Goal: Task Accomplishment & Management: Manage account settings

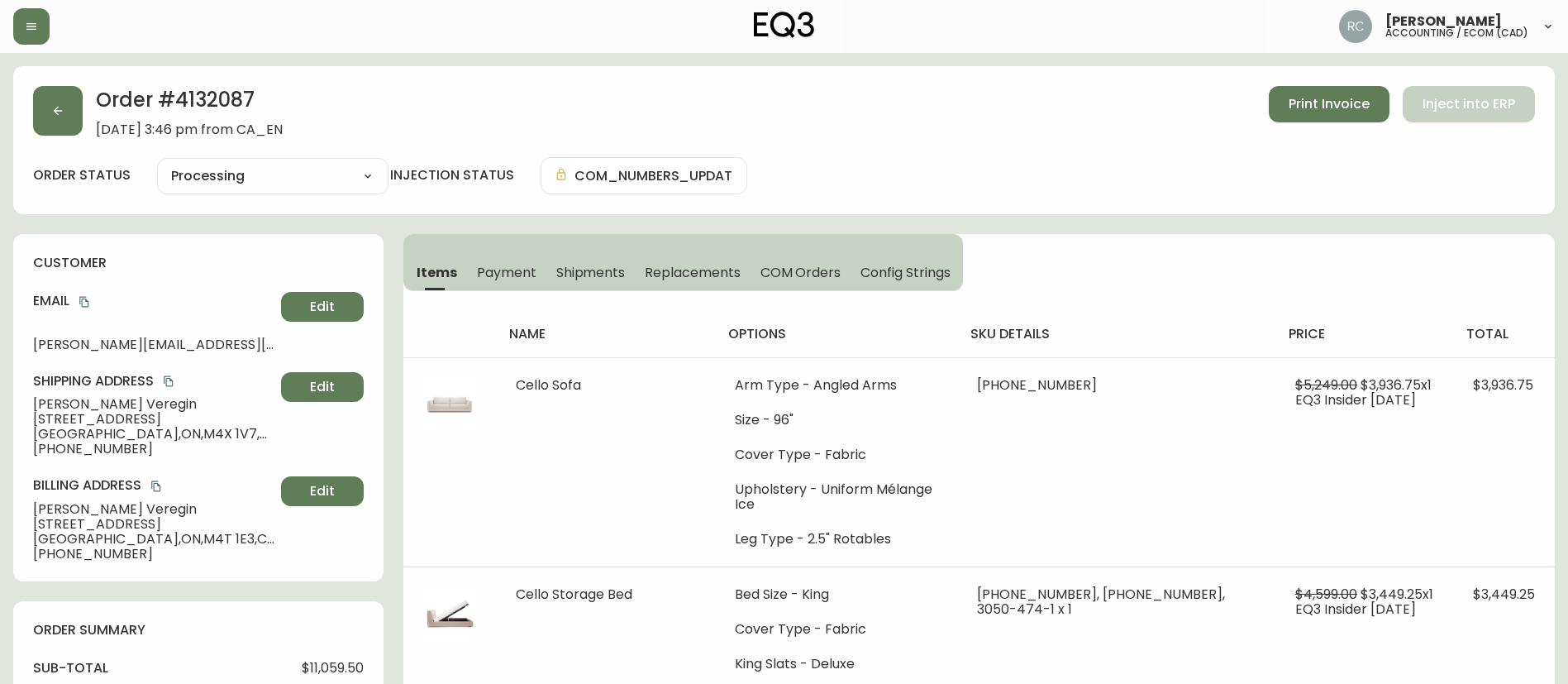
select select "PROCESSING"
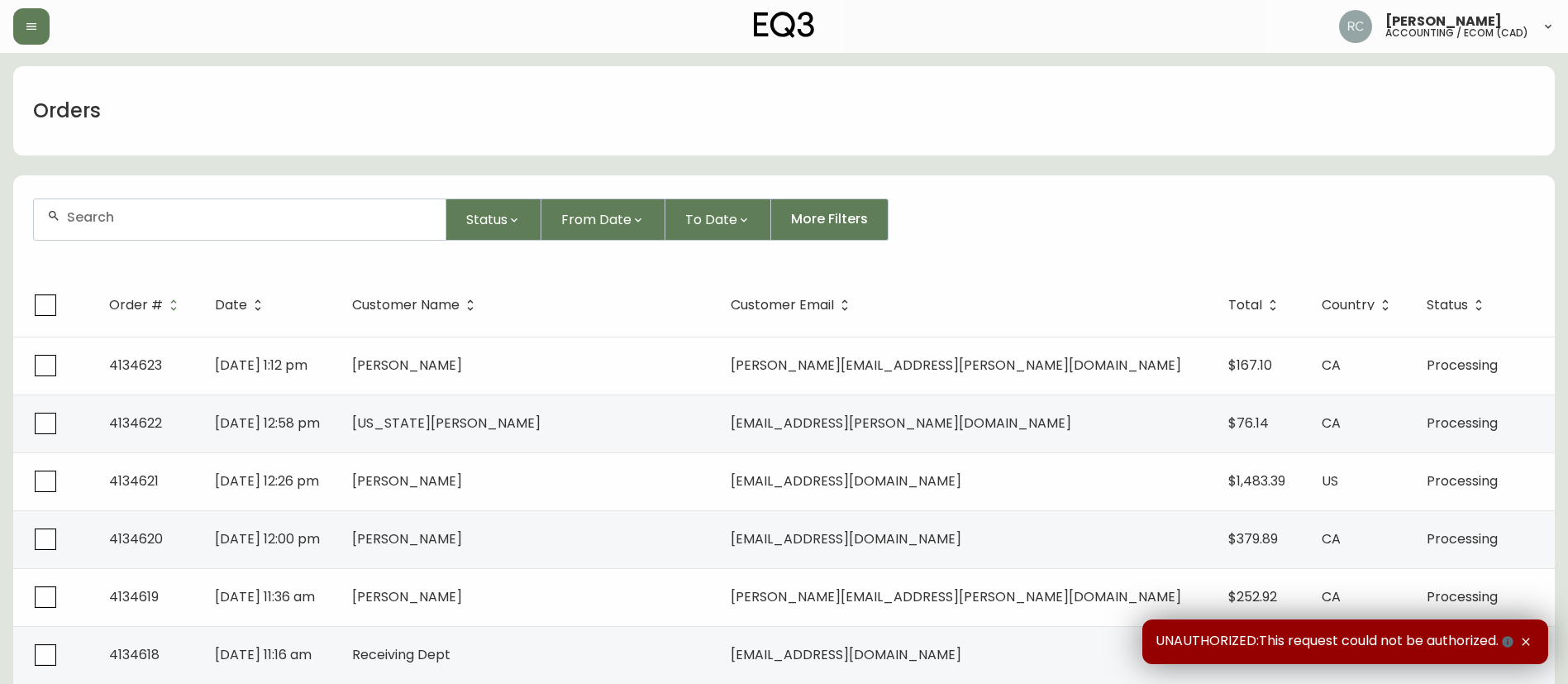
click at [932, 155] on div "Orders" at bounding box center [784, 110] width 1542 height 89
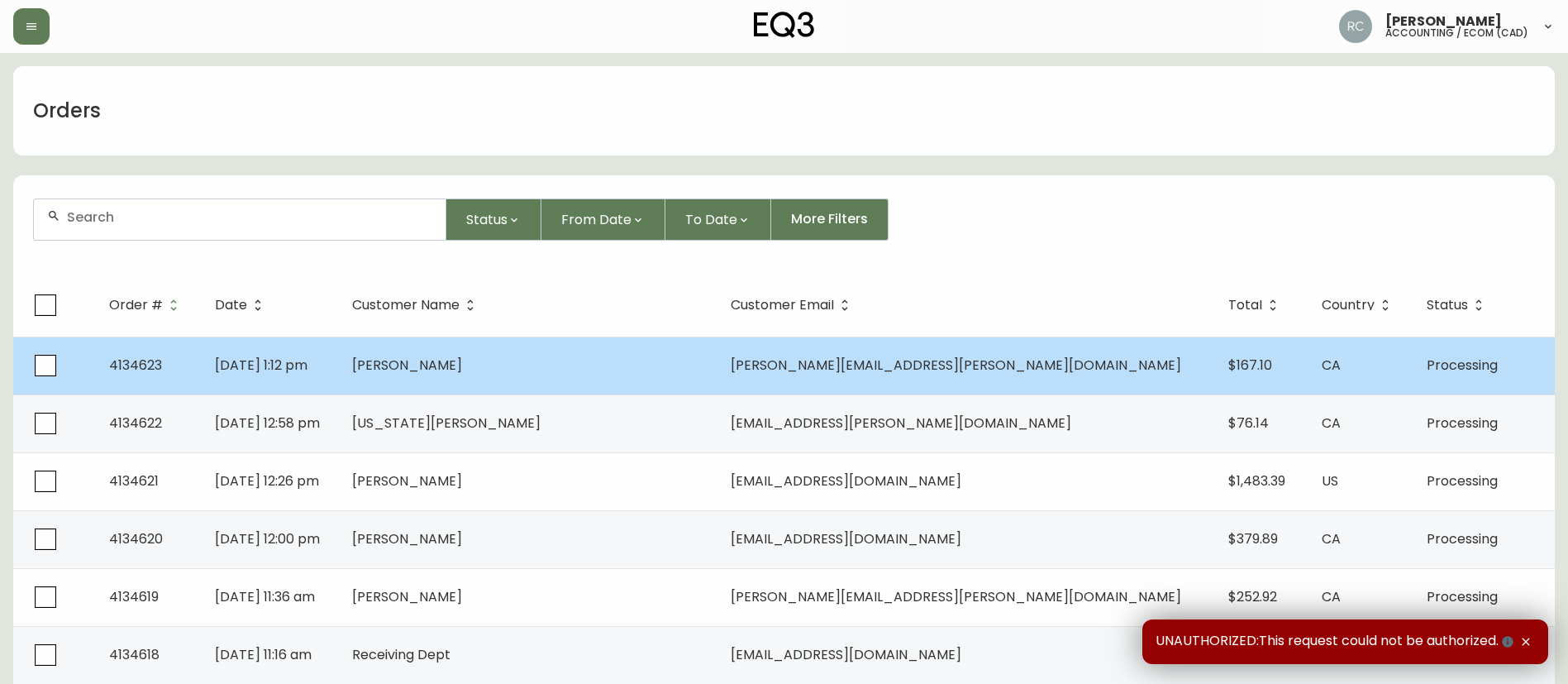
click at [463, 356] on span "Danielle Ellbogen" at bounding box center [407, 365] width 110 height 19
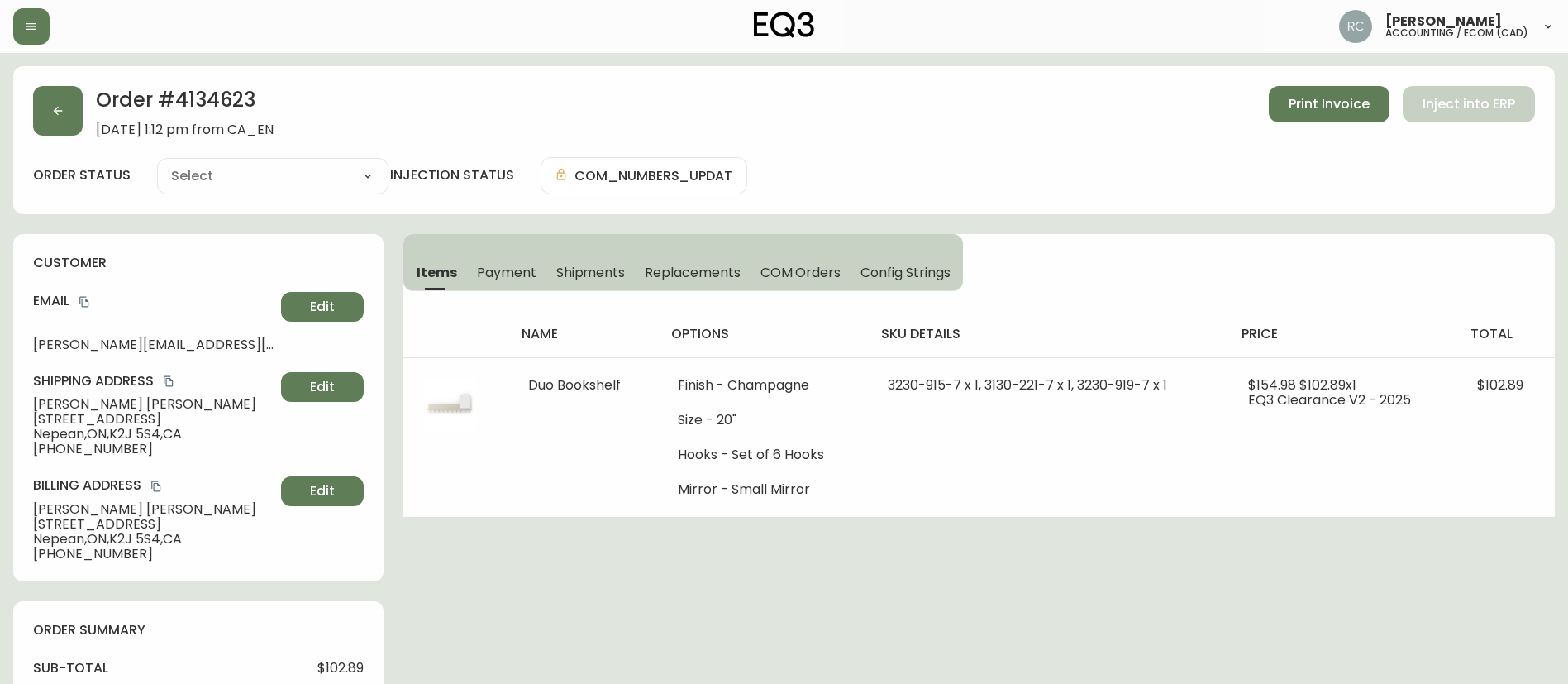
type input "Processing"
select select "PROCESSING"
click at [508, 269] on span "Payment" at bounding box center [507, 273] width 60 height 17
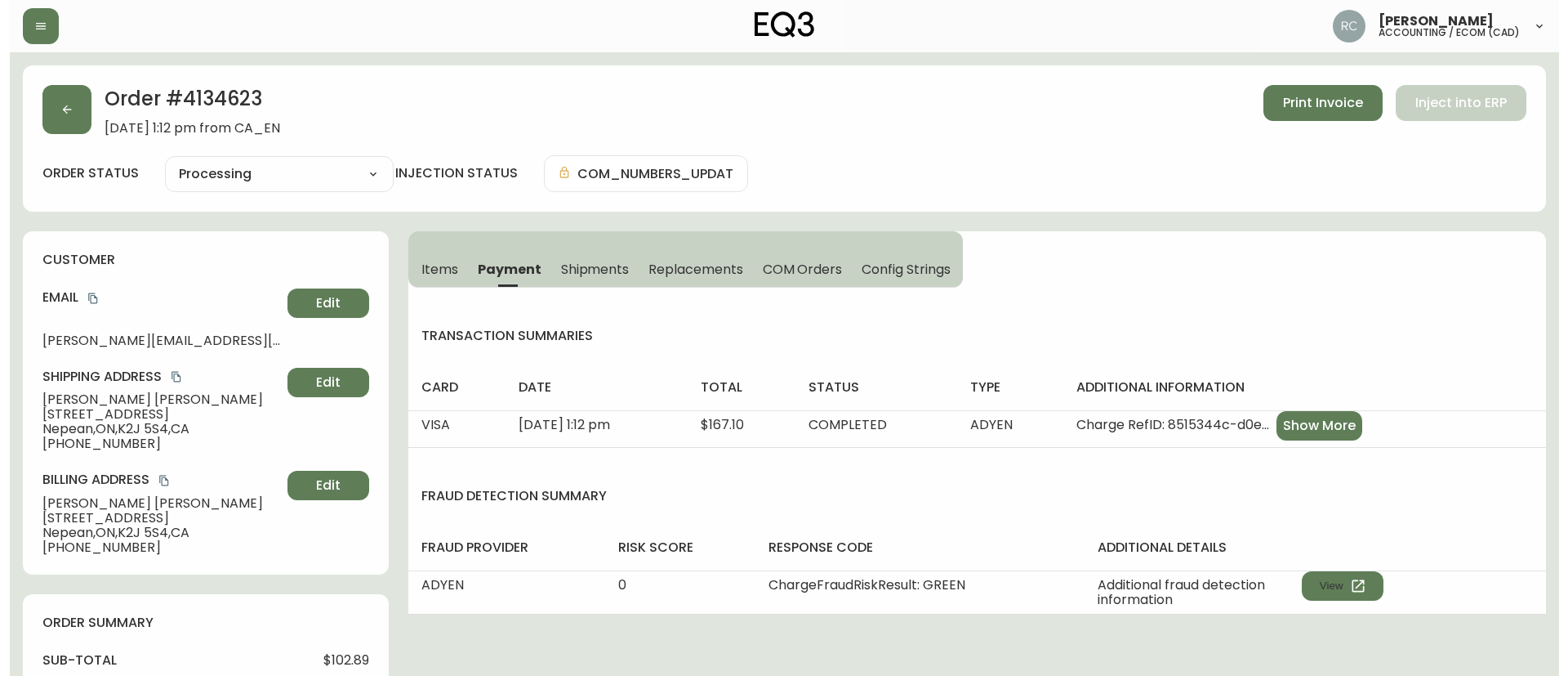
scroll to position [567, 0]
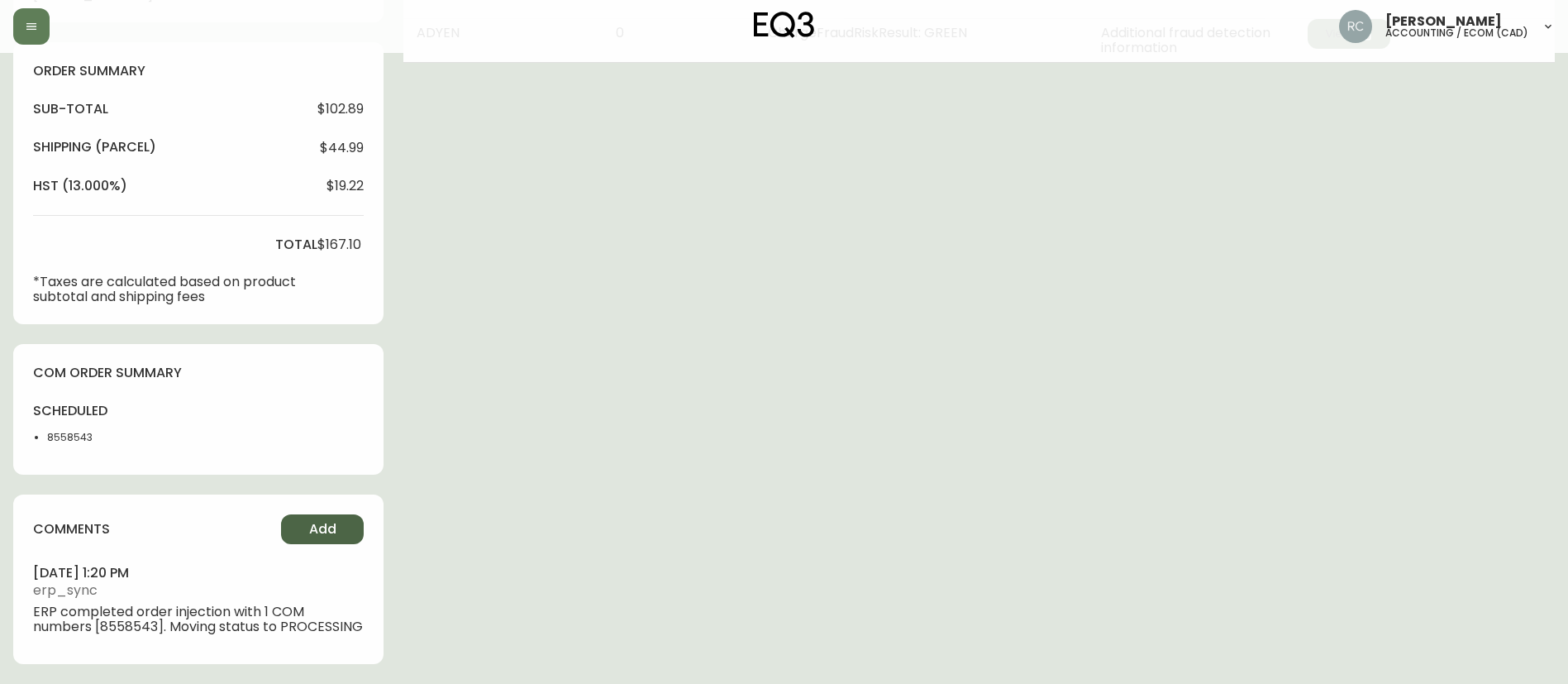
click at [330, 520] on span "Add" at bounding box center [322, 529] width 27 height 18
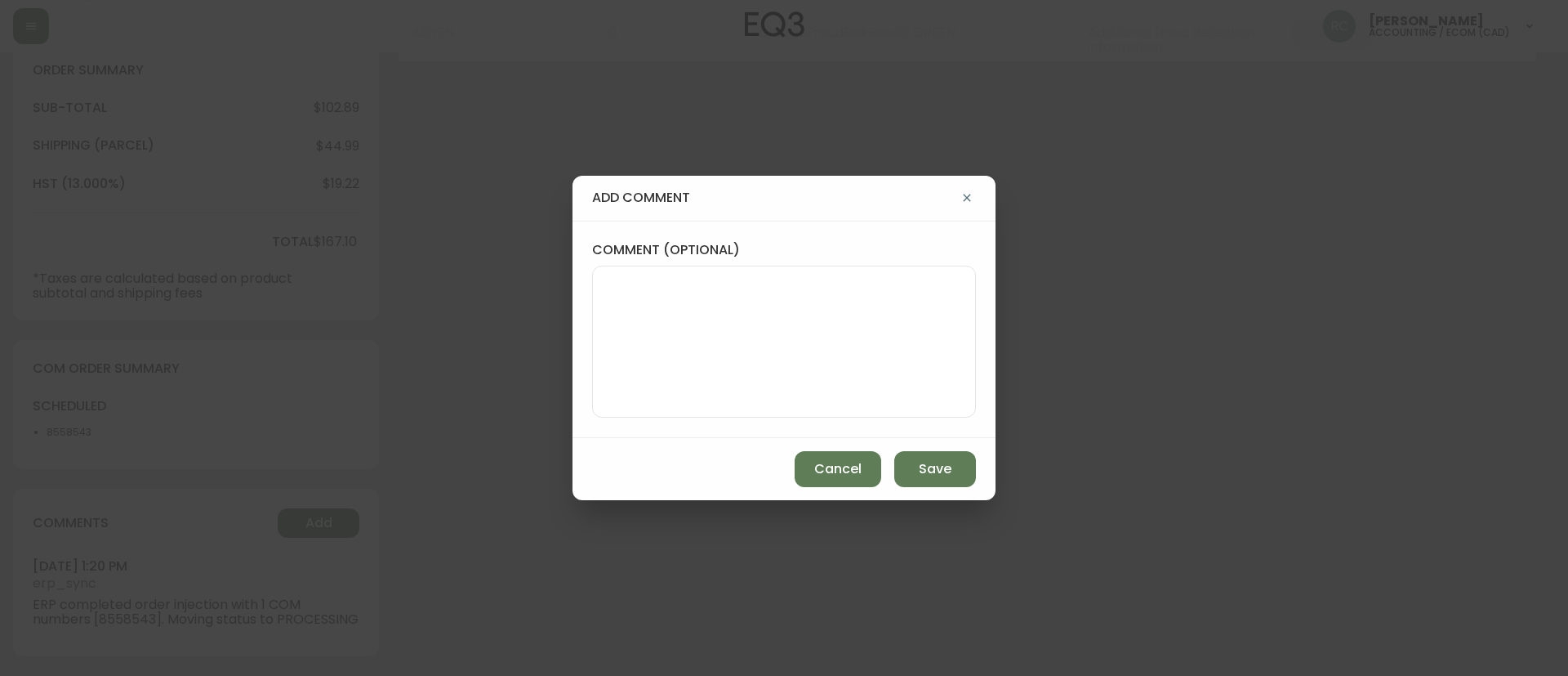
drag, startPoint x: 206, startPoint y: 381, endPoint x: 303, endPoint y: 377, distance: 97.1
click at [204, 381] on div "add comment comment (optional) Cancel Save" at bounding box center [784, 338] width 1568 height 676
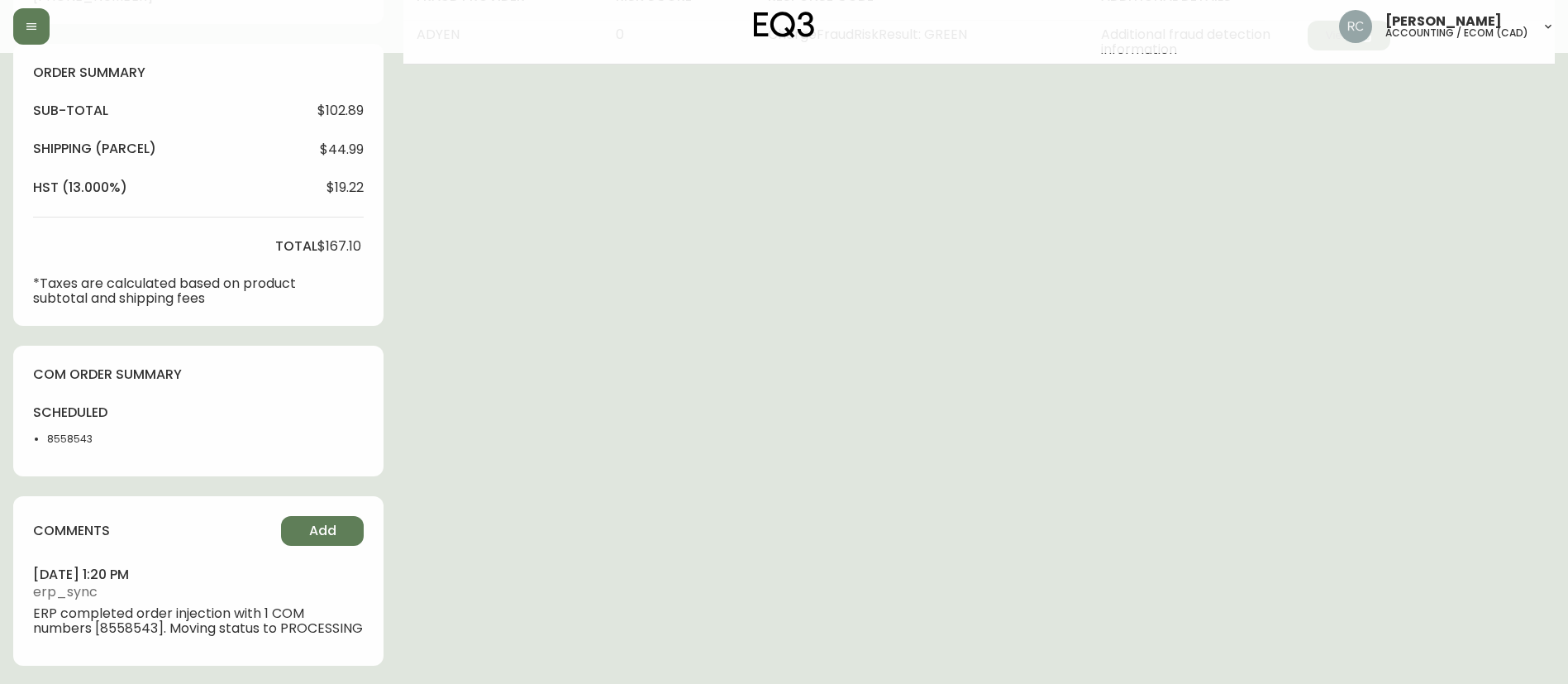
scroll to position [0, 0]
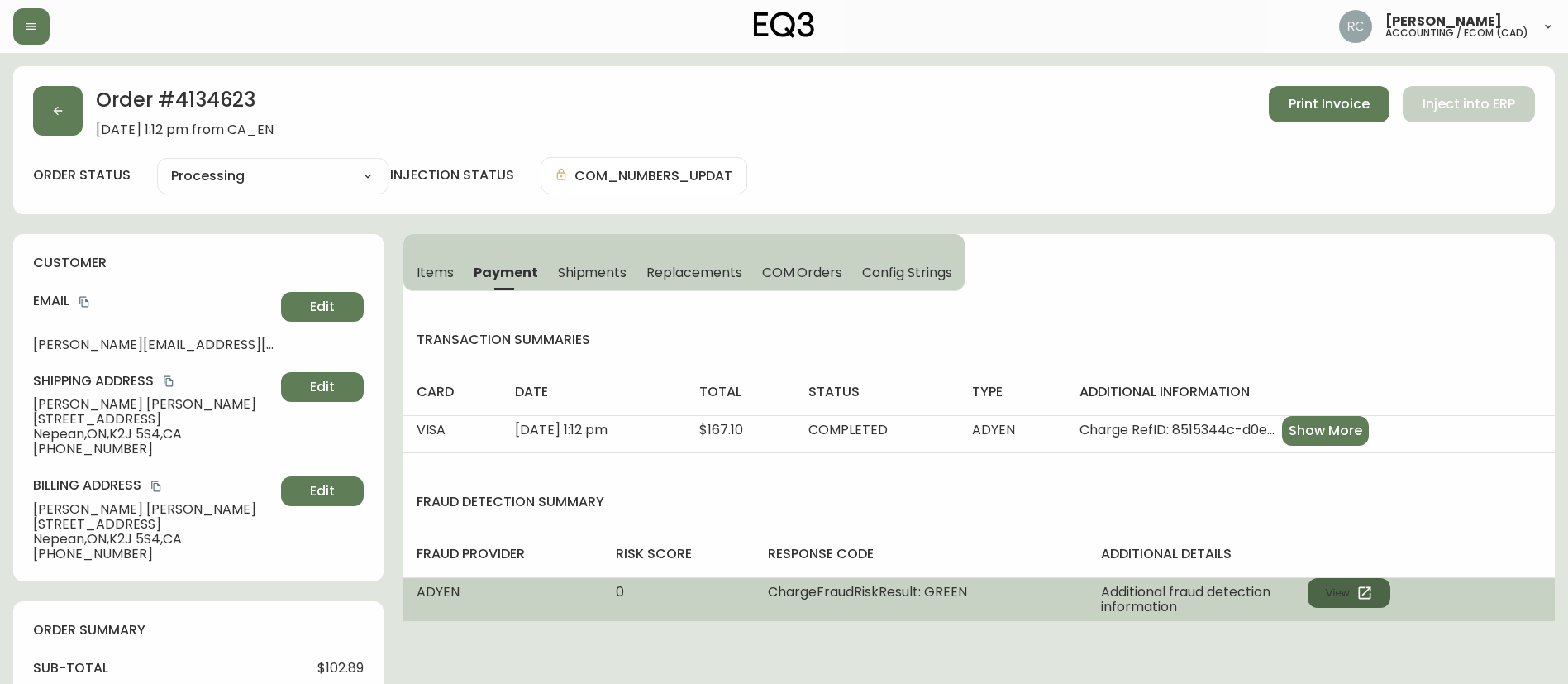
click at [1342, 586] on button "View" at bounding box center [1348, 593] width 82 height 30
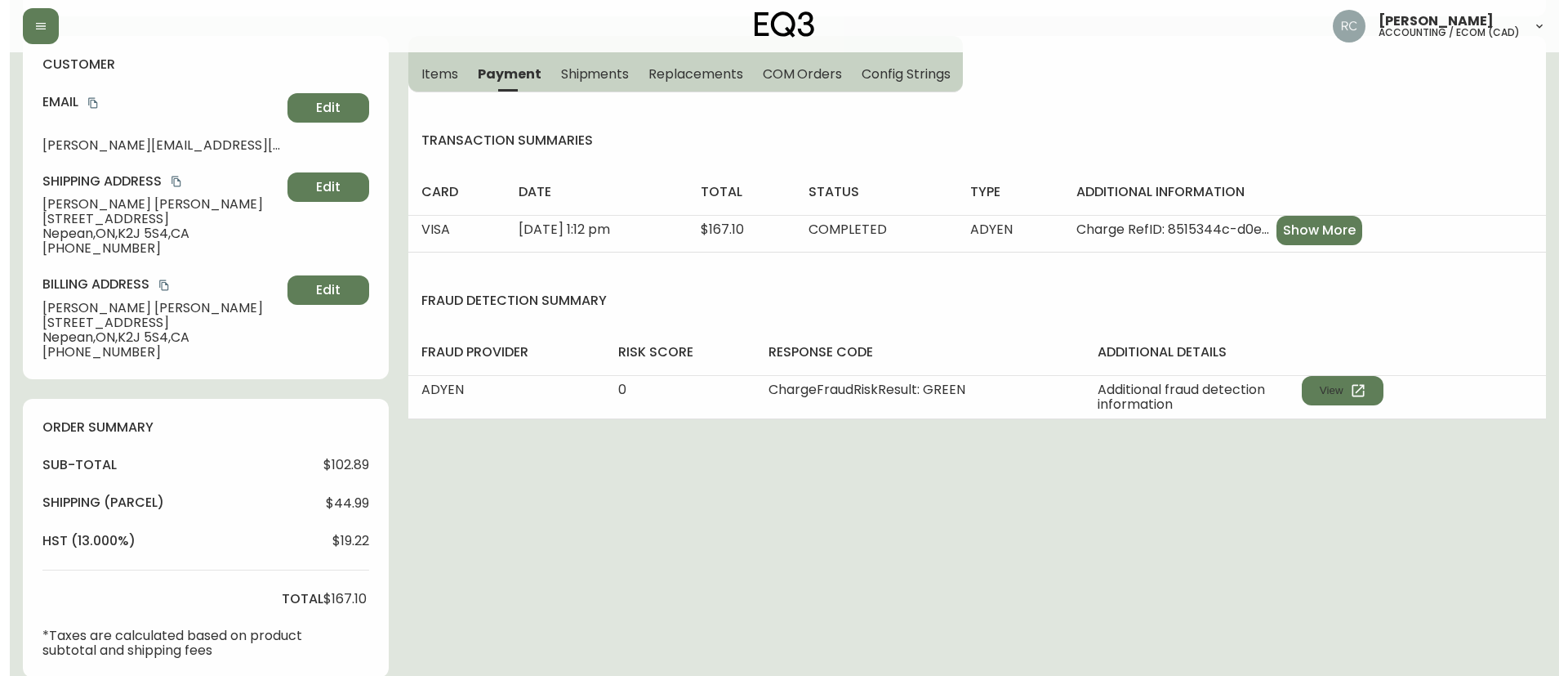
scroll to position [567, 0]
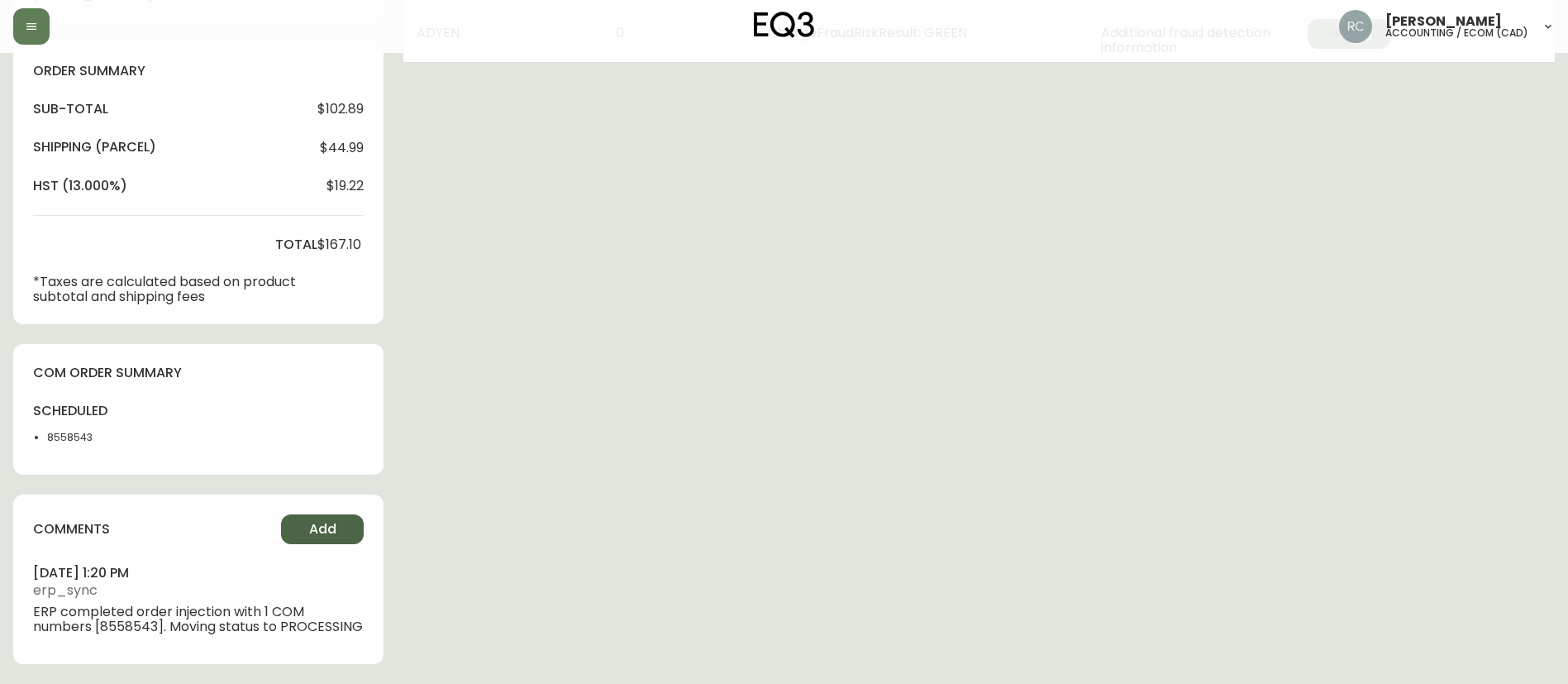
click at [342, 515] on button "Add" at bounding box center [322, 529] width 82 height 30
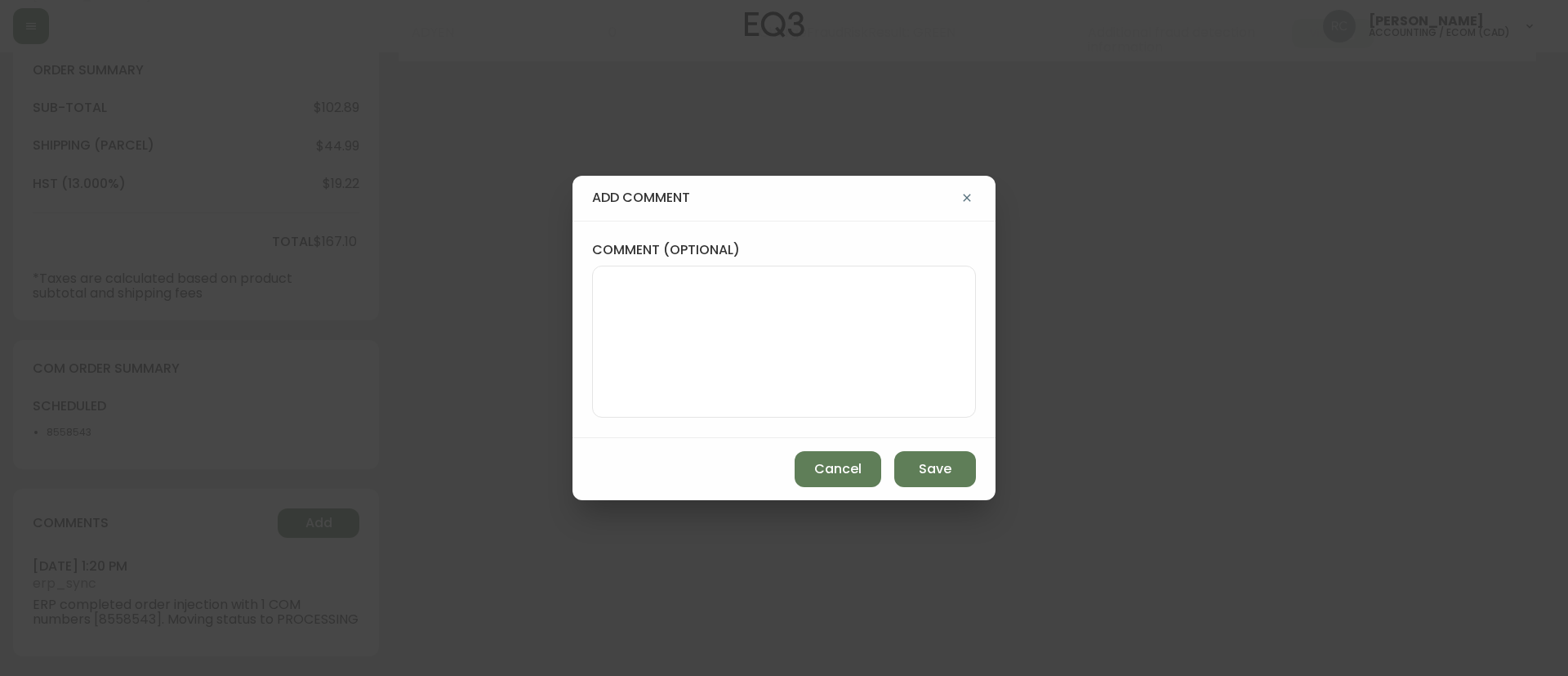
click at [646, 320] on textarea "comment (optional)" at bounding box center [784, 341] width 356 height 130
paste textarea "MANUAL FRAUD REVIEW - APPROVED - same shipping and billing address -"
paste textarea "CVC/CVV Supplied, Matches (M) AVS Both postal code and address match (Y)"
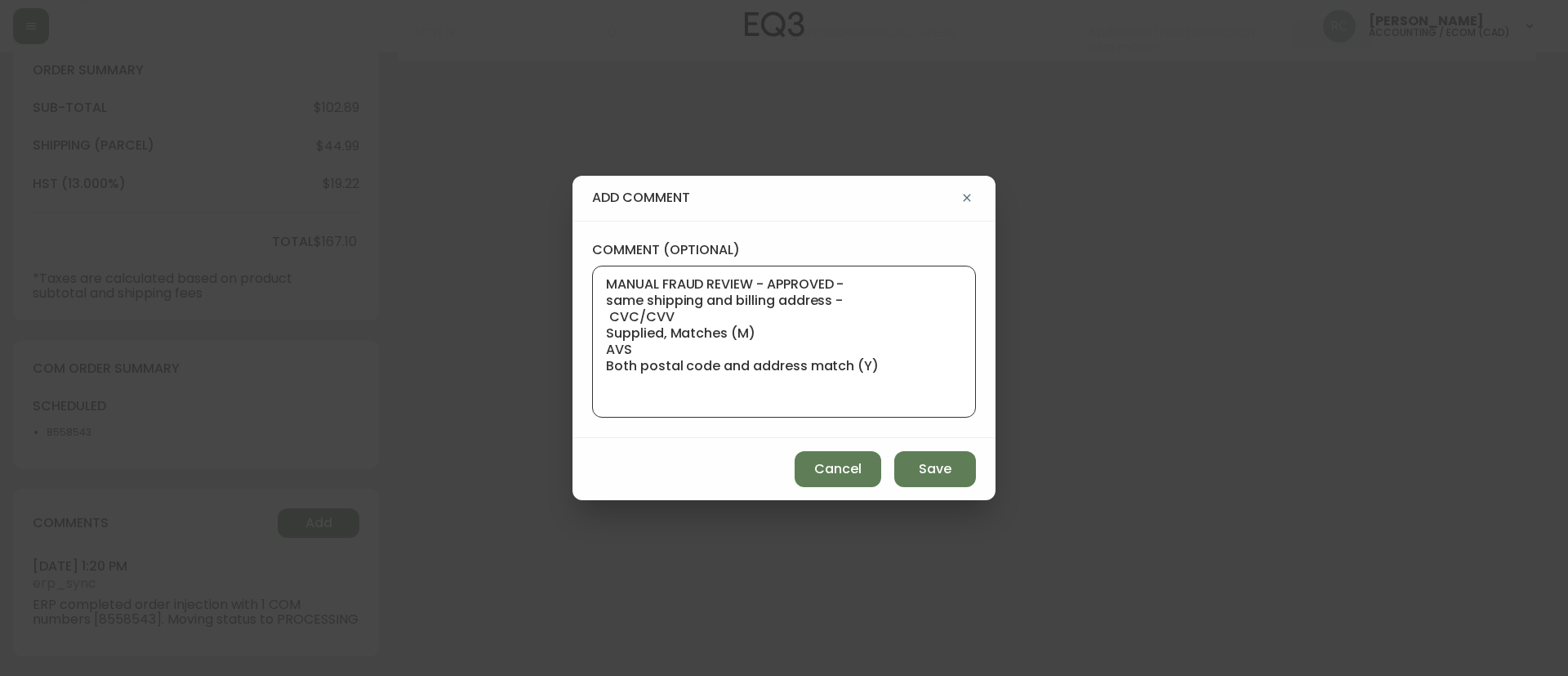
paste textarea "Time since an authorized payment was first seen with email address 3yr 341d"
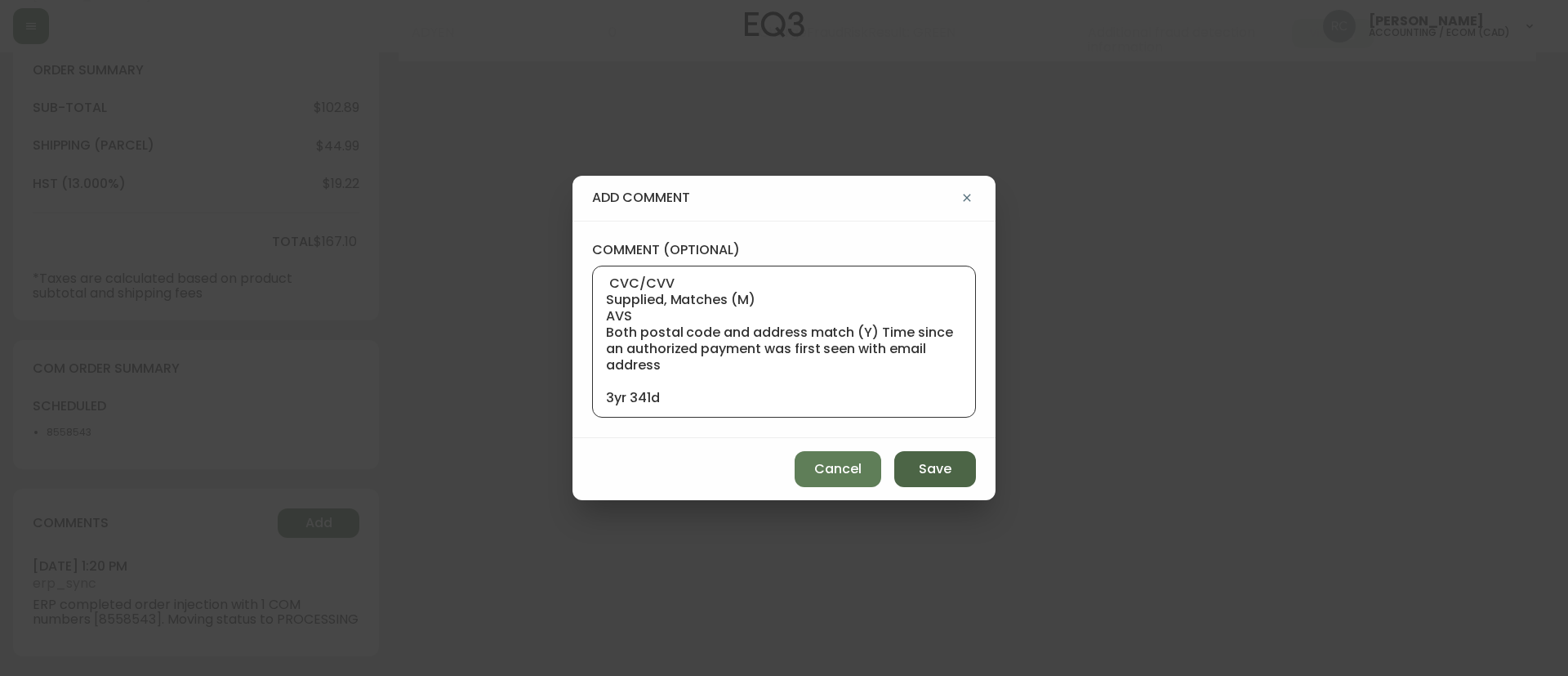
type textarea "MANUAL FRAUD REVIEW - APPROVED - same shipping and billing address - CVC/CVV Su…"
click at [921, 454] on button "Save" at bounding box center [934, 469] width 81 height 36
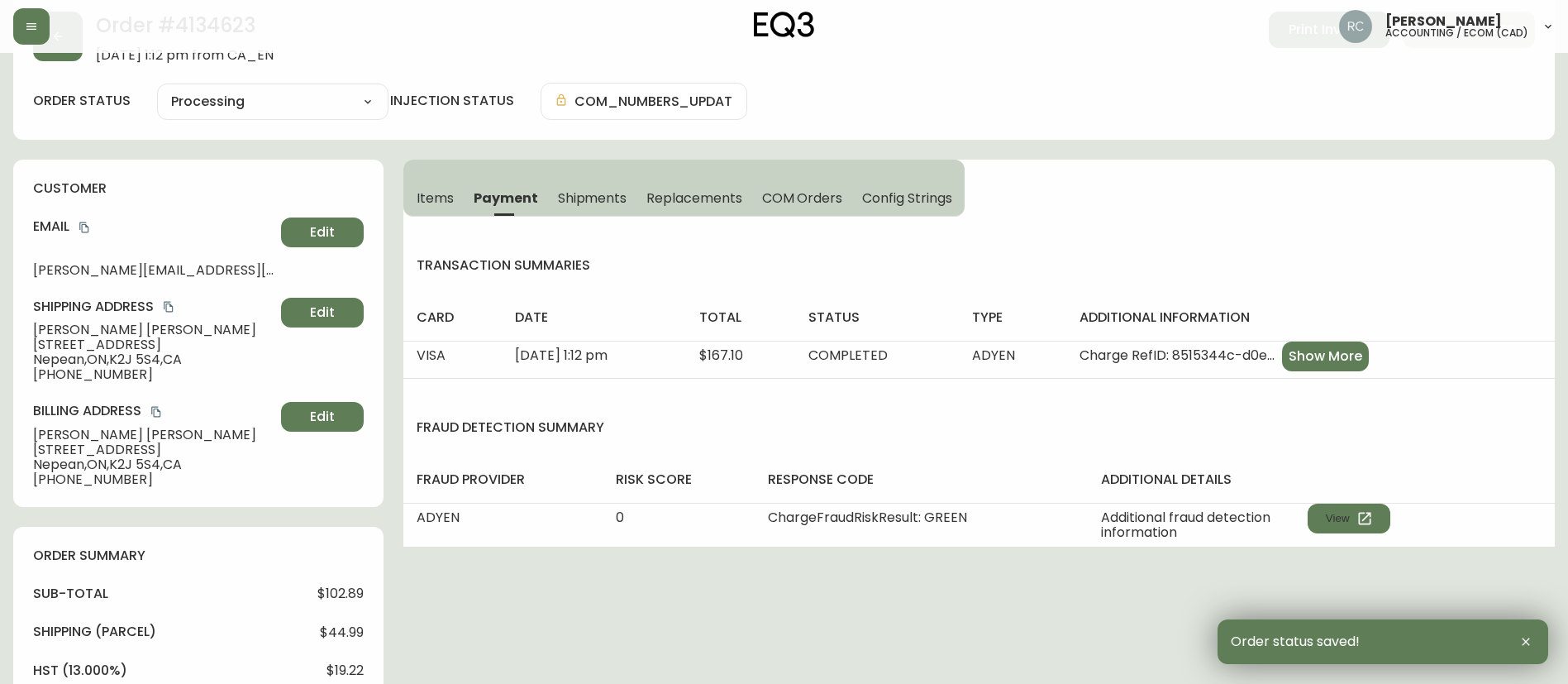
scroll to position [0, 0]
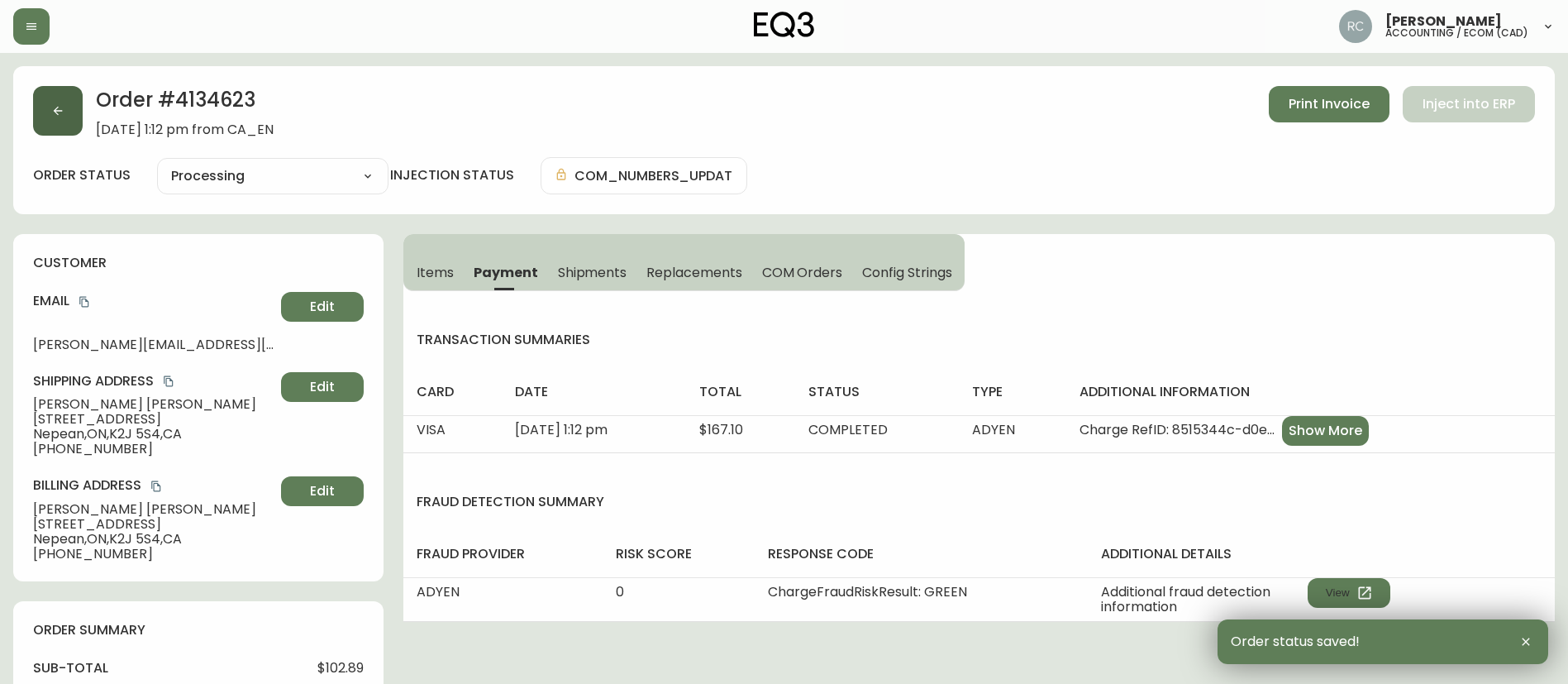
click at [69, 102] on button "button" at bounding box center [57, 110] width 49 height 49
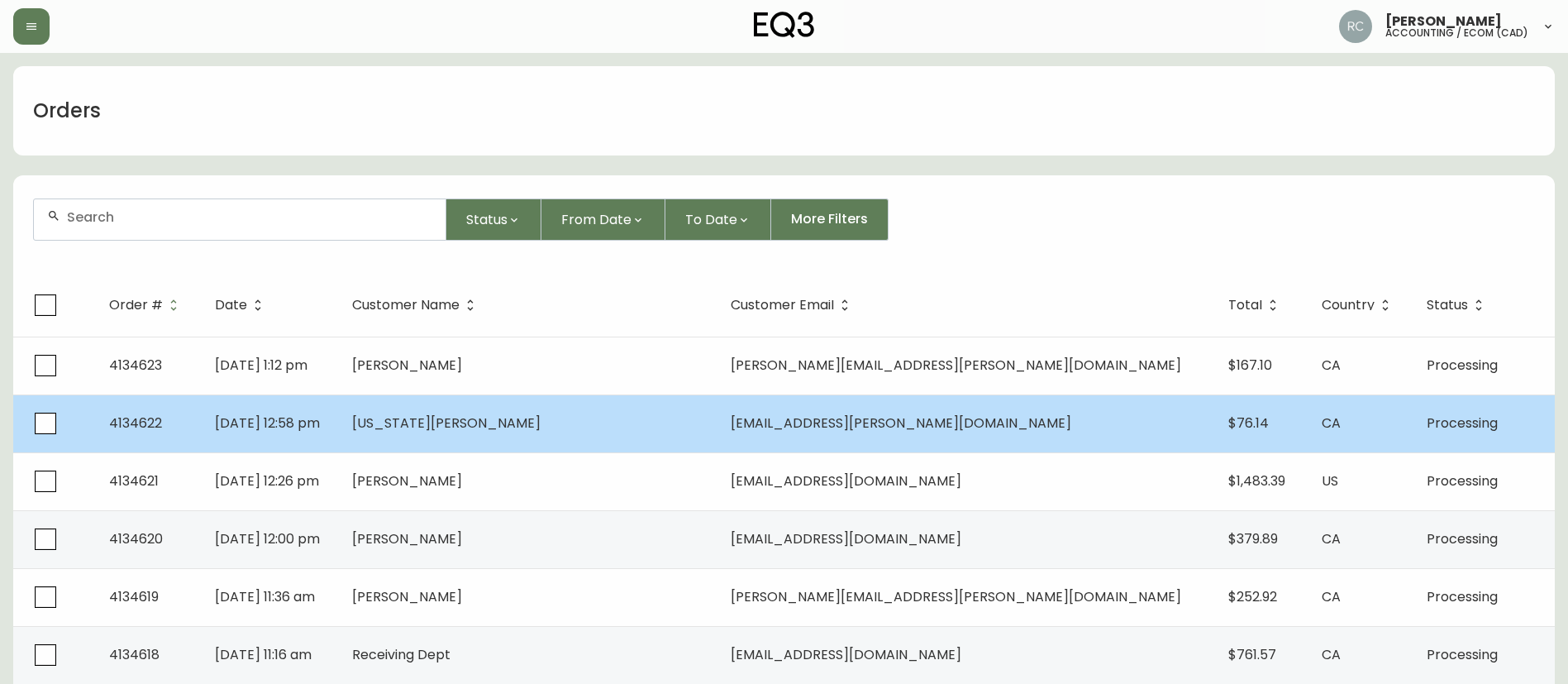
click at [510, 430] on span "Georgia Bellamy" at bounding box center [446, 423] width 188 height 19
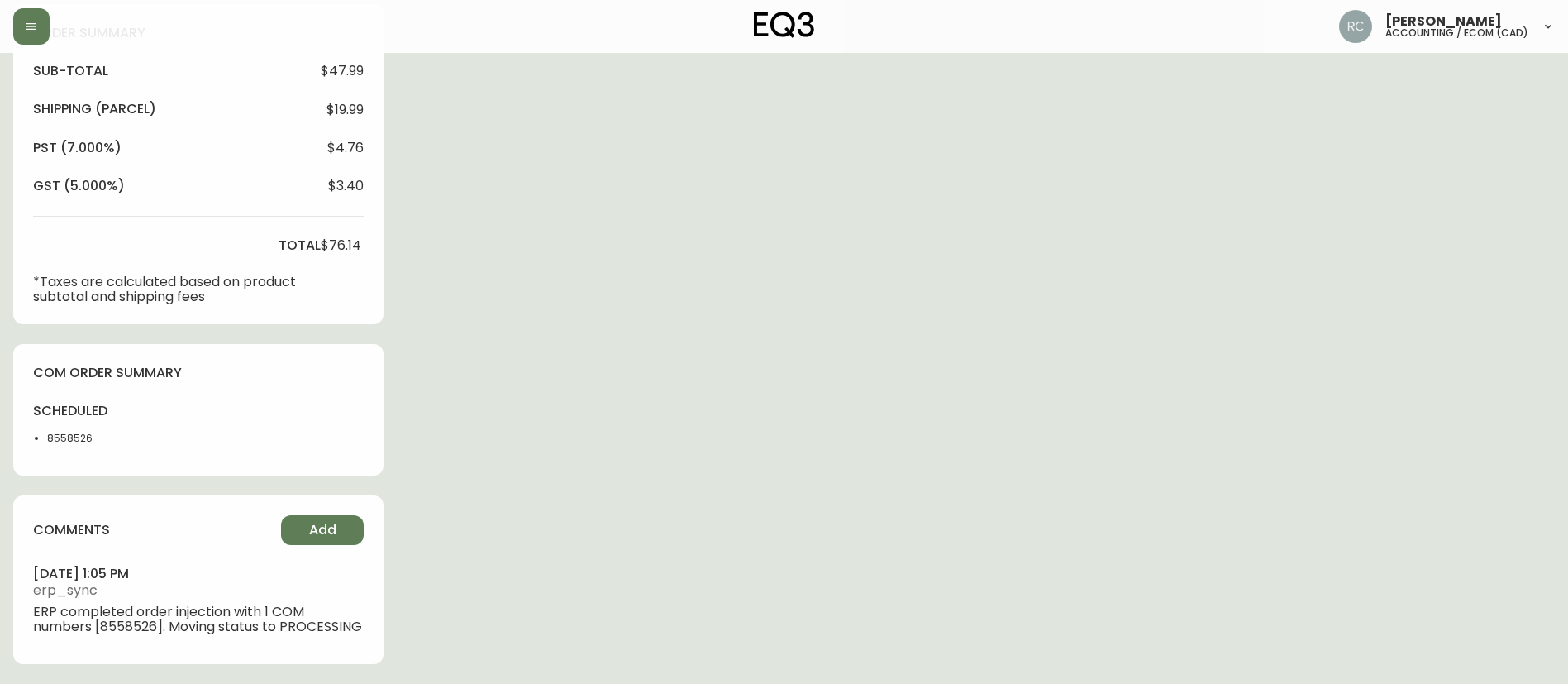
type input "Processing"
select select "PROCESSING"
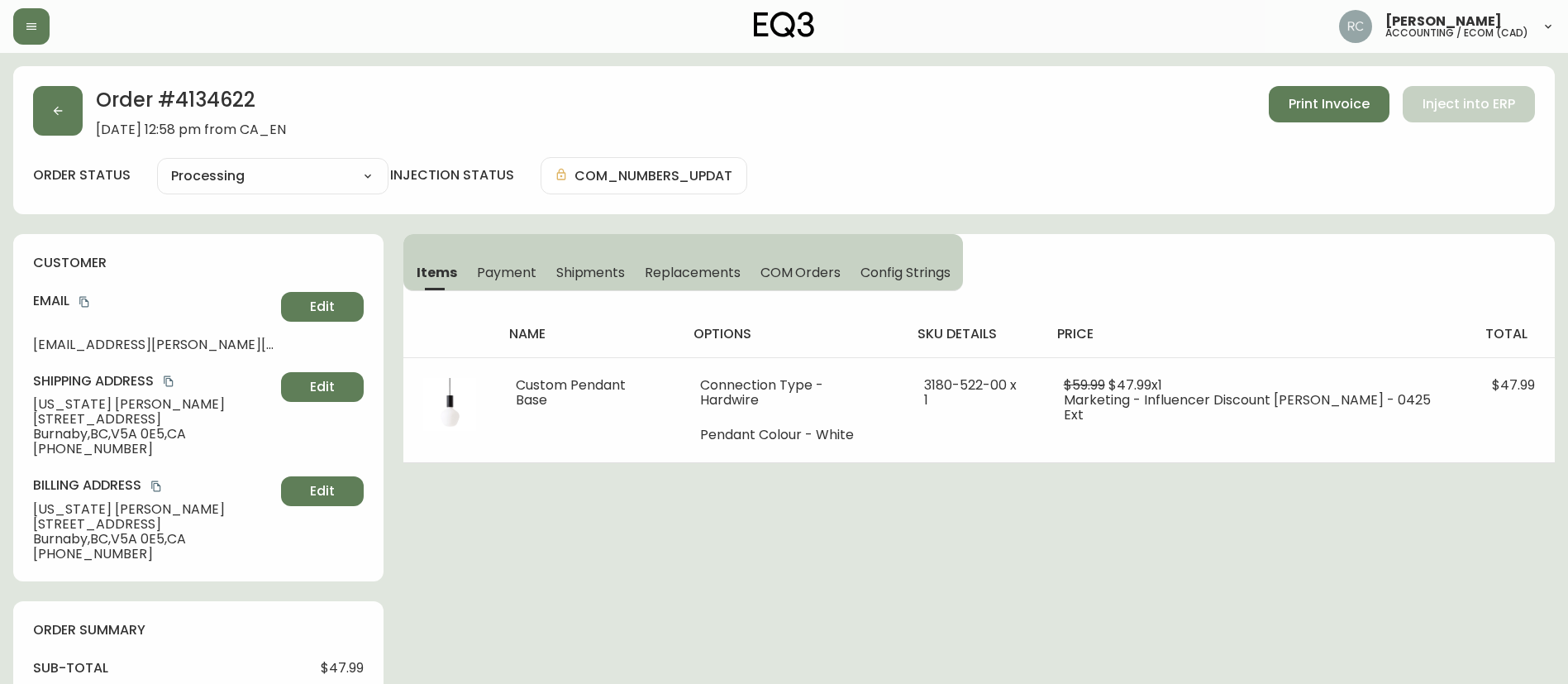
click at [505, 278] on span "Payment" at bounding box center [507, 273] width 60 height 17
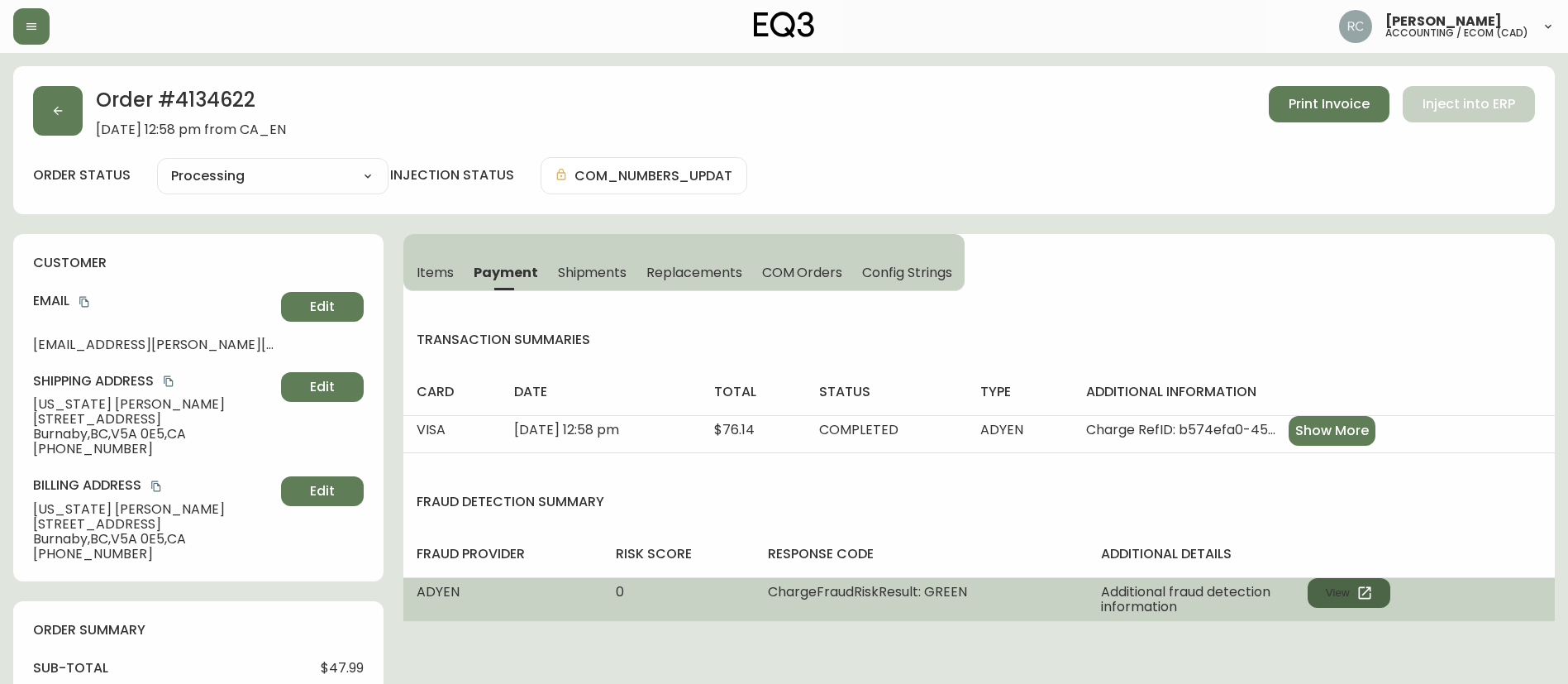
click at [1346, 580] on button "View" at bounding box center [1348, 593] width 82 height 30
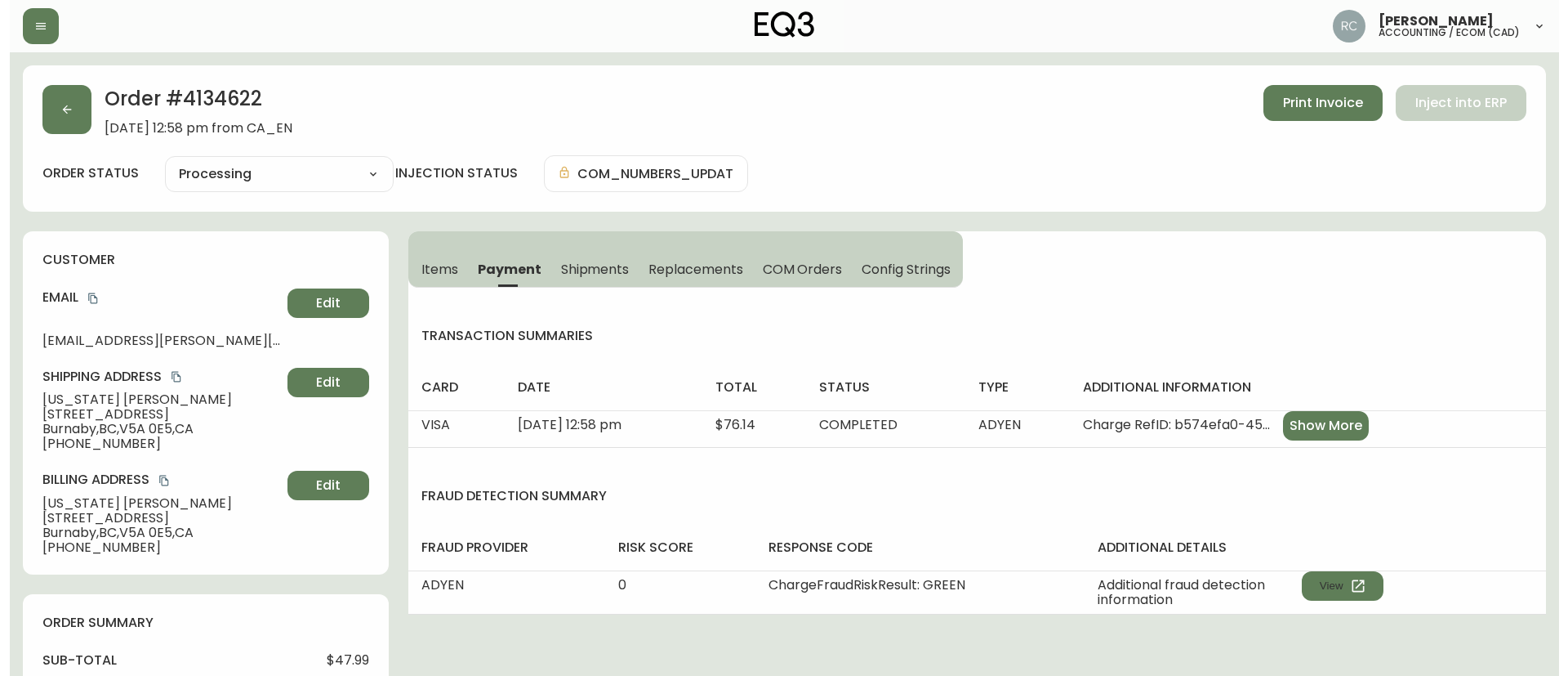
scroll to position [605, 0]
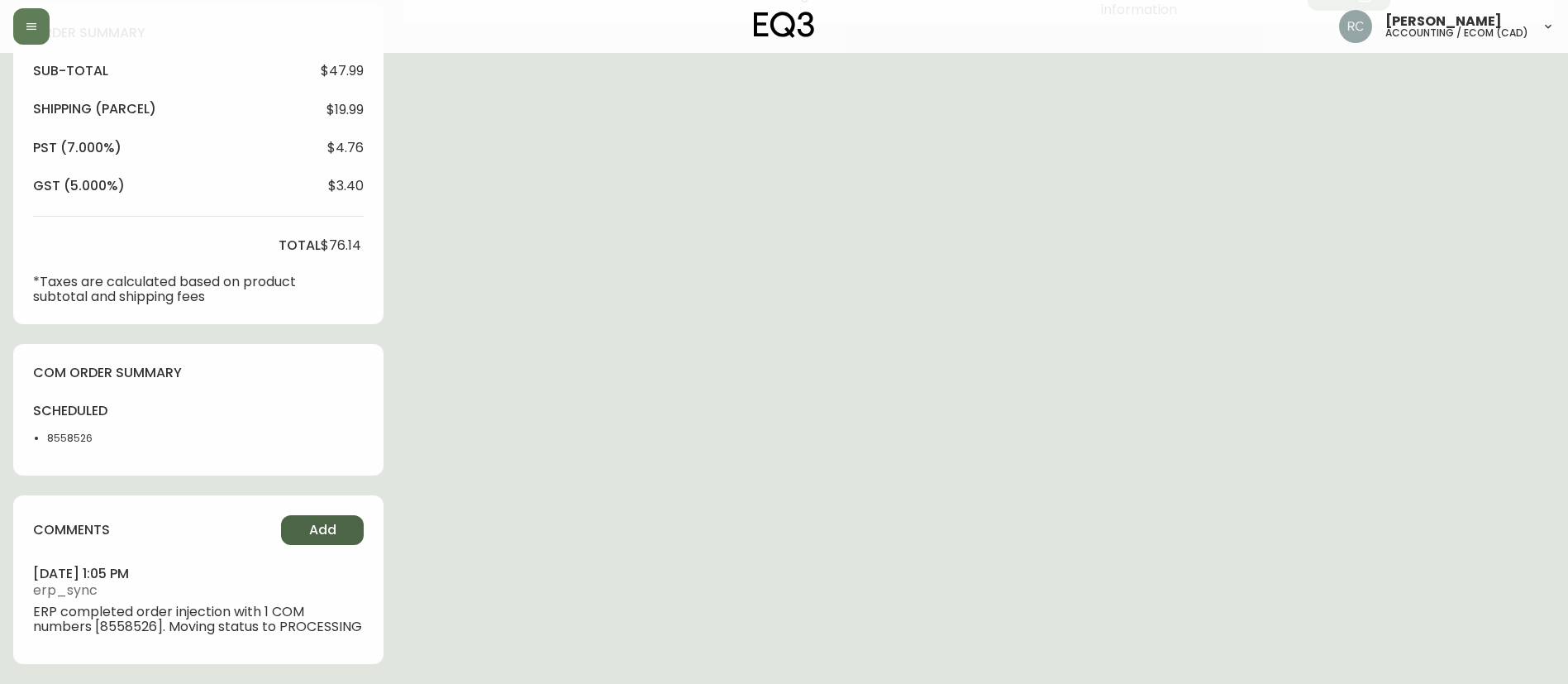
click at [315, 521] on span "Add" at bounding box center [322, 529] width 27 height 18
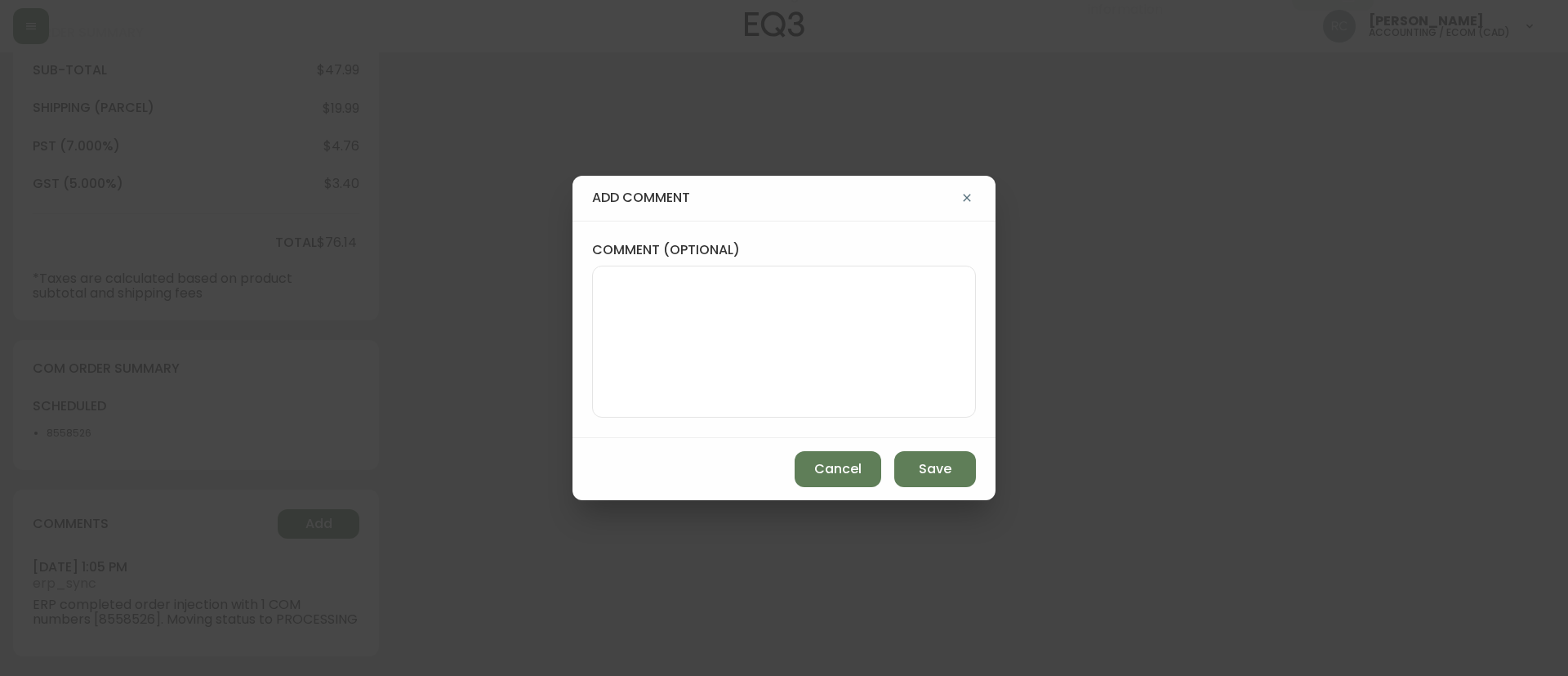
click at [868, 293] on textarea "comment (optional)" at bounding box center [784, 341] width 356 height 130
paste textarea "MANUAL FRAUD REVIEW - APPROVED - same shipping and billing address -"
paste textarea "CVC/CVV Supplied, Matches (M) AVS Postal code matches, address doesn''t match (…"
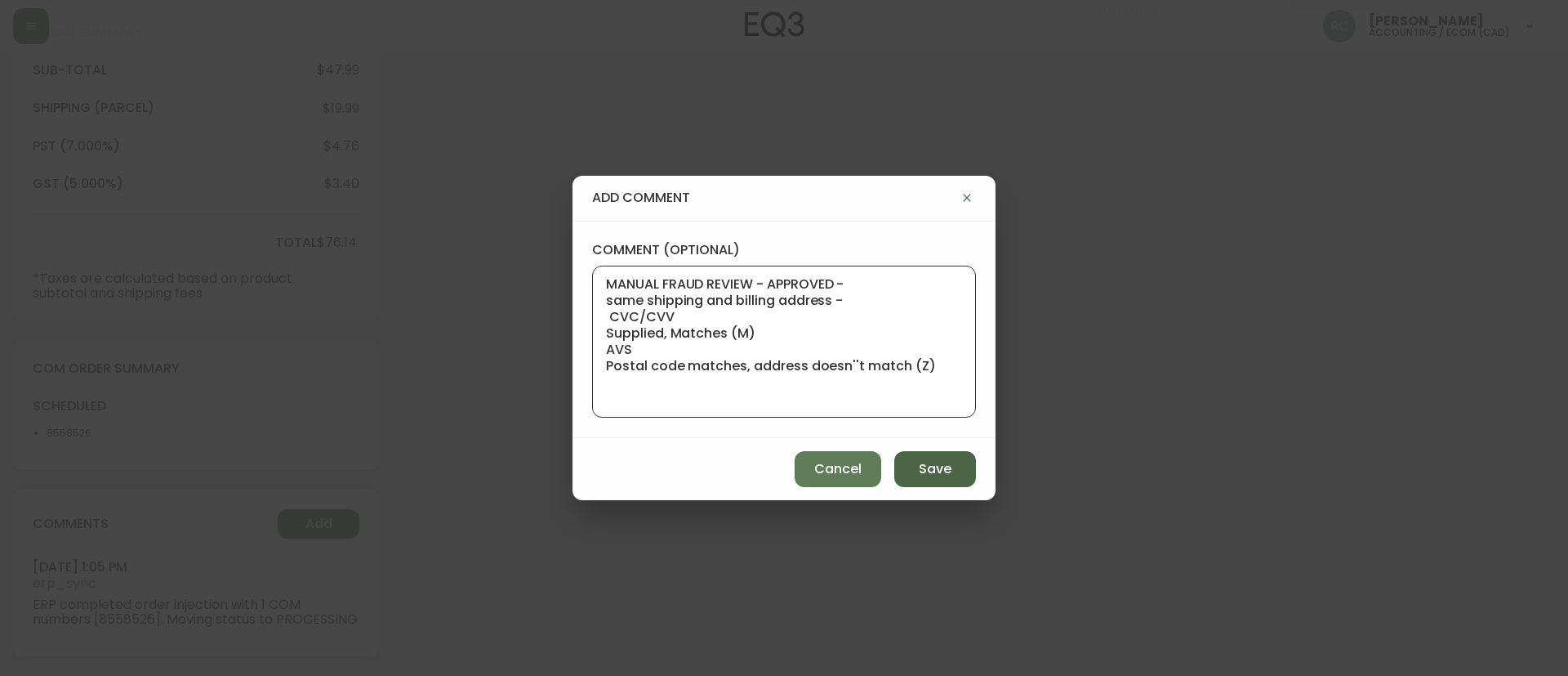
paste textarea "Time since an authorized payment was first seen with email address 3yr 297d"
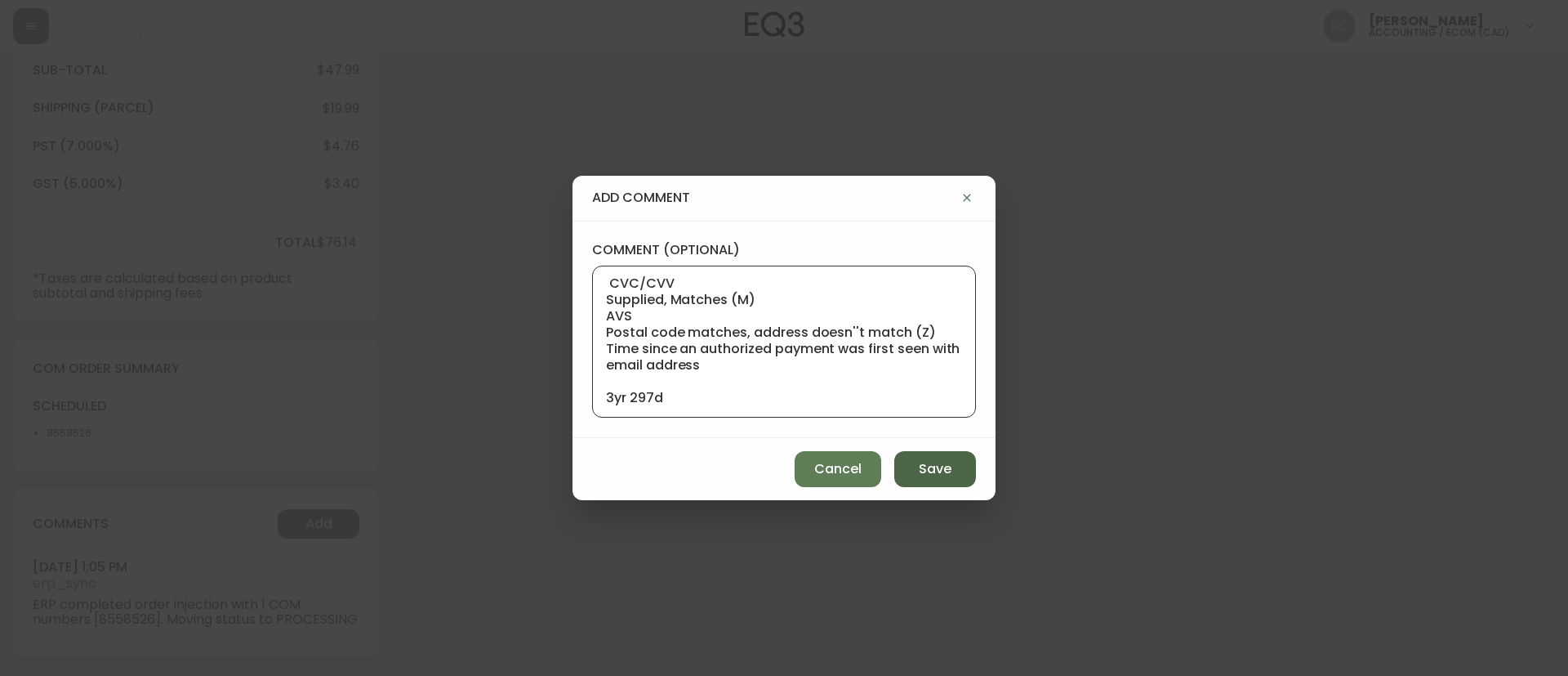
type textarea "MANUAL FRAUD REVIEW - APPROVED - same shipping and billing address - CVC/CVV Su…"
click at [926, 464] on span "Save" at bounding box center [935, 468] width 33 height 18
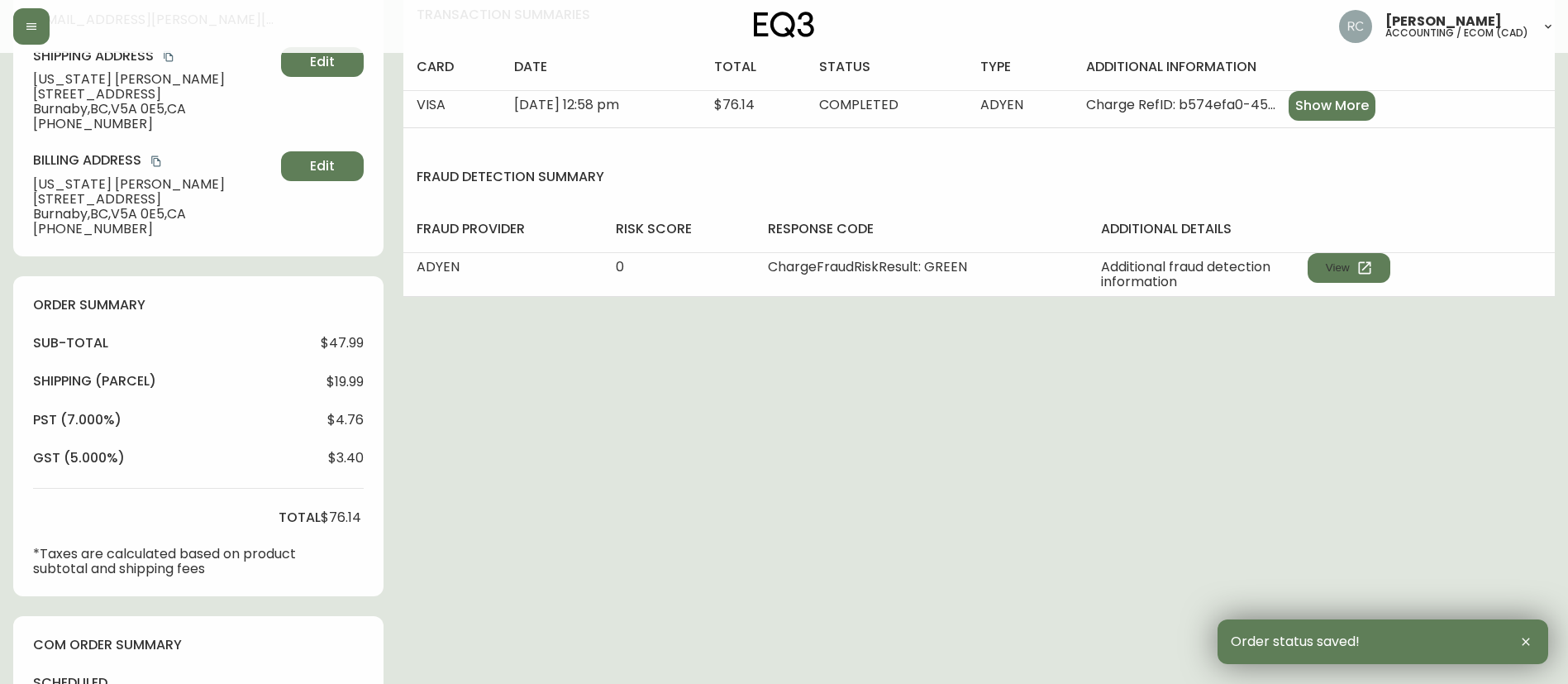
scroll to position [0, 0]
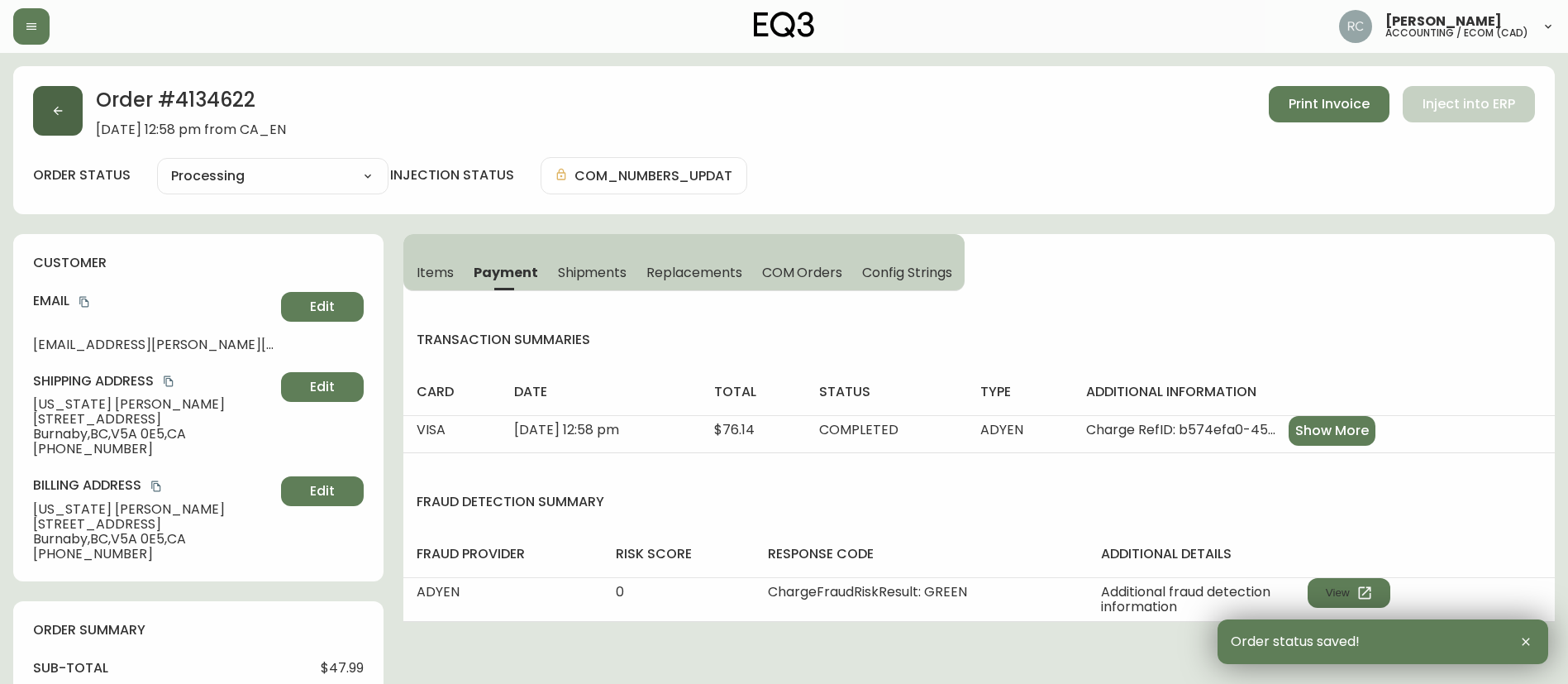
click at [41, 90] on button "button" at bounding box center [57, 110] width 49 height 49
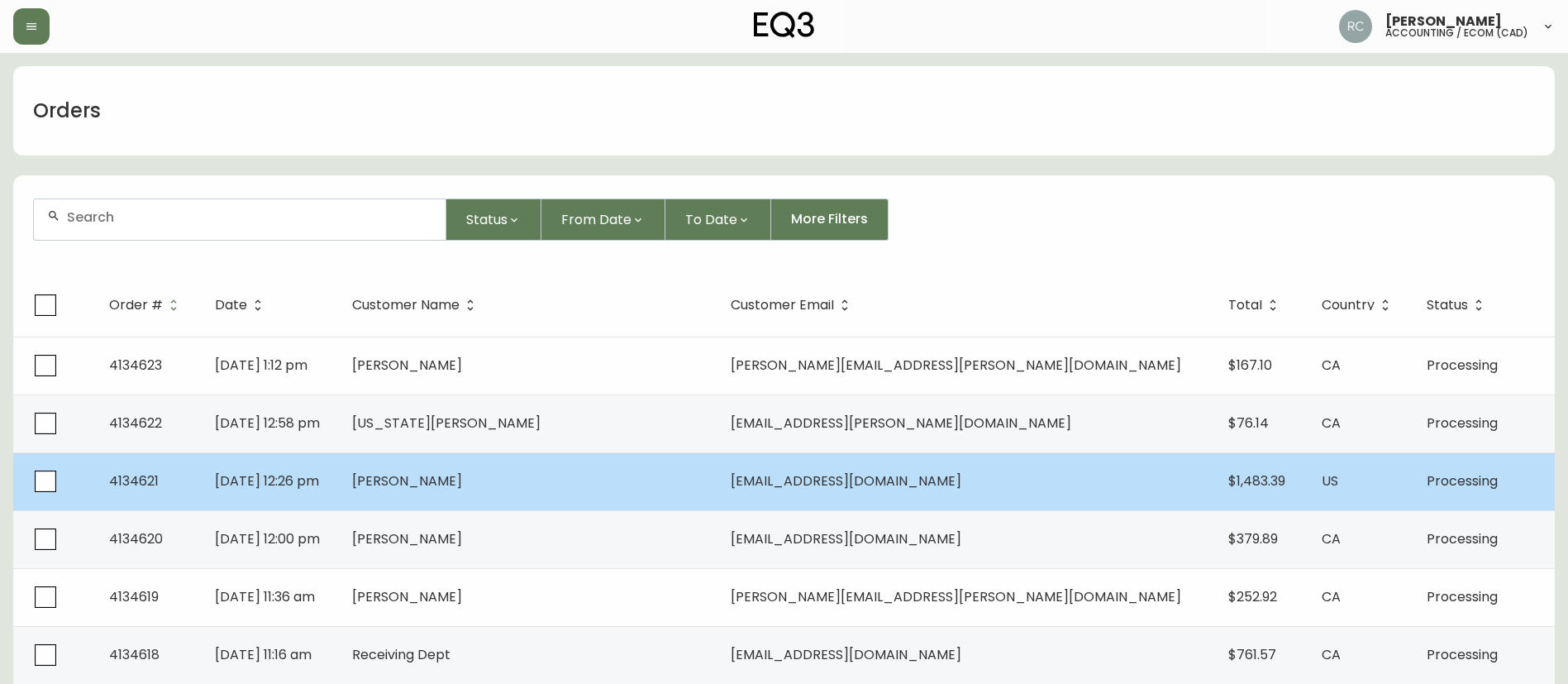
click at [463, 488] on span "Lorna Briddick" at bounding box center [407, 481] width 110 height 19
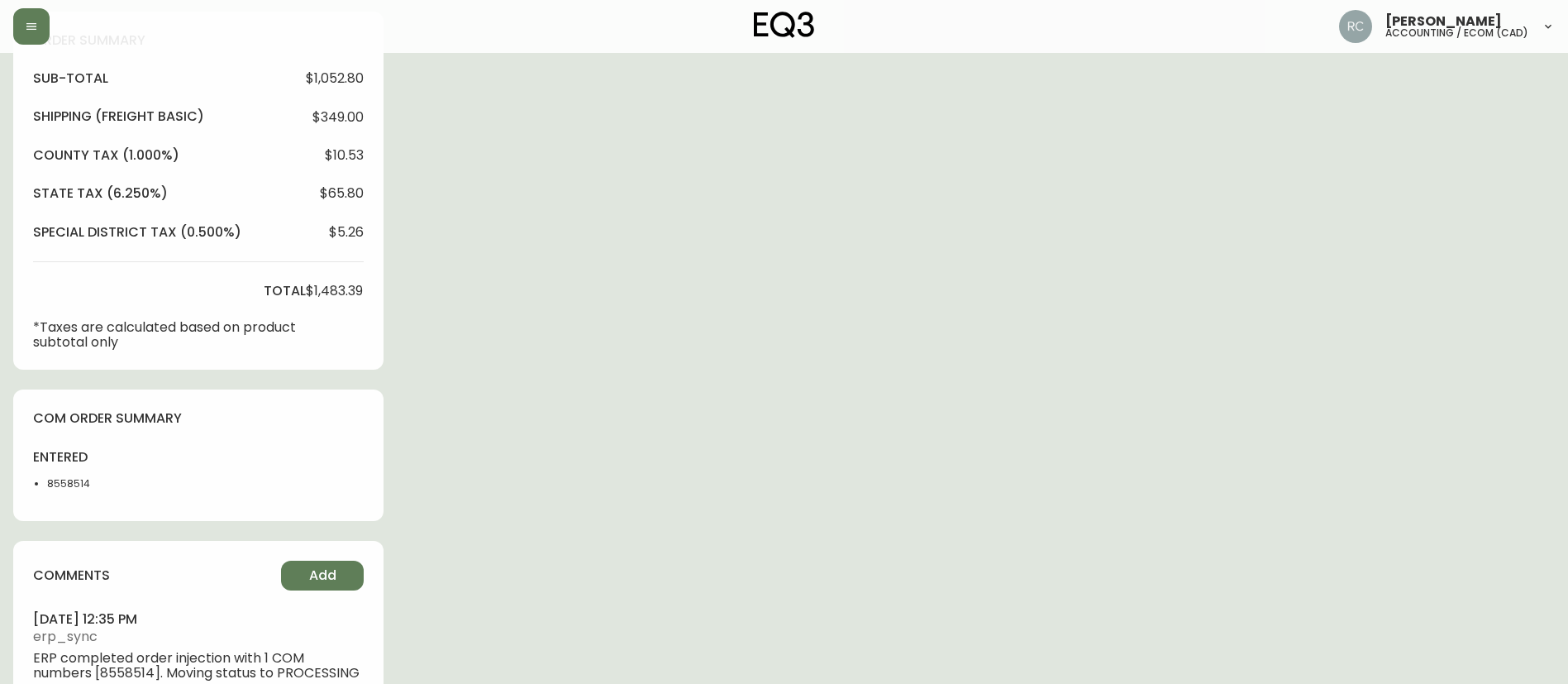
type input "Processing"
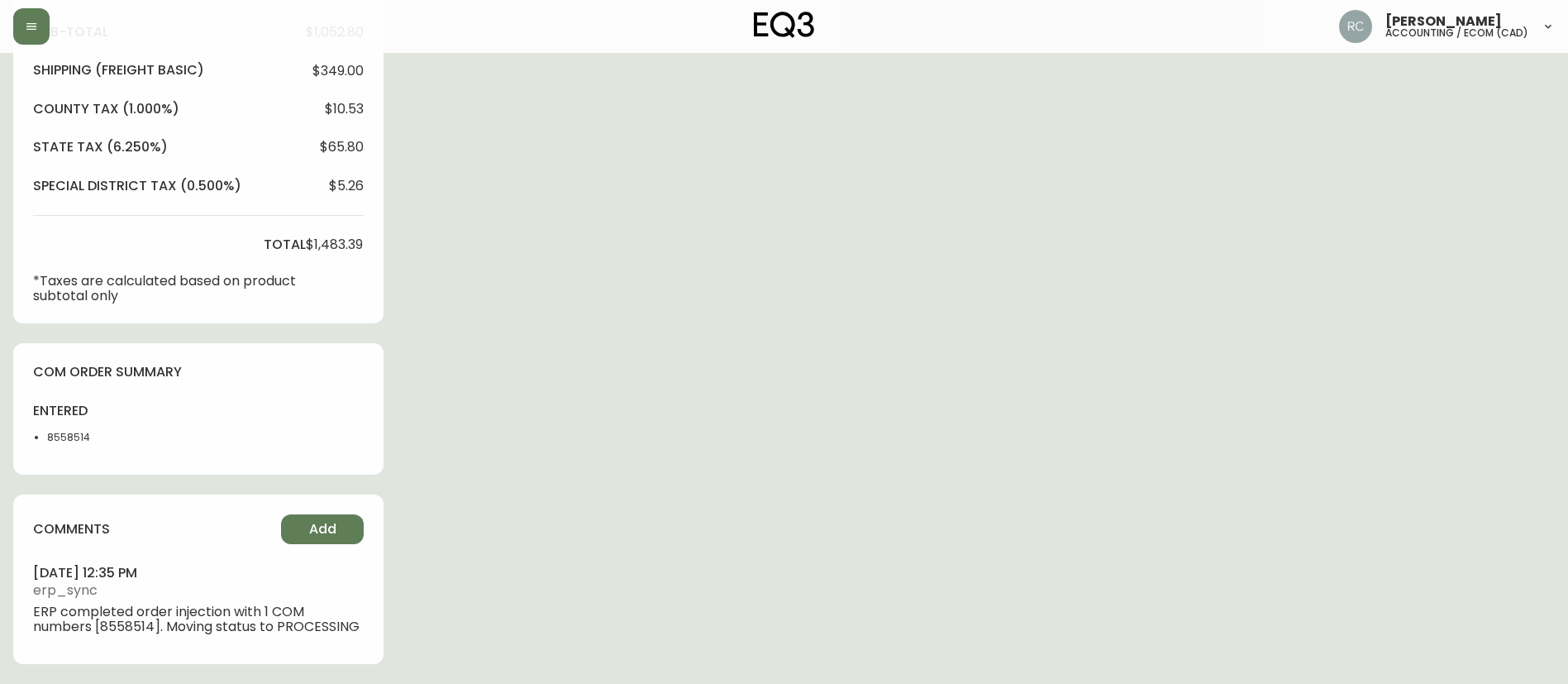
select select "PROCESSING"
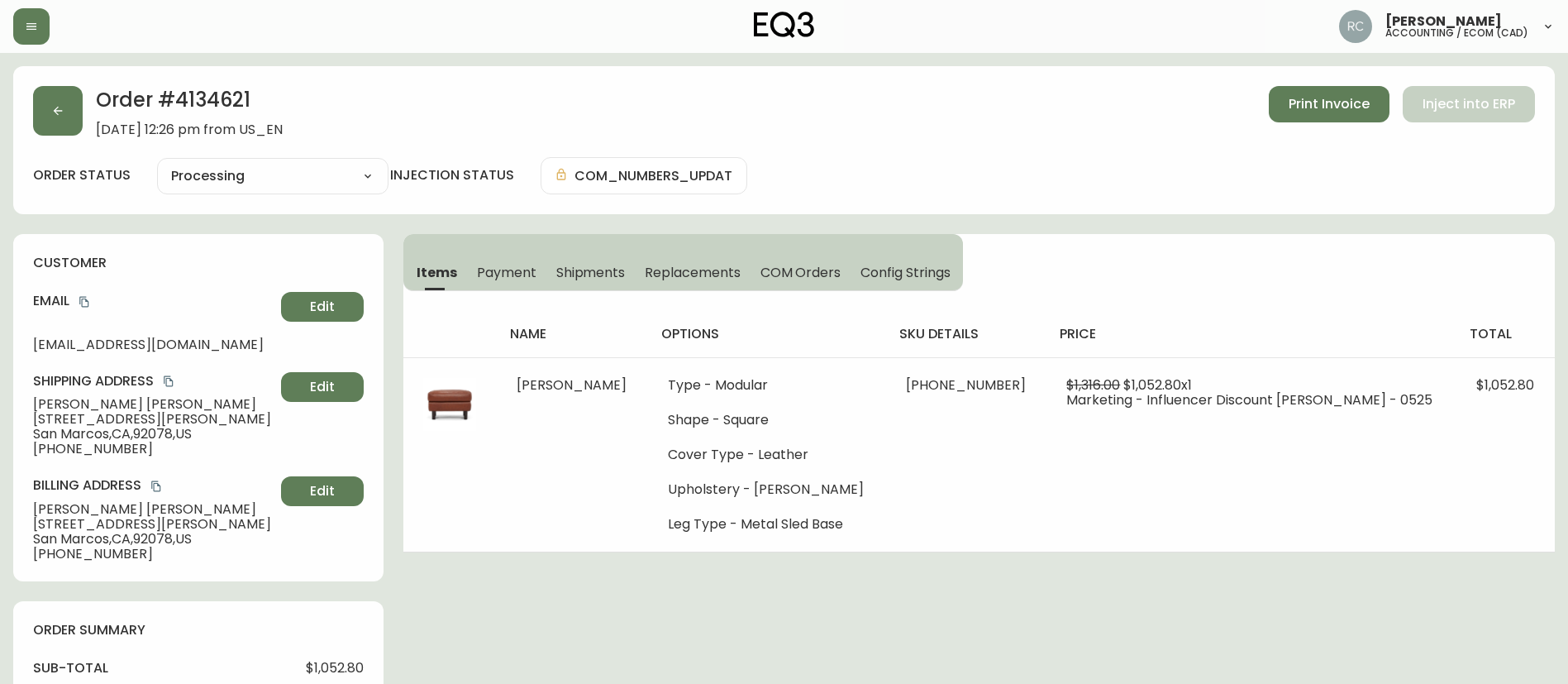
click at [521, 270] on span "Payment" at bounding box center [507, 273] width 60 height 17
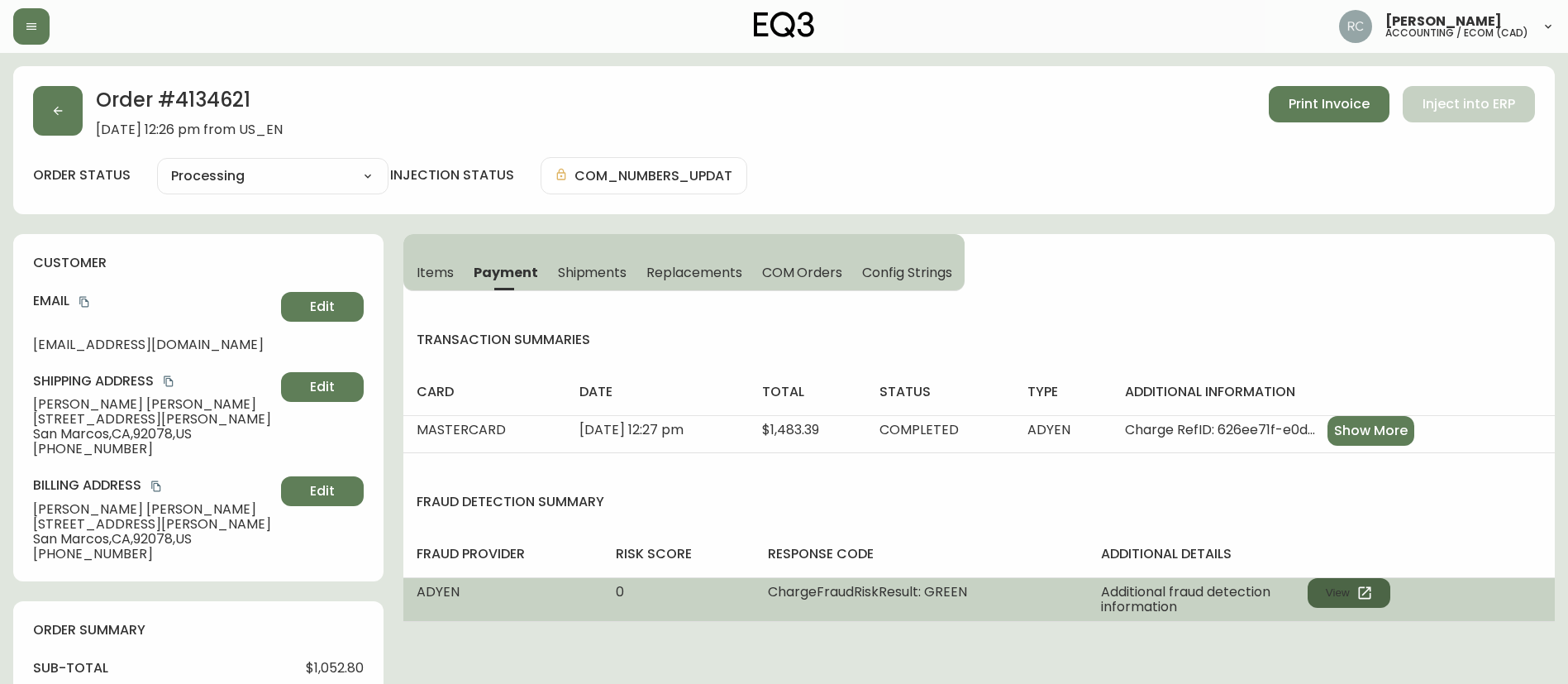
click at [1314, 589] on button "View" at bounding box center [1348, 593] width 82 height 30
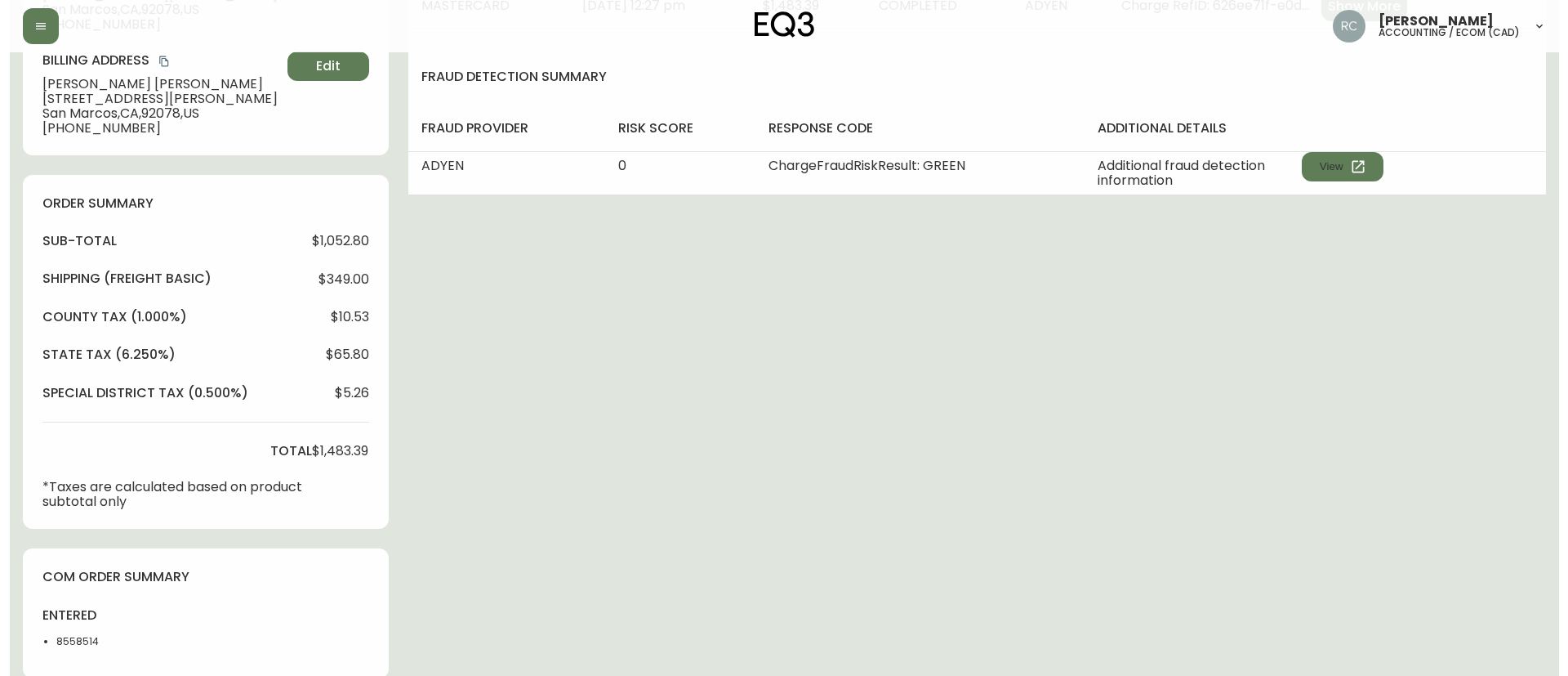
scroll to position [629, 0]
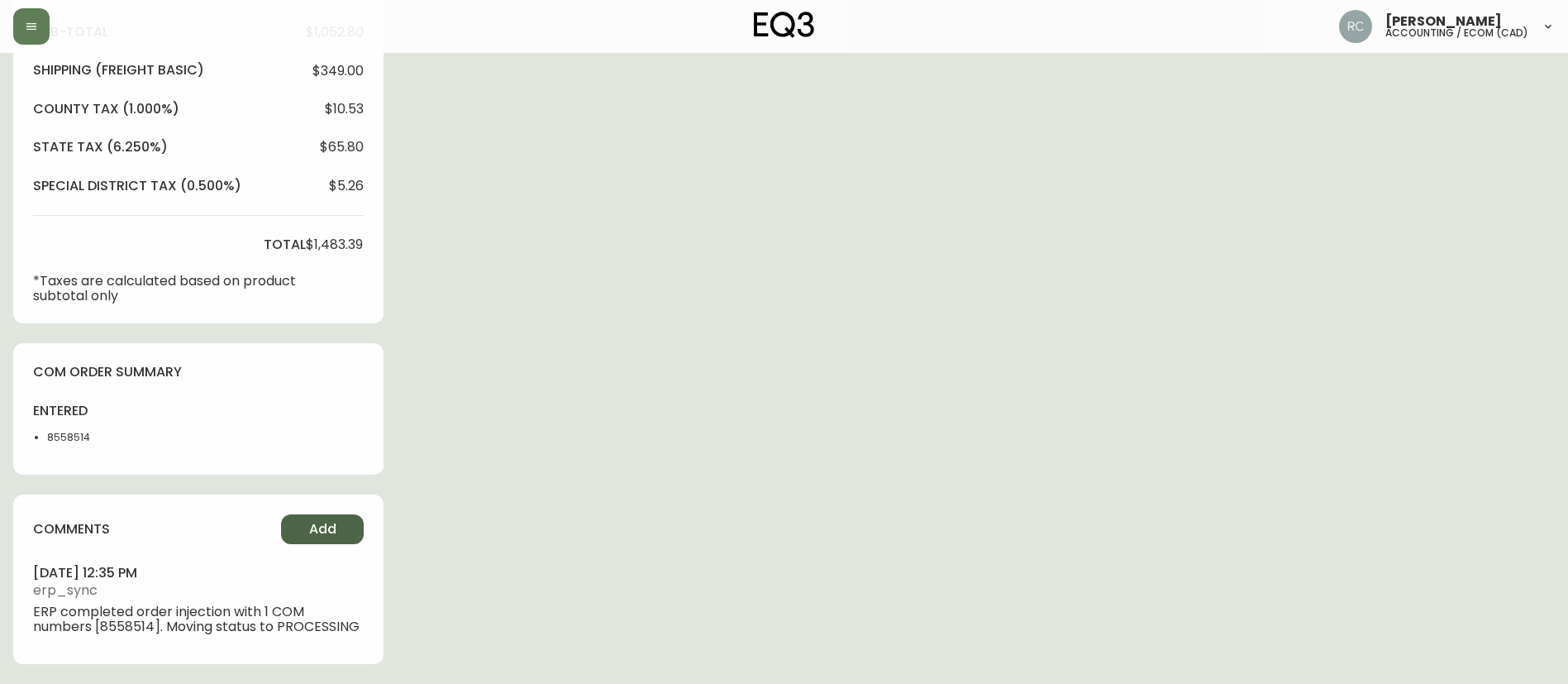
click at [323, 533] on span "Add" at bounding box center [322, 529] width 27 height 18
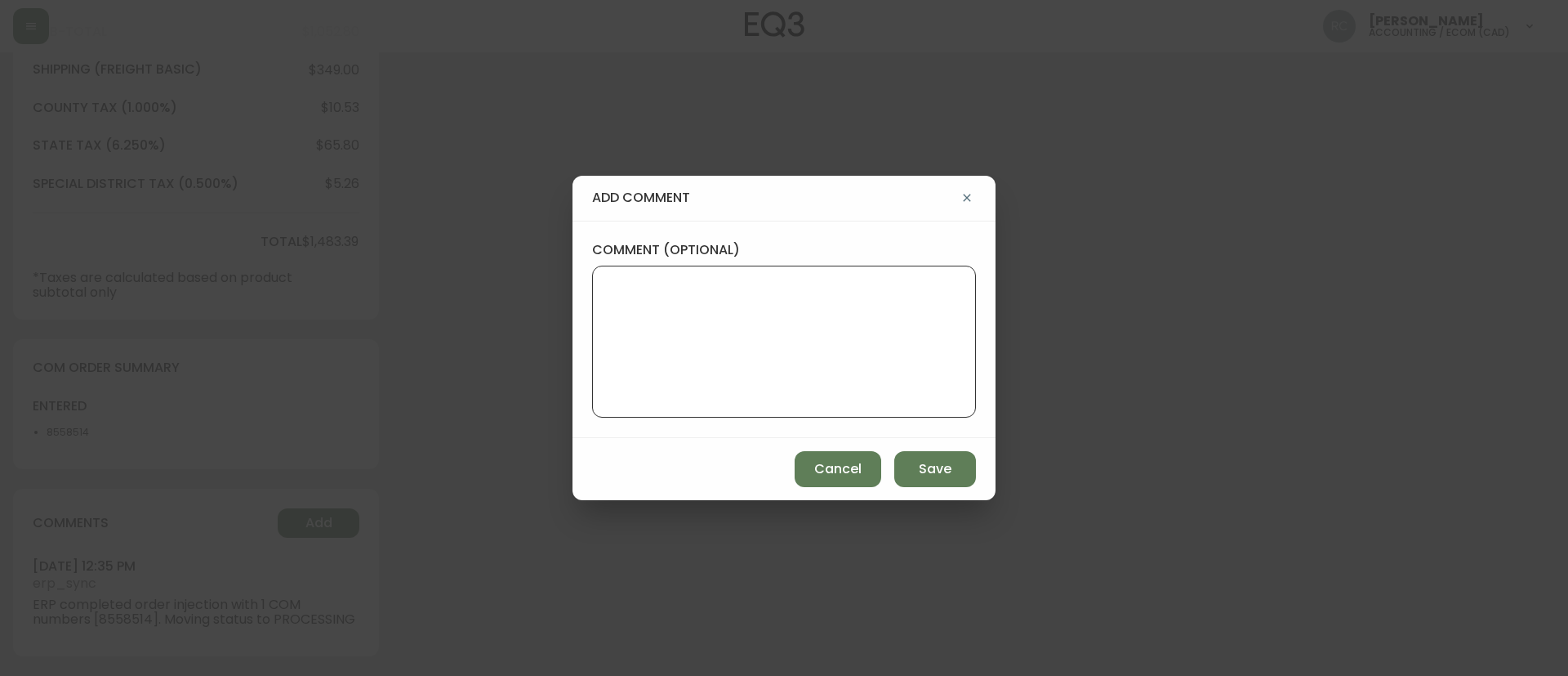
click at [884, 308] on textarea "comment (optional)" at bounding box center [784, 341] width 356 height 130
paste textarea "MANUAL FRAUD REVIEW - APPROVED - same shipping and billing address -"
paste textarea "CVC/CVV Supplied, Matches (M) AVS Both postal code and address match (Y)"
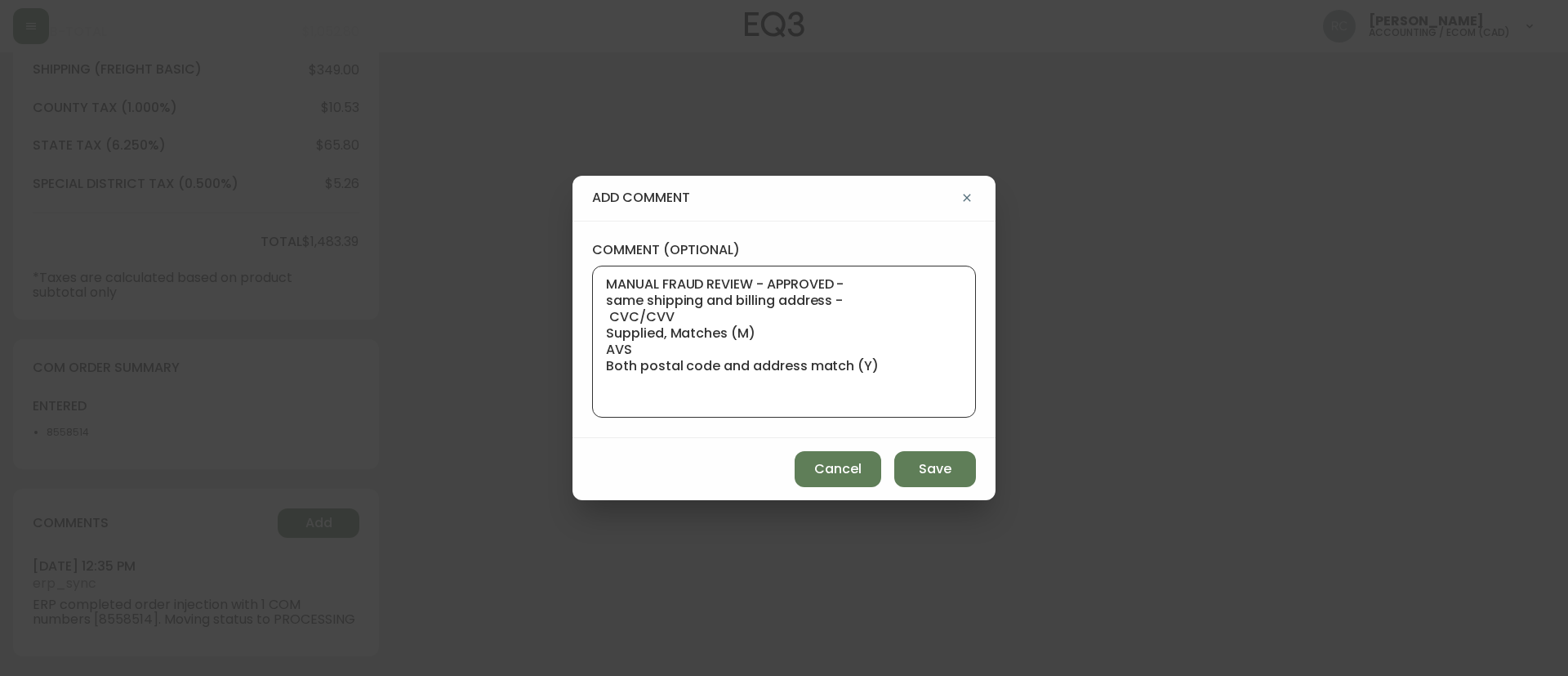
paste textarea "Time since an authorized payment was first seen with email address 3yr 343d"
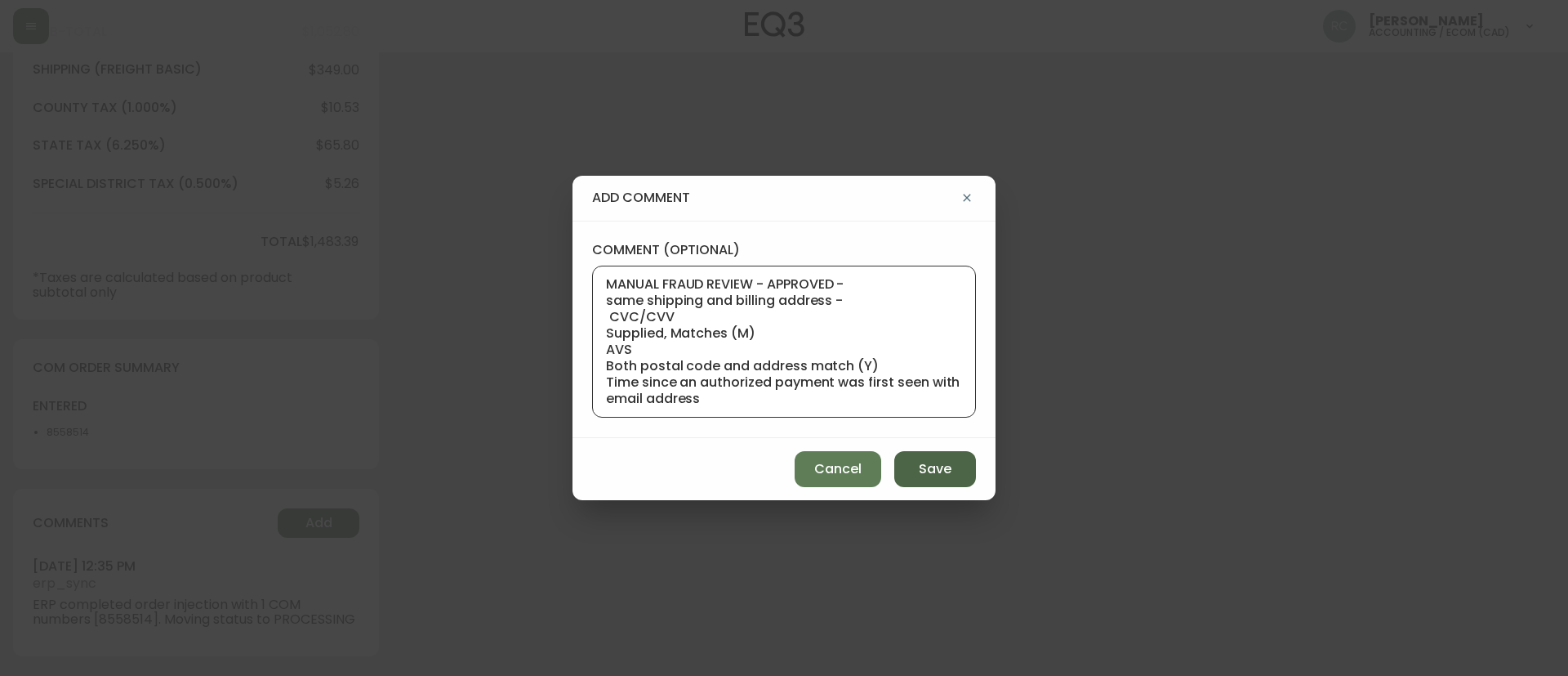
scroll to position [33, 0]
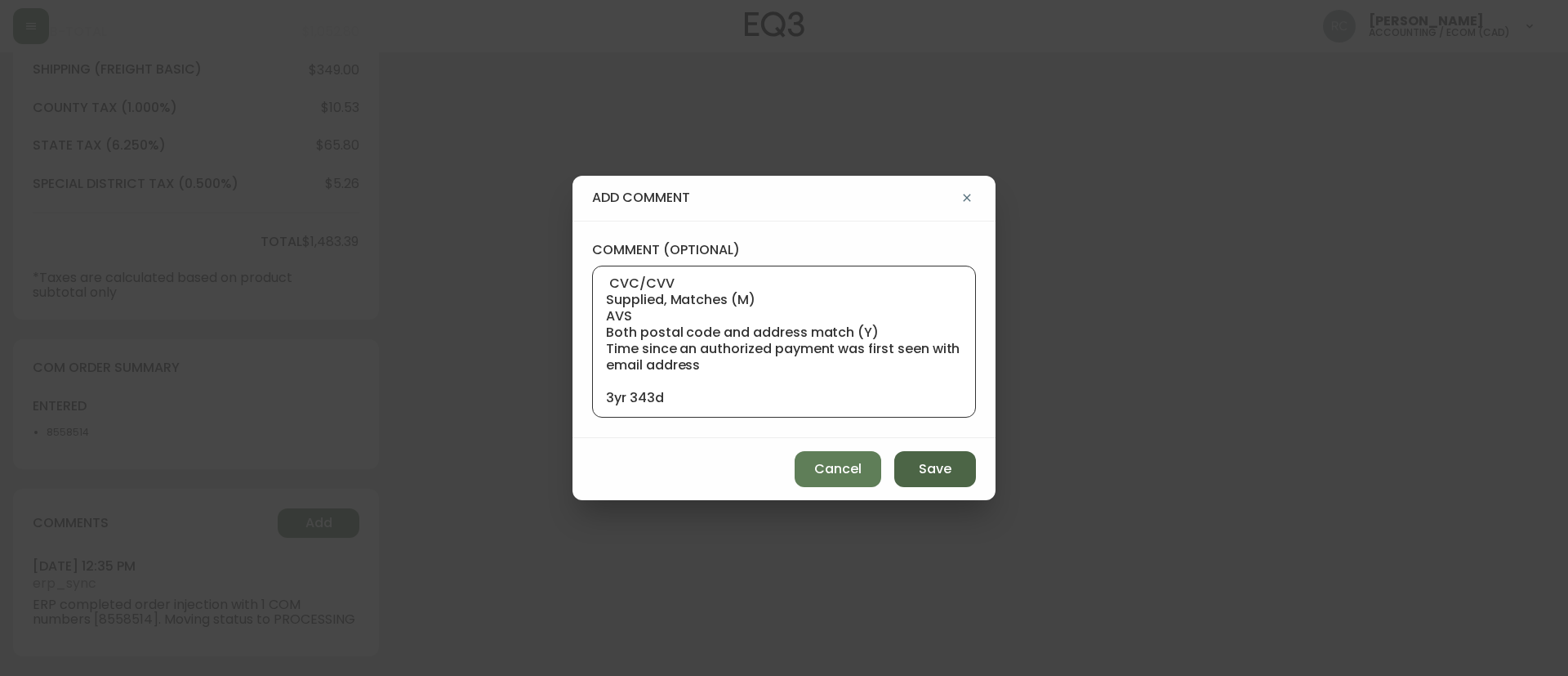
type textarea "MANUAL FRAUD REVIEW - APPROVED - same shipping and billing address - CVC/CVV Su…"
click at [940, 460] on span "Save" at bounding box center [935, 468] width 33 height 18
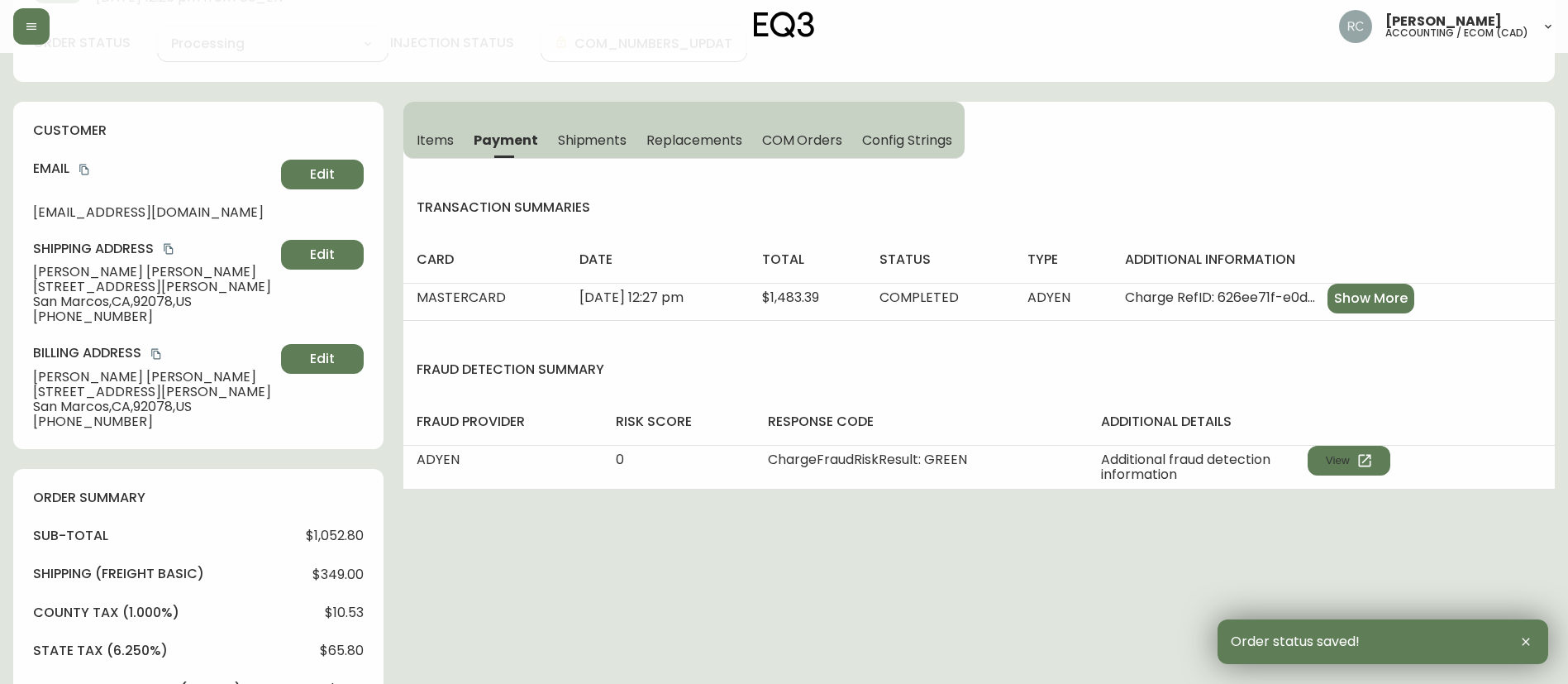
scroll to position [0, 0]
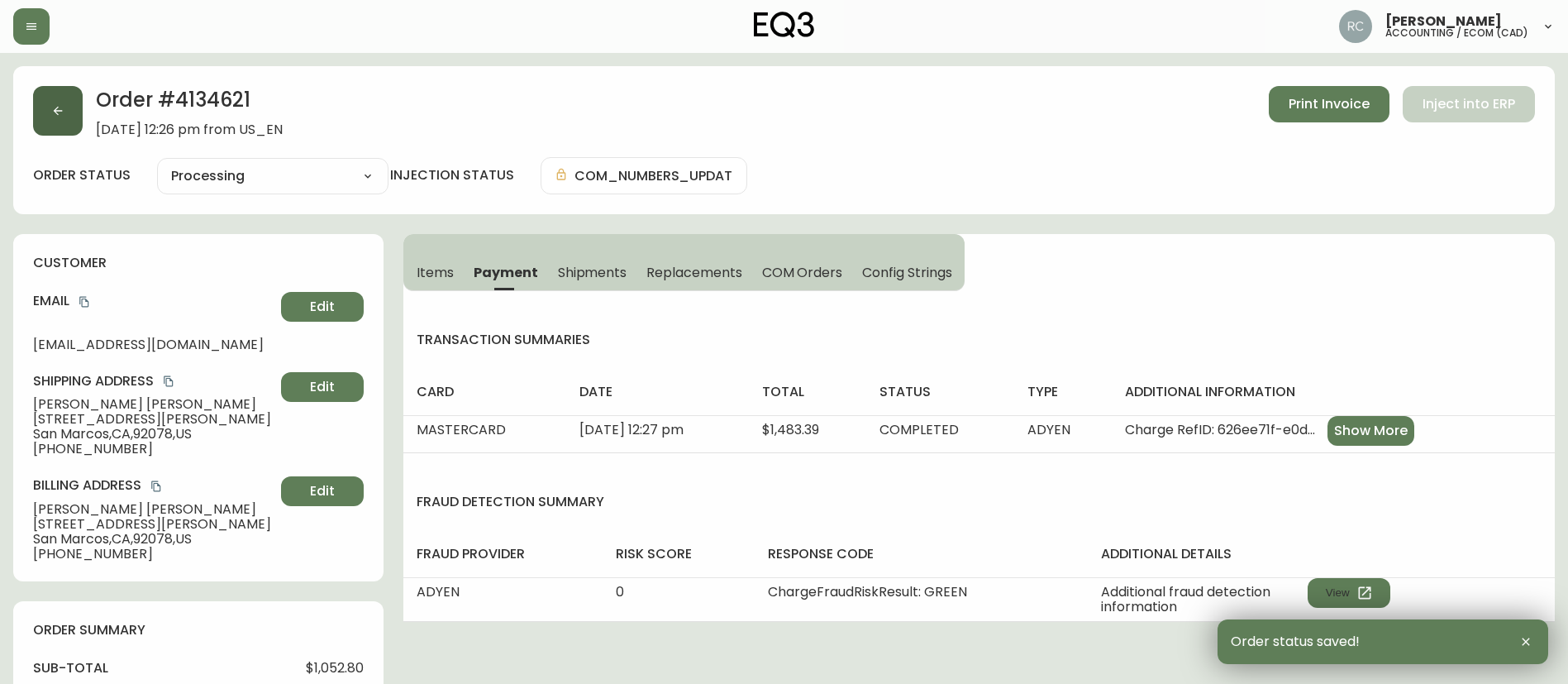
click at [62, 114] on icon "button" at bounding box center [57, 110] width 13 height 13
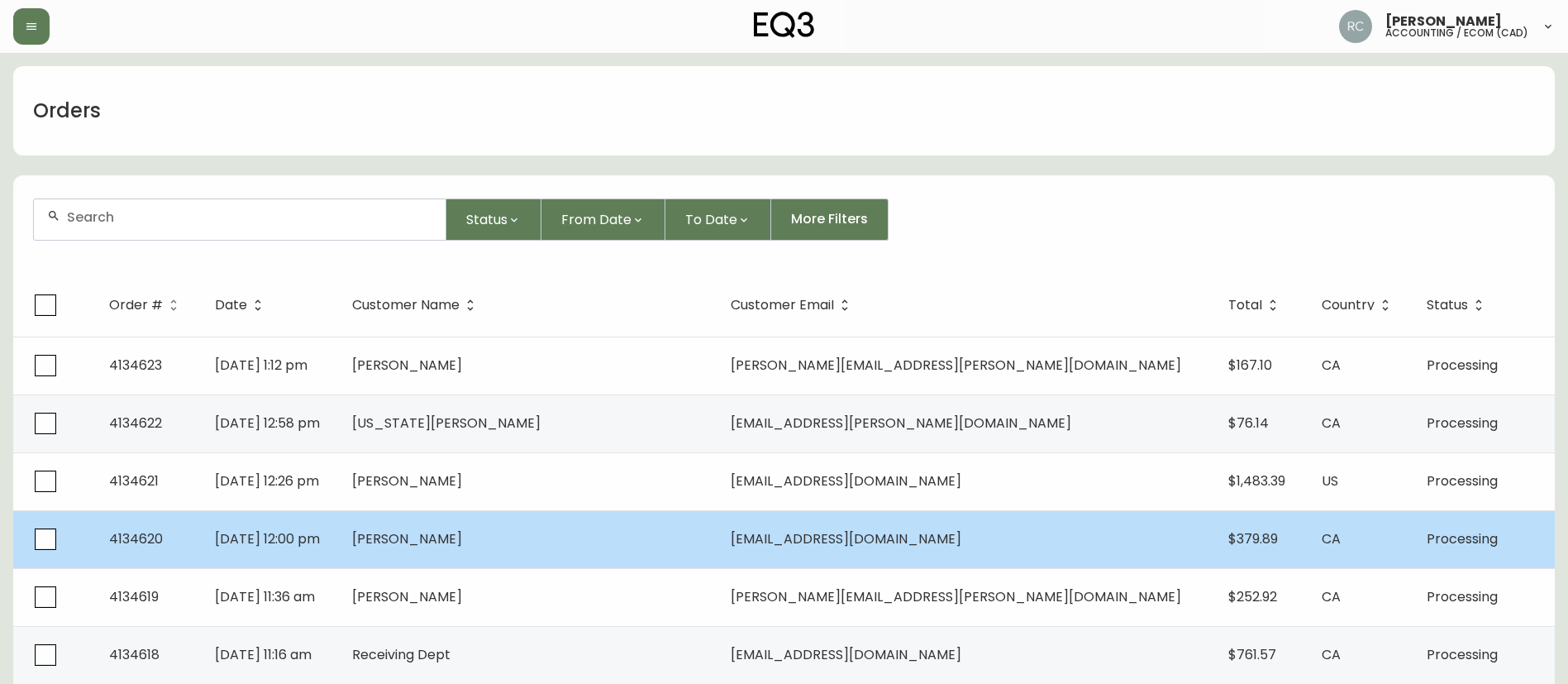
click at [623, 558] on td "Elizabeth Starr" at bounding box center [528, 539] width 378 height 58
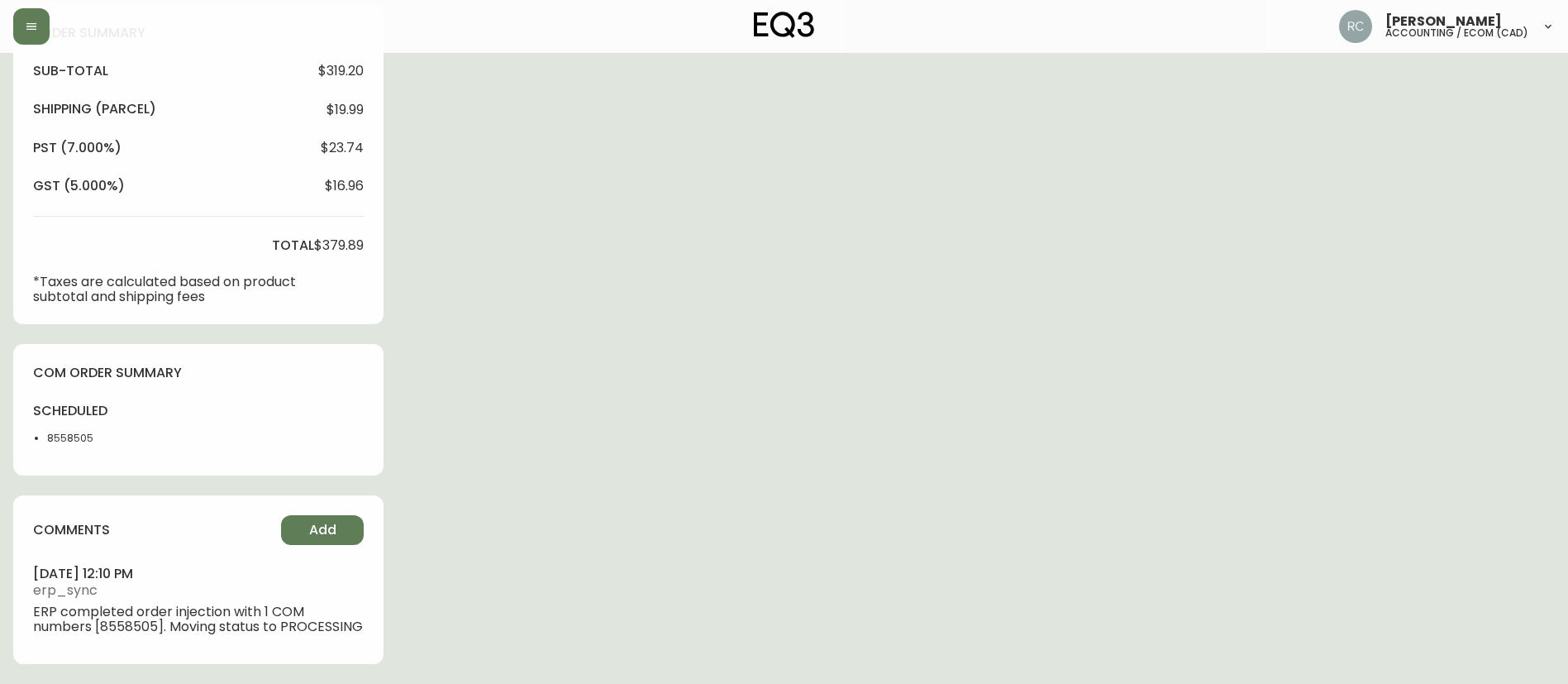
type input "Processing"
select select "PROCESSING"
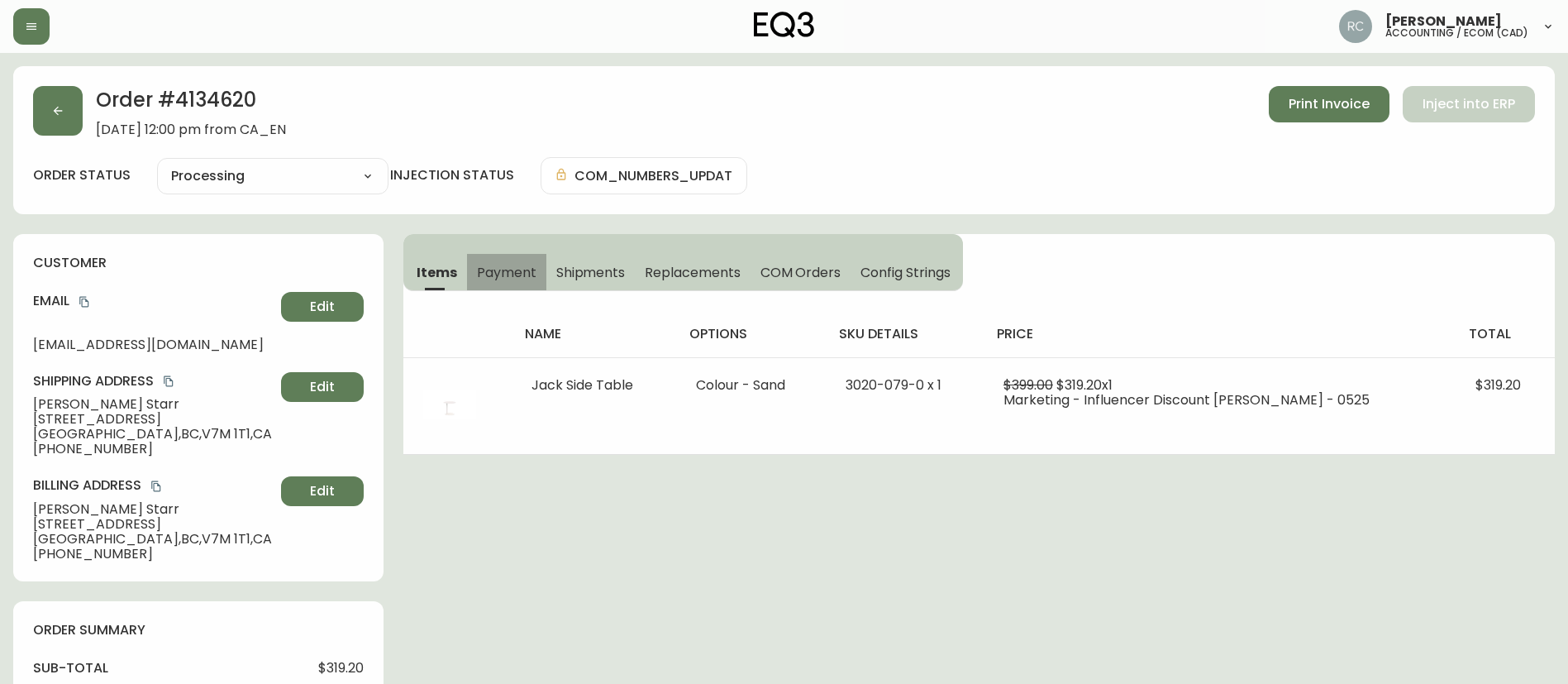
click at [515, 280] on span "Payment" at bounding box center [507, 273] width 60 height 17
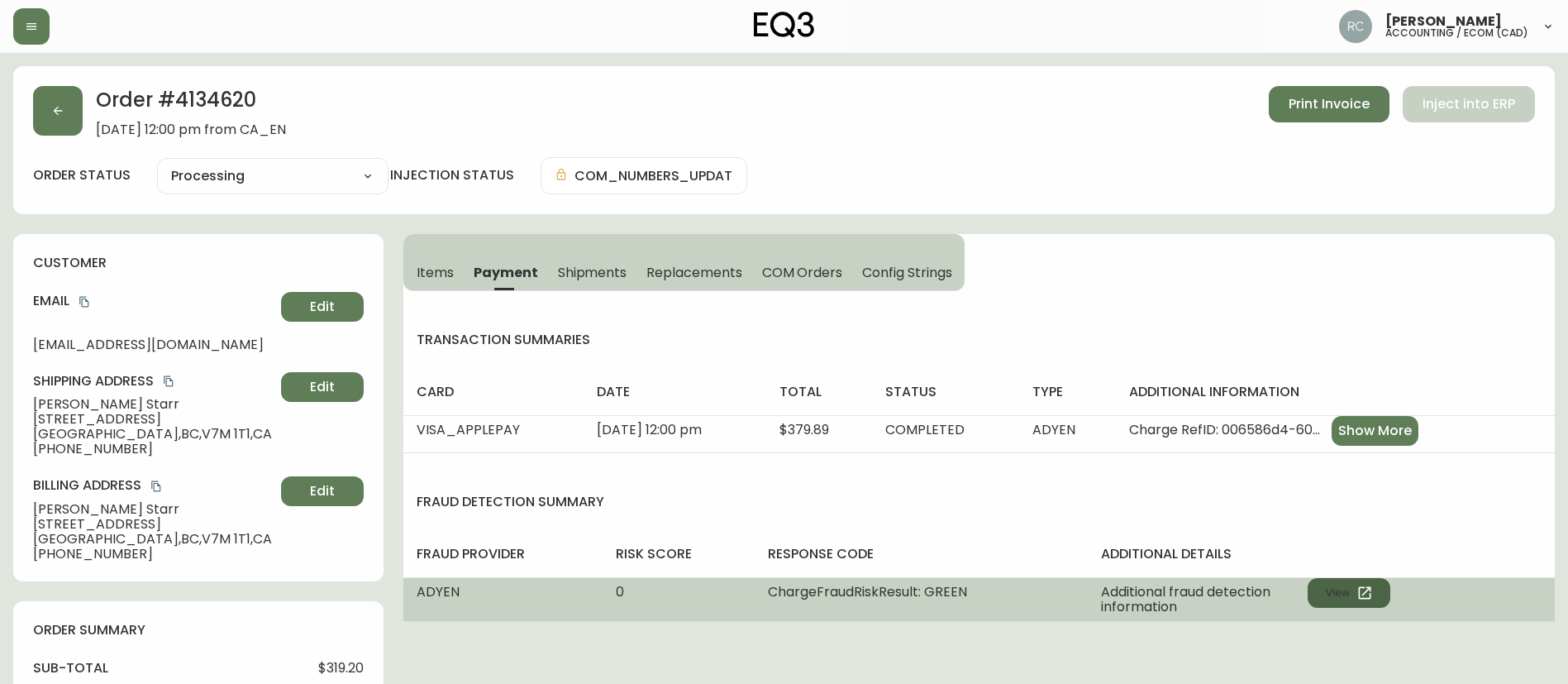
click at [1342, 589] on button "View" at bounding box center [1348, 593] width 82 height 30
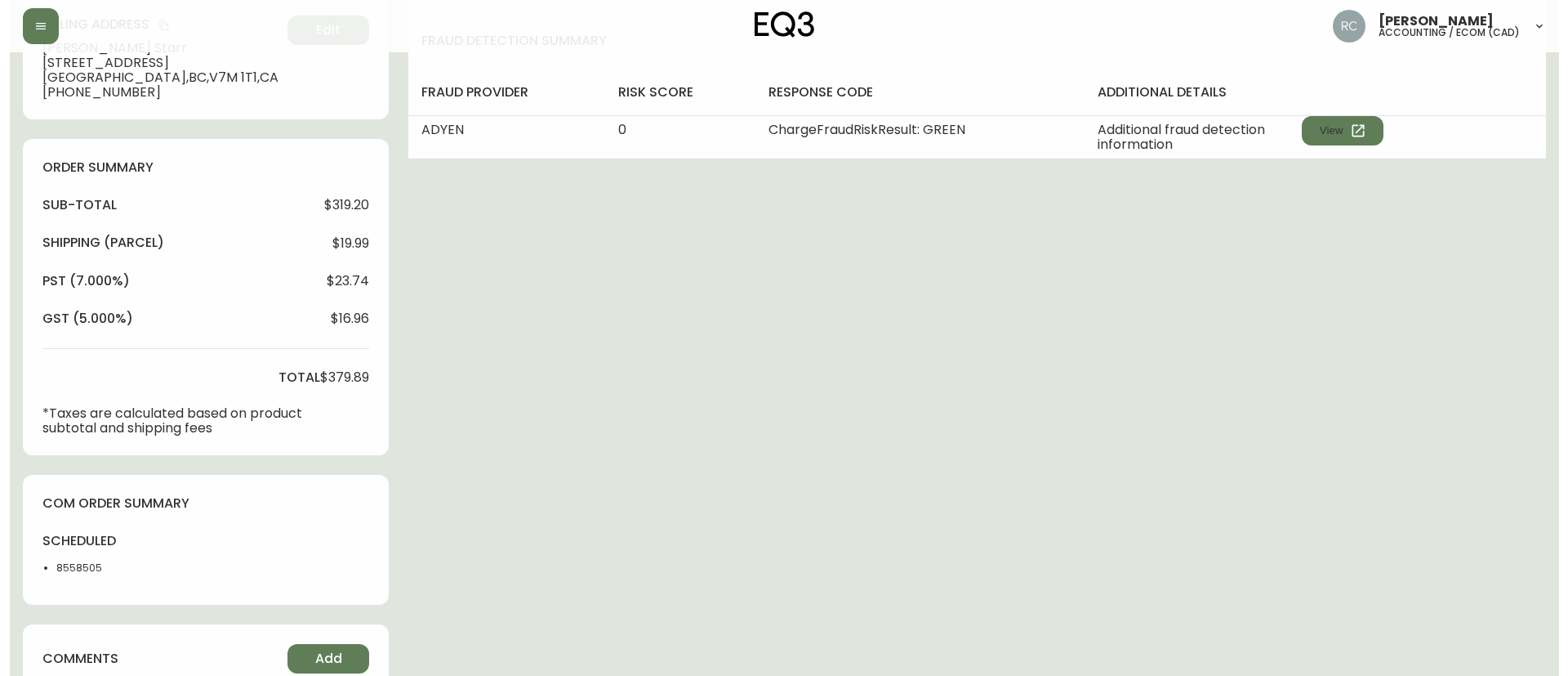
scroll to position [605, 0]
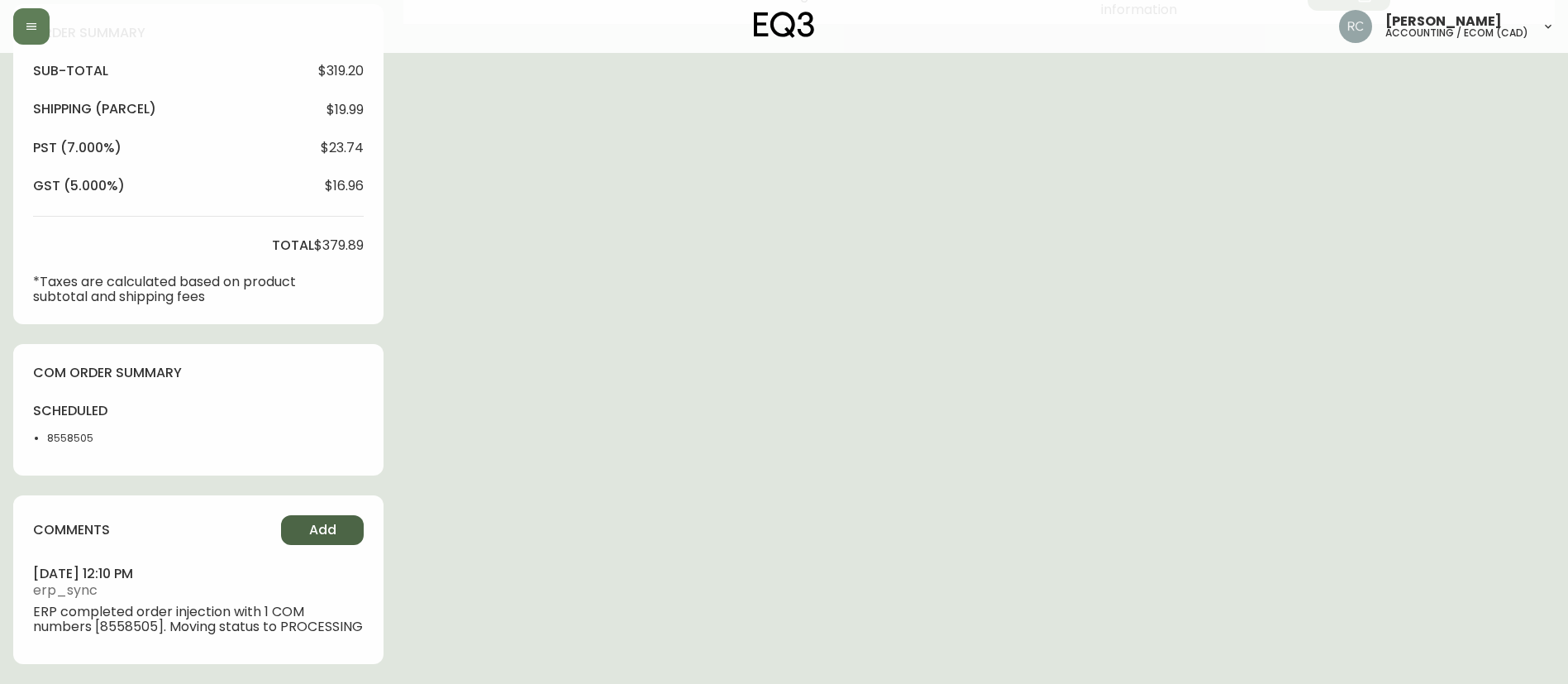
click at [331, 521] on span "Add" at bounding box center [322, 529] width 27 height 18
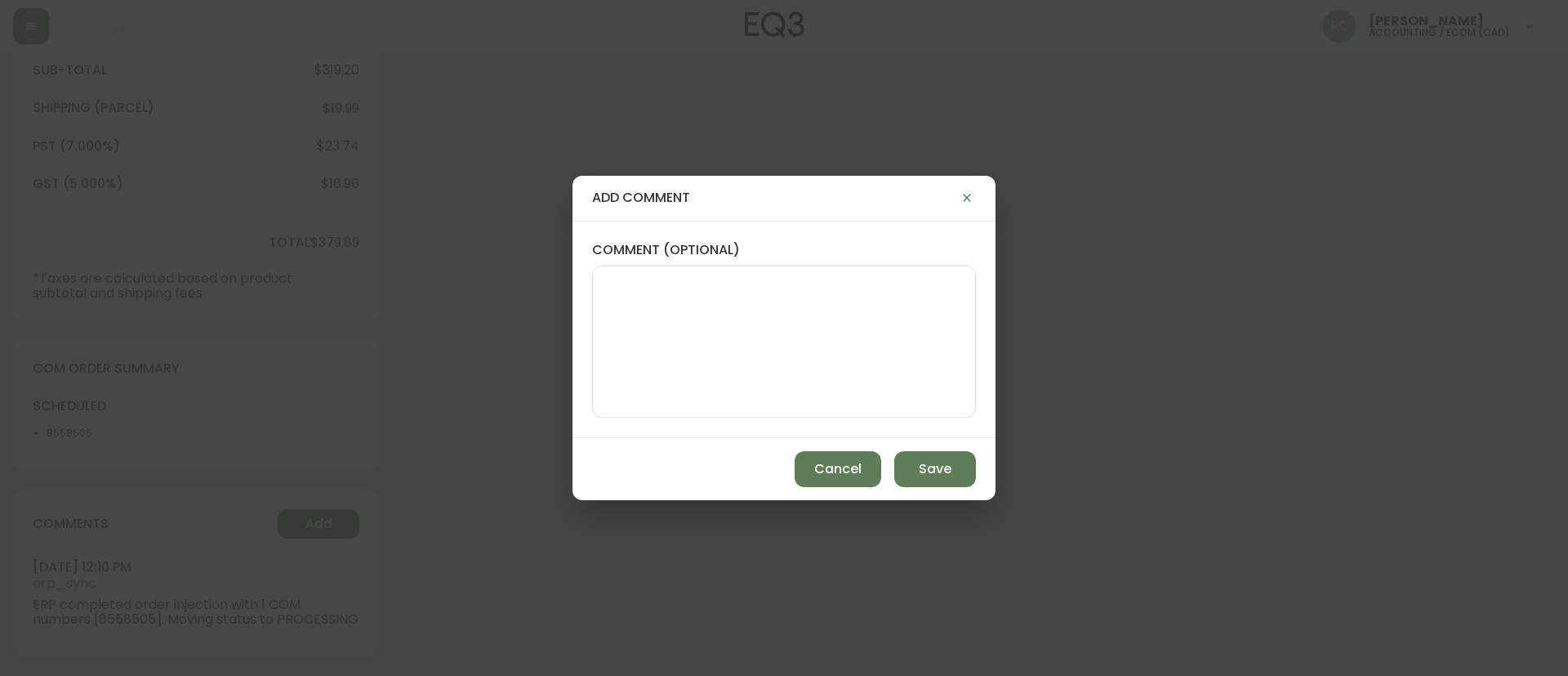
drag, startPoint x: 980, startPoint y: 328, endPoint x: 869, endPoint y: 321, distance: 111.2
click at [975, 328] on div "comment (optional)" at bounding box center [784, 329] width 424 height 217
click at [838, 314] on textarea "comment (optional)" at bounding box center [784, 341] width 356 height 130
paste textarea "MANUAL FRAUD REVIEW - APPROVED - same shipping and billing address -"
paste textarea "CVC/CVV Not Supplied, Unknown AVS Unknown"
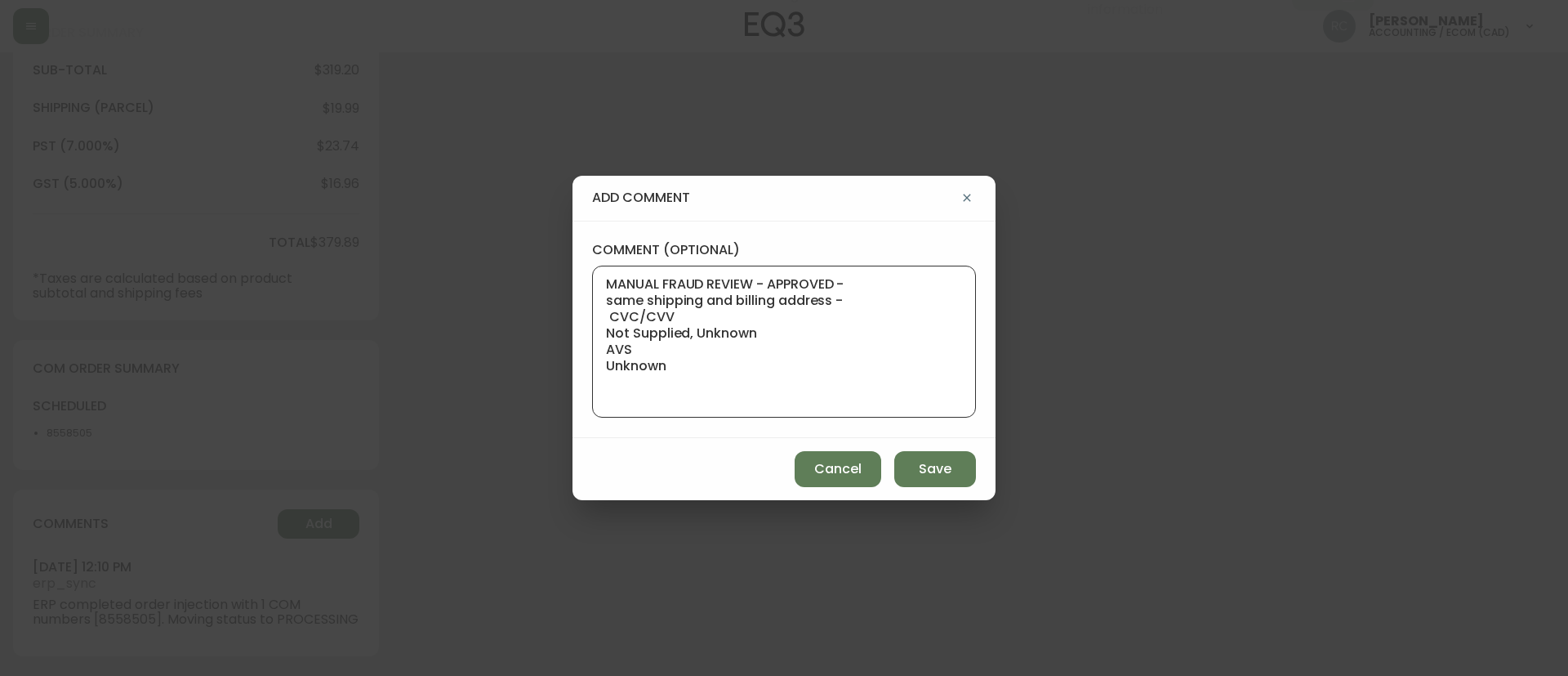
paste textarea "Time since an authorized payment was first seen with email address 3yr 313d"
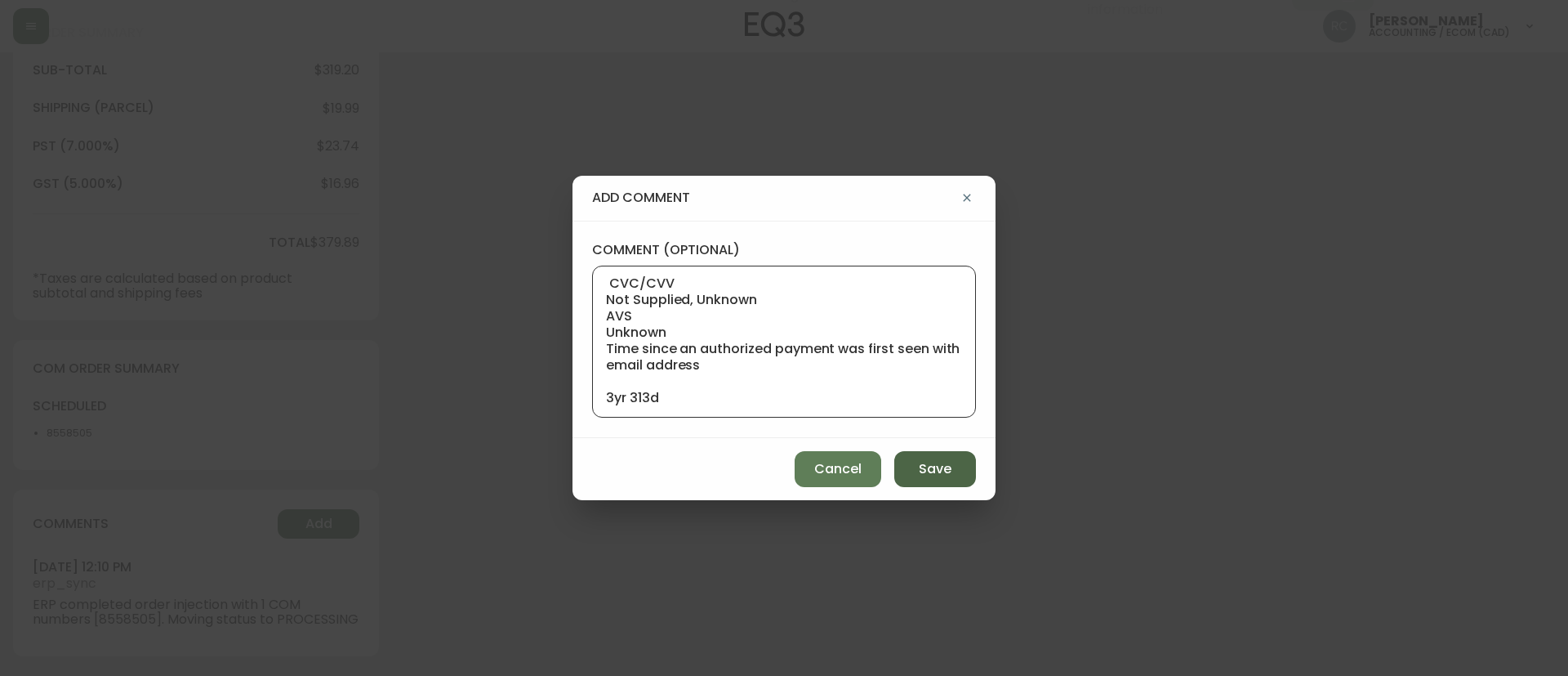
type textarea "MANUAL FRAUD REVIEW - APPROVED - same shipping and billing address - CVC/CVV No…"
click at [929, 461] on span "Save" at bounding box center [935, 468] width 33 height 18
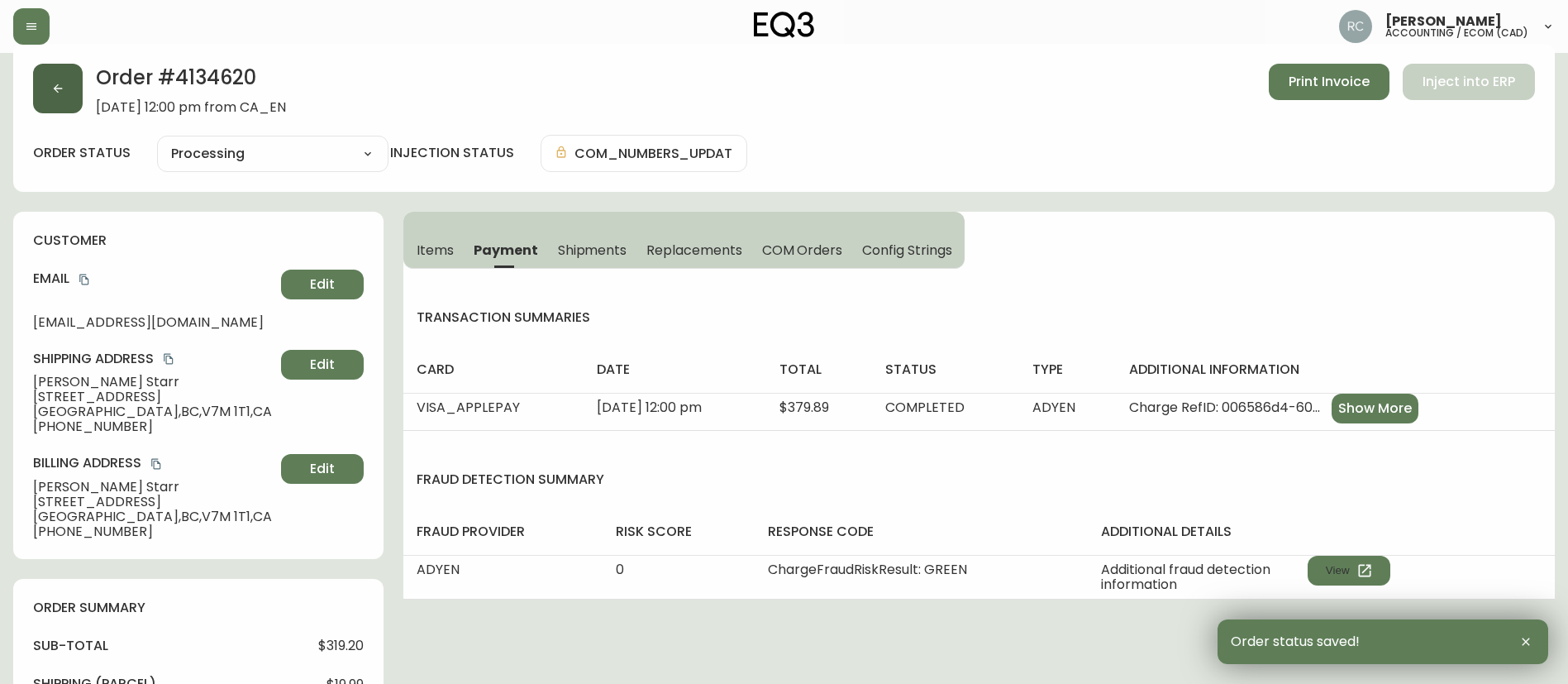
scroll to position [0, 0]
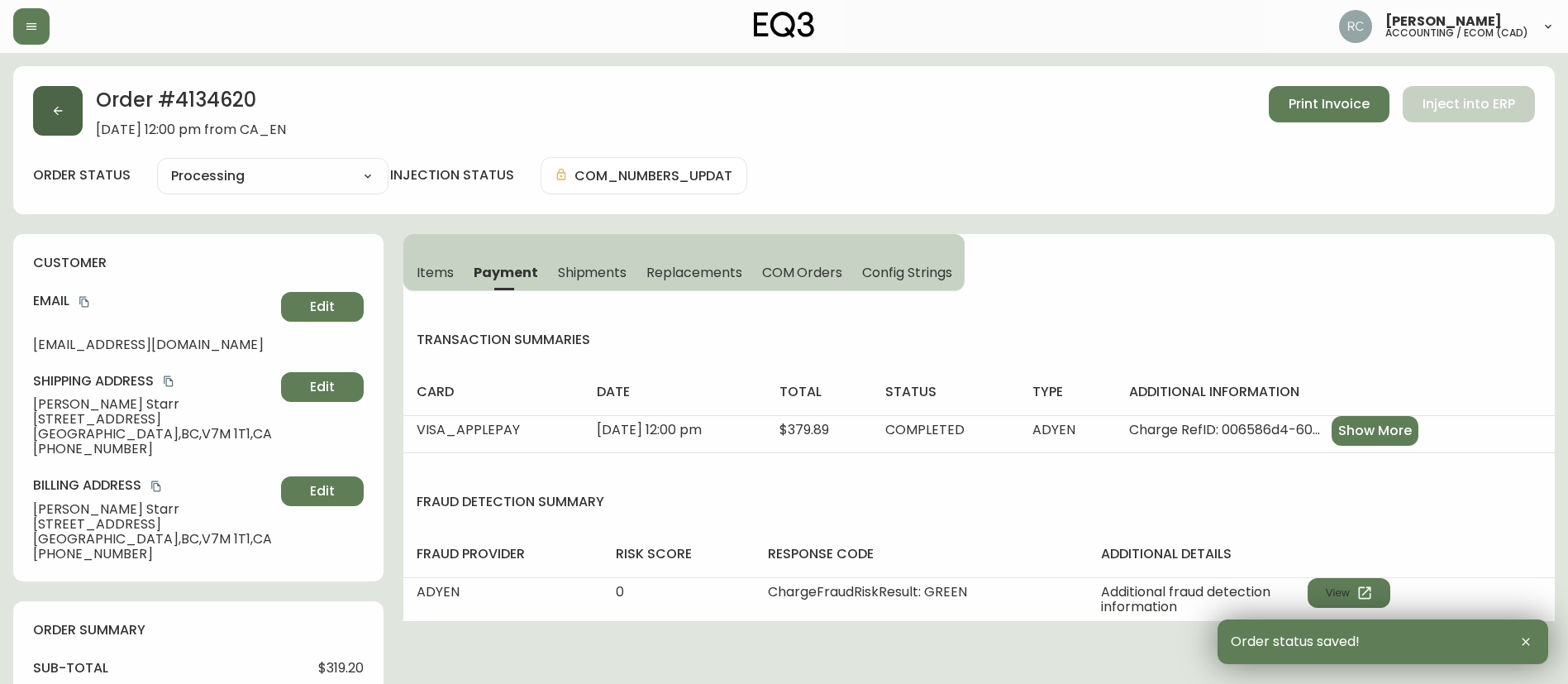
click at [64, 96] on button "button" at bounding box center [57, 110] width 49 height 49
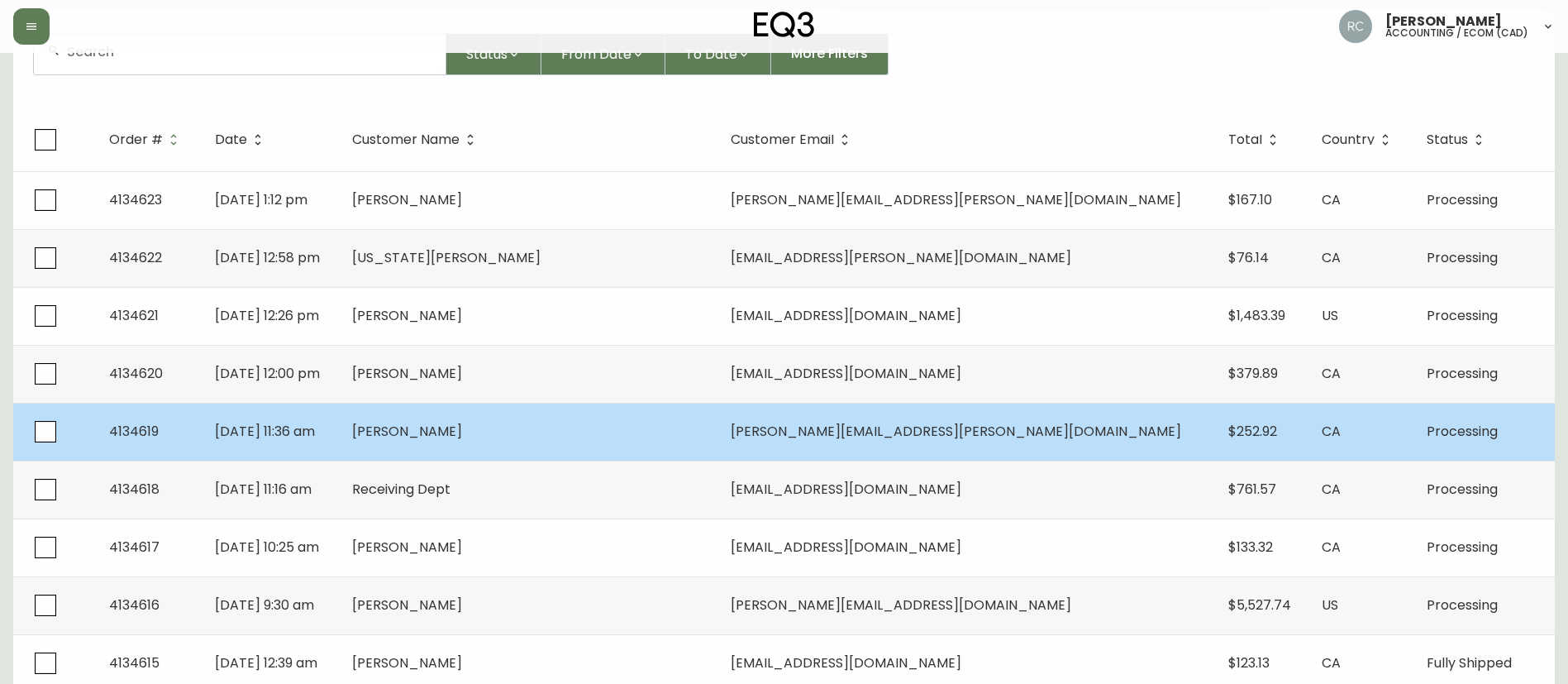
click at [463, 423] on span "Antonio Barone" at bounding box center [407, 431] width 110 height 19
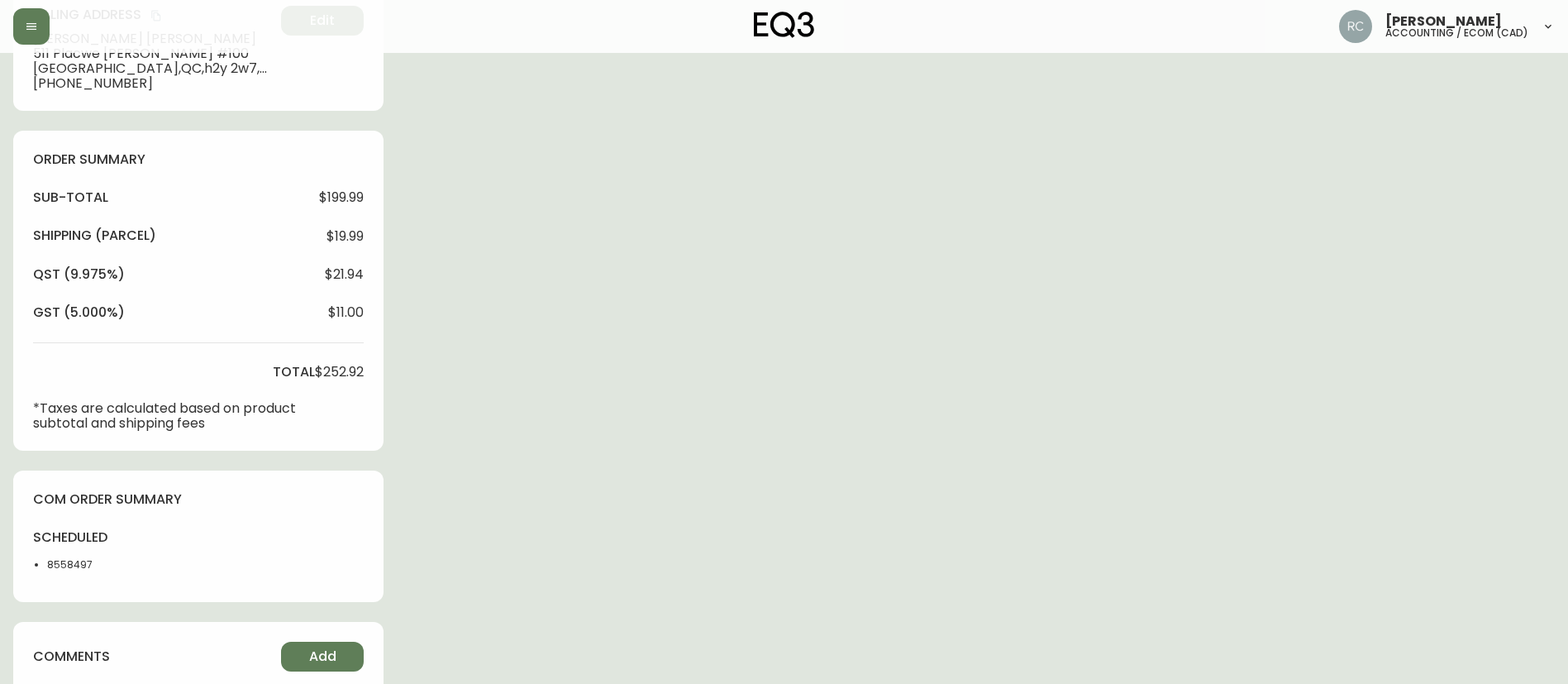
type input "Processing"
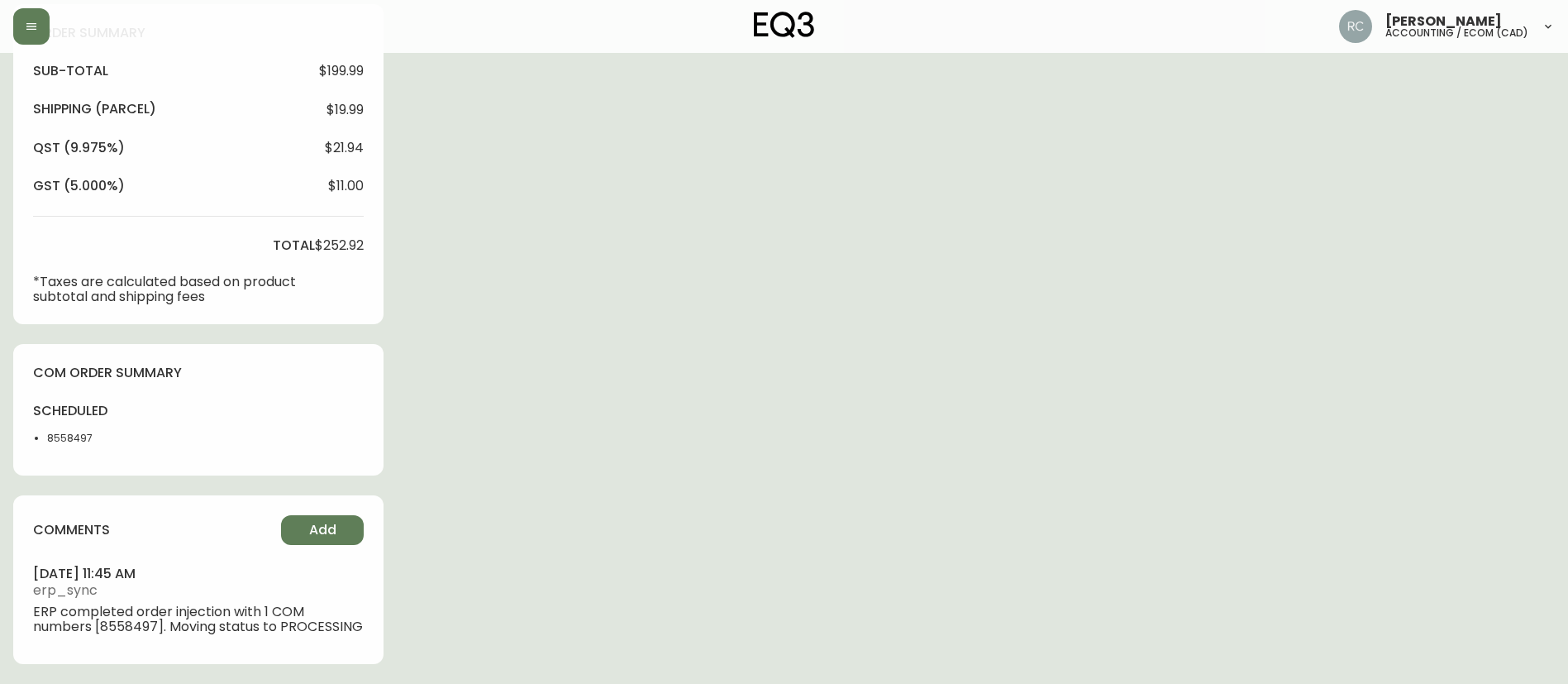
select select "PROCESSING"
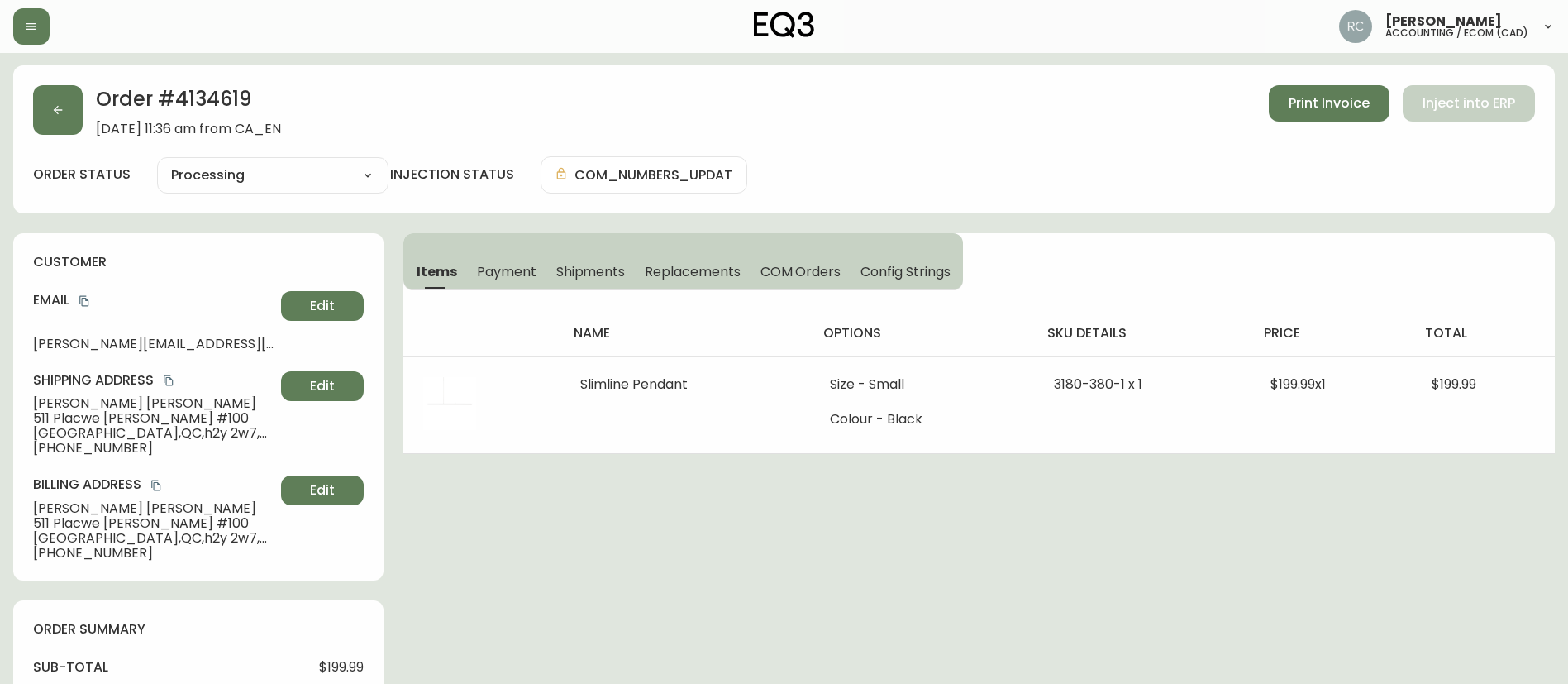
scroll to position [82, 0]
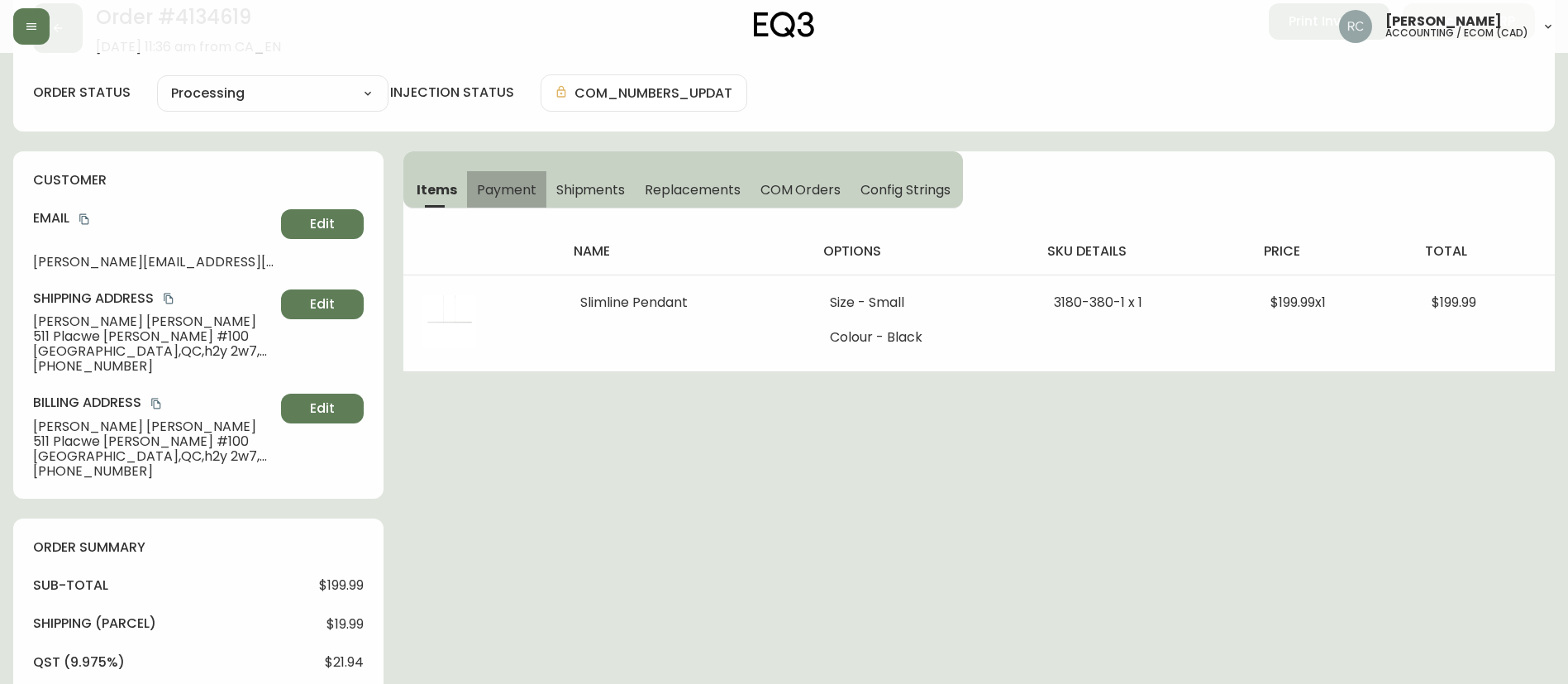
click at [511, 196] on span "Payment" at bounding box center [507, 190] width 60 height 17
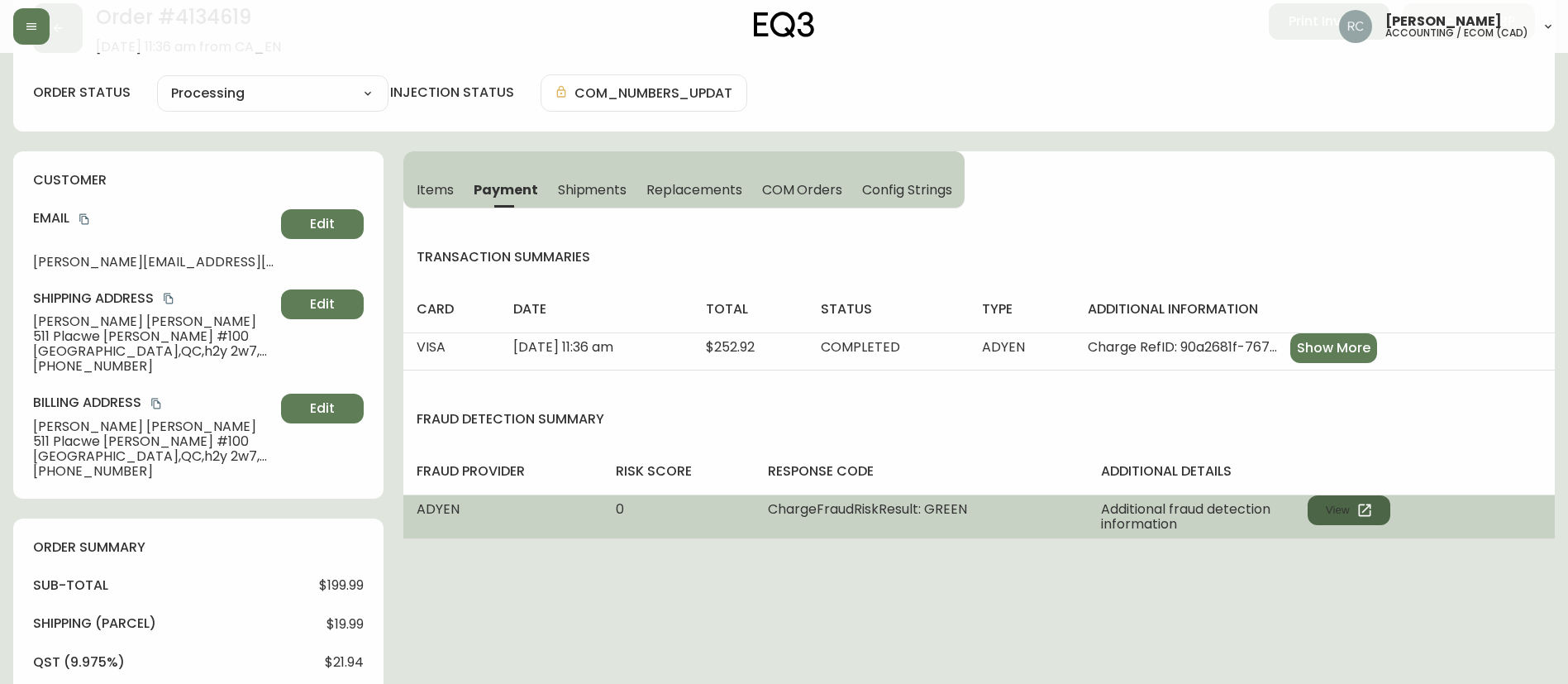
click at [1329, 513] on button "View" at bounding box center [1348, 510] width 82 height 30
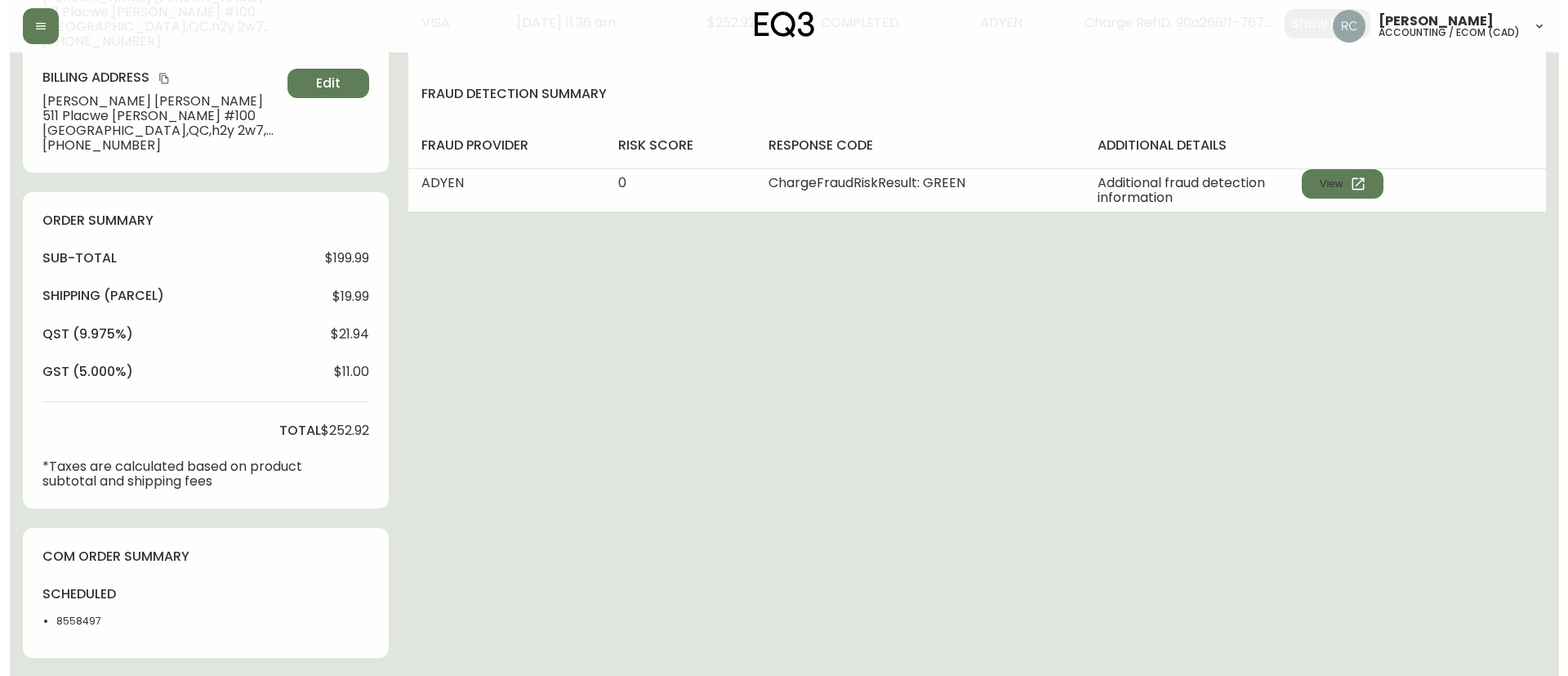
scroll to position [605, 0]
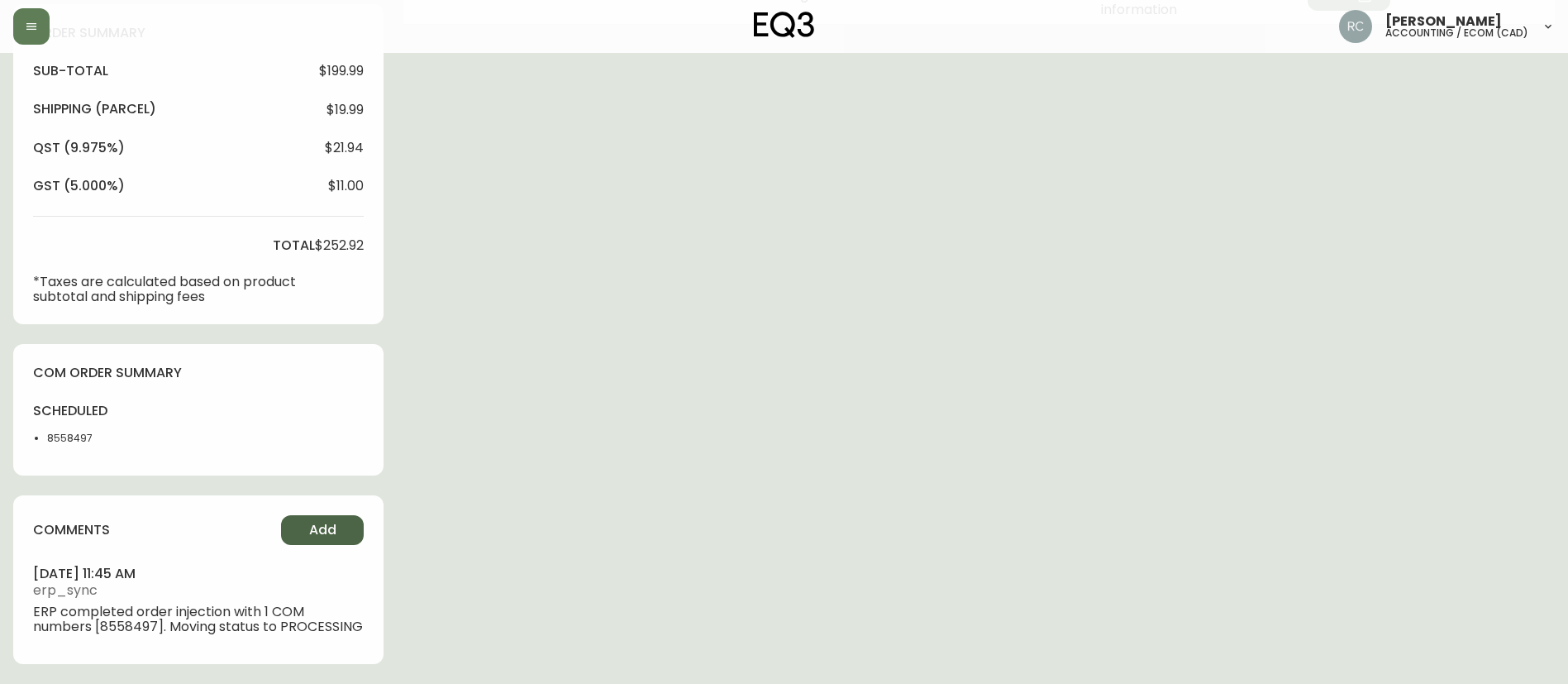
click at [331, 521] on span "Add" at bounding box center [322, 529] width 27 height 18
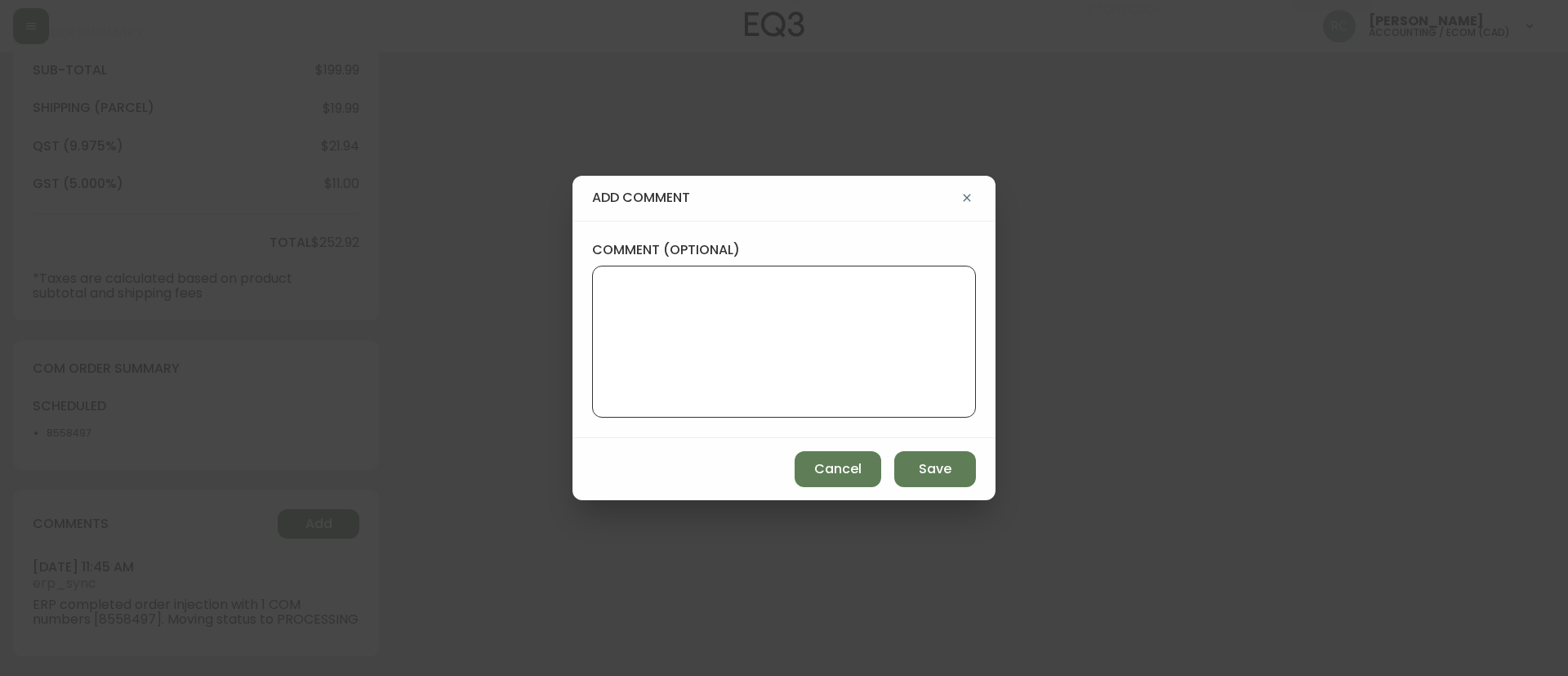
drag, startPoint x: 898, startPoint y: 339, endPoint x: 879, endPoint y: 280, distance: 62.0
click at [898, 339] on textarea "comment (optional)" at bounding box center [784, 341] width 356 height 130
click at [754, 292] on textarea "V" at bounding box center [784, 341] width 356 height 130
paste textarea "MANUAL FRAUD REVIEW - APPROVED - same shipping and billing address -"
paste textarea "CVC/CVV Supplied, Matches (M) AVS Neither postal code nor address match (N)"
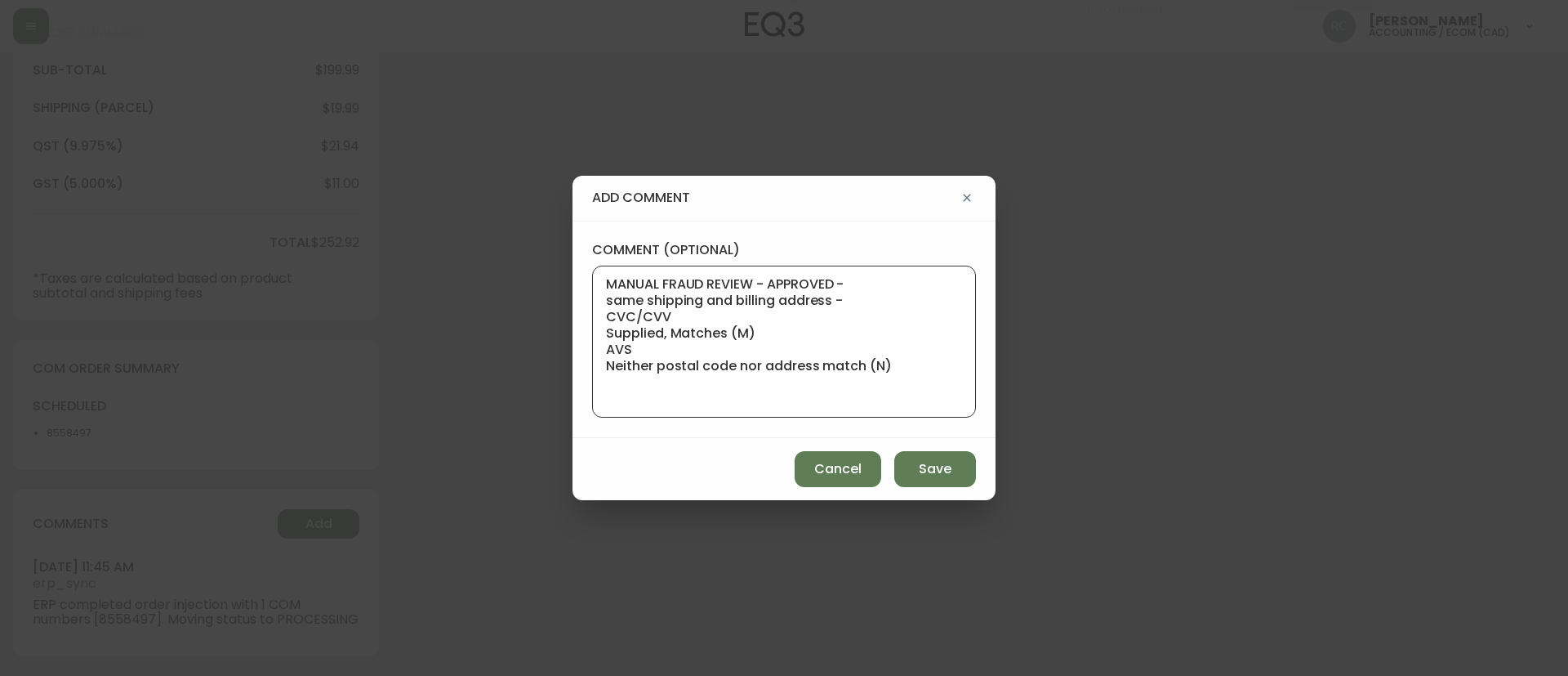
type textarea "MANUAL FRAUD REVIEW - APPROVED - same shipping and billing address - CVC/CVV Su…"
click at [415, 283] on div "add comment comment (optional) MANUAL FRAUD REVIEW - APPROVED - same shipping a…" at bounding box center [784, 338] width 1568 height 676
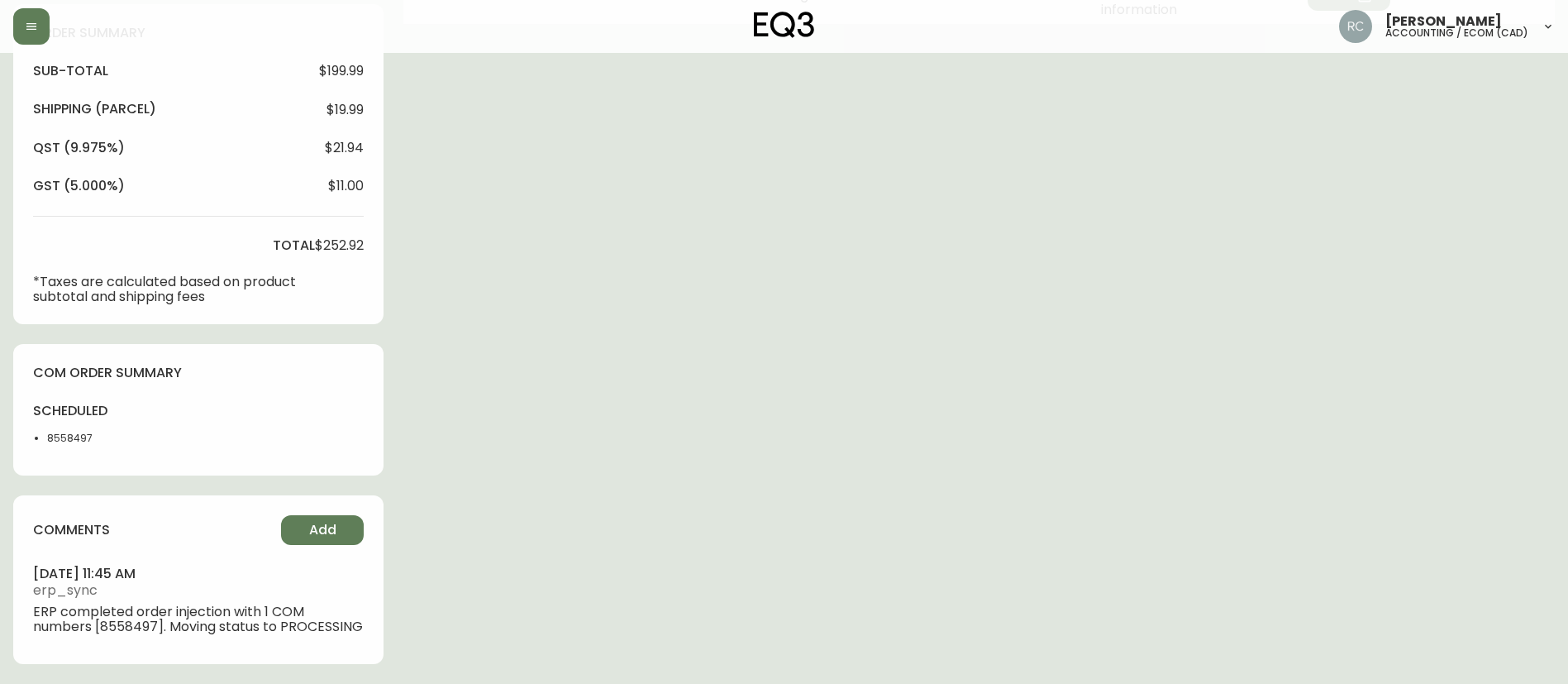
scroll to position [0, 0]
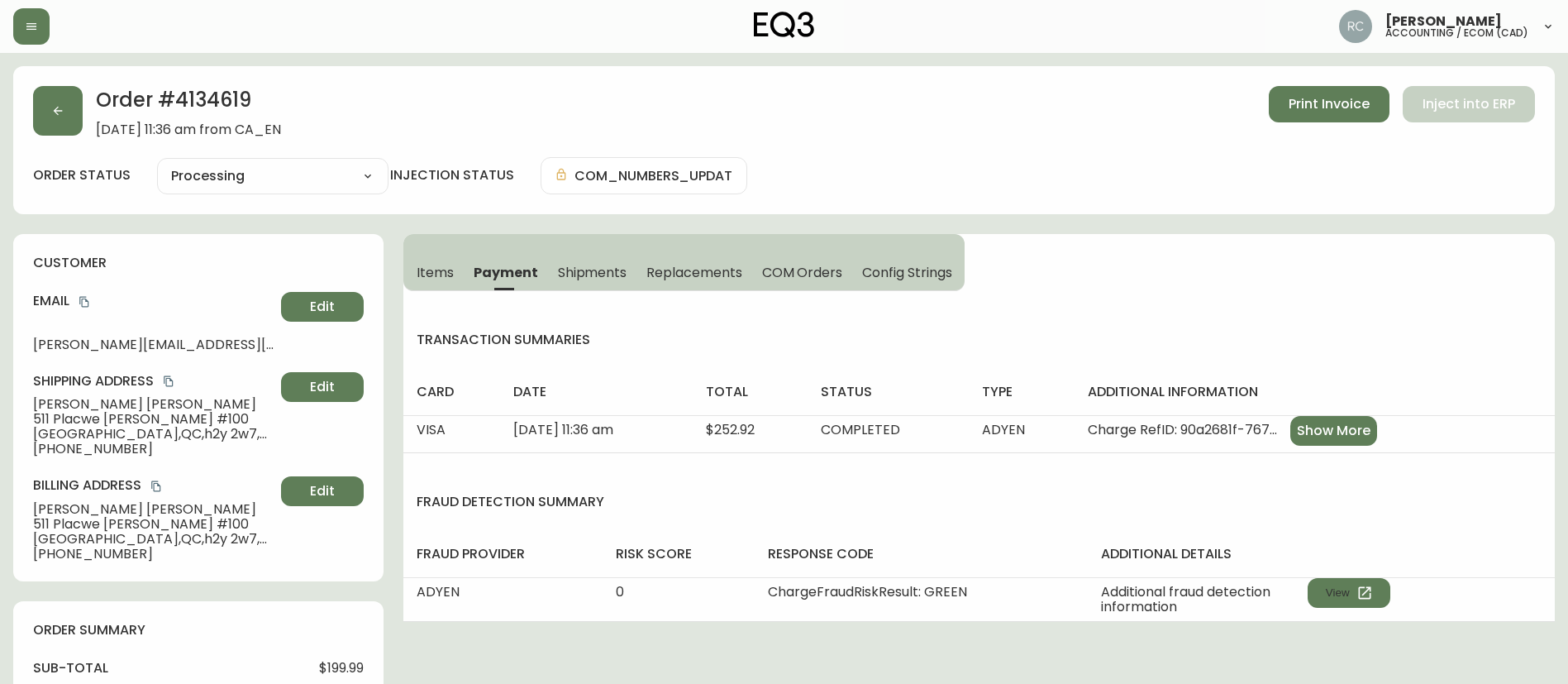
click at [436, 270] on span "Items" at bounding box center [435, 273] width 37 height 17
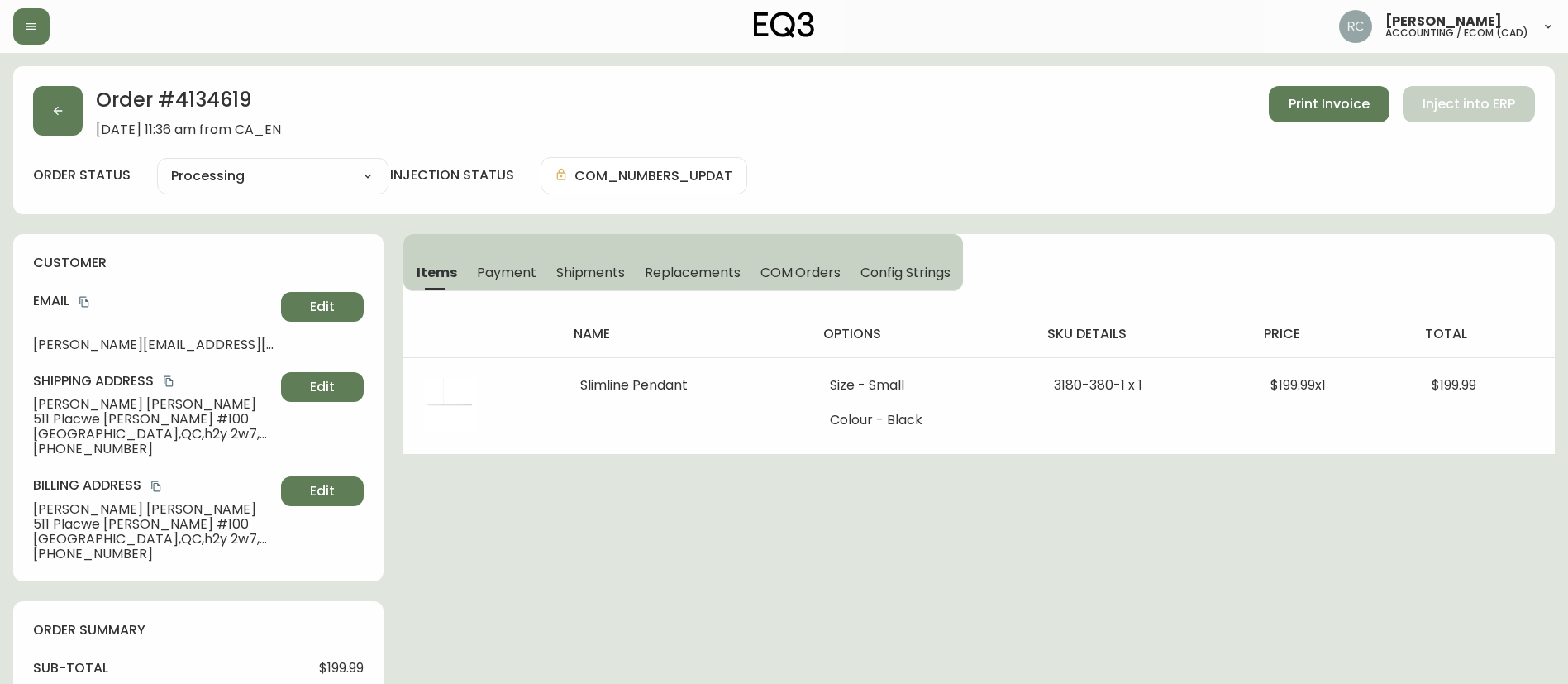
click at [517, 273] on span "Payment" at bounding box center [507, 273] width 60 height 17
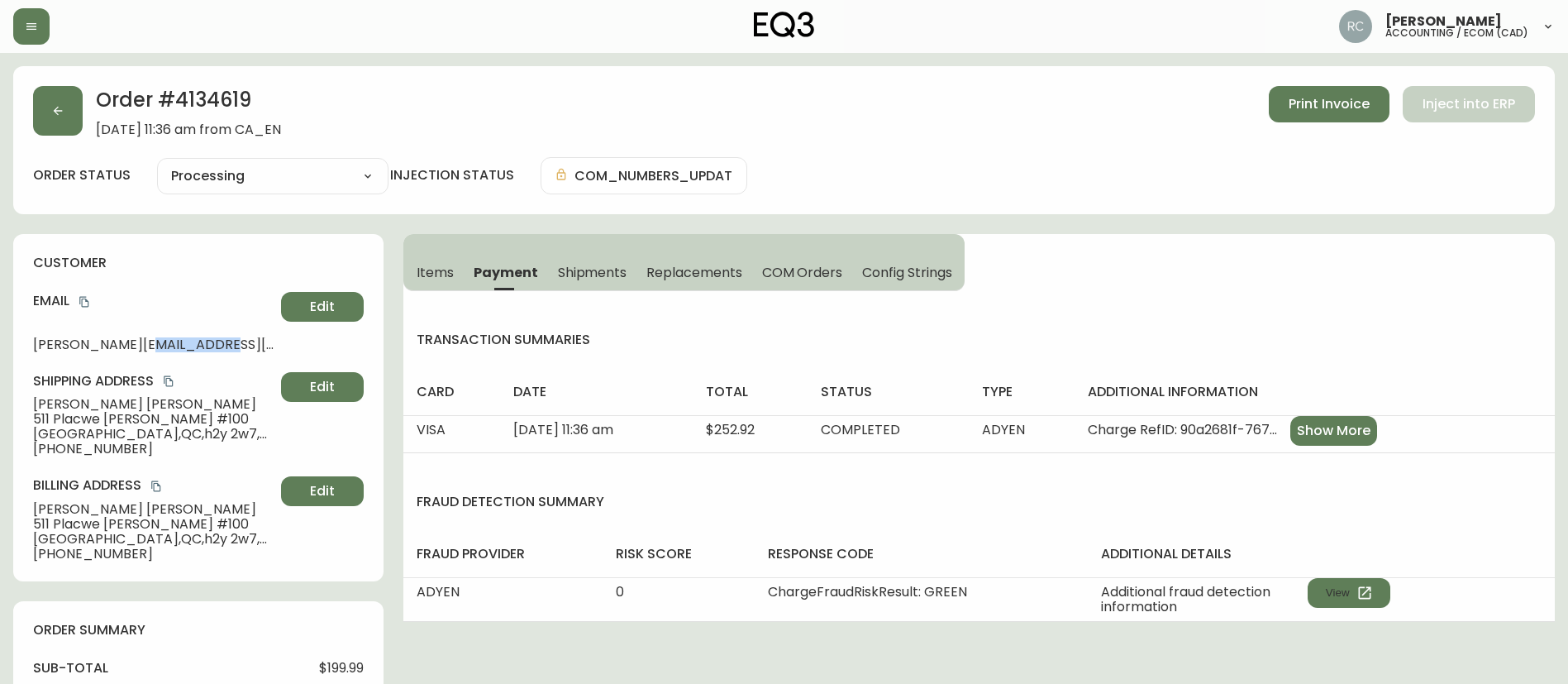
drag, startPoint x: 146, startPoint y: 344, endPoint x: 249, endPoint y: 348, distance: 103.1
click at [249, 348] on span "antonio.barone@akelius.ca" at bounding box center [154, 345] width 241 height 15
copy span "akelius.ca"
drag, startPoint x: 508, startPoint y: 404, endPoint x: 503, endPoint y: 411, distance: 8.6
click at [508, 405] on th "date" at bounding box center [596, 391] width 193 height 46
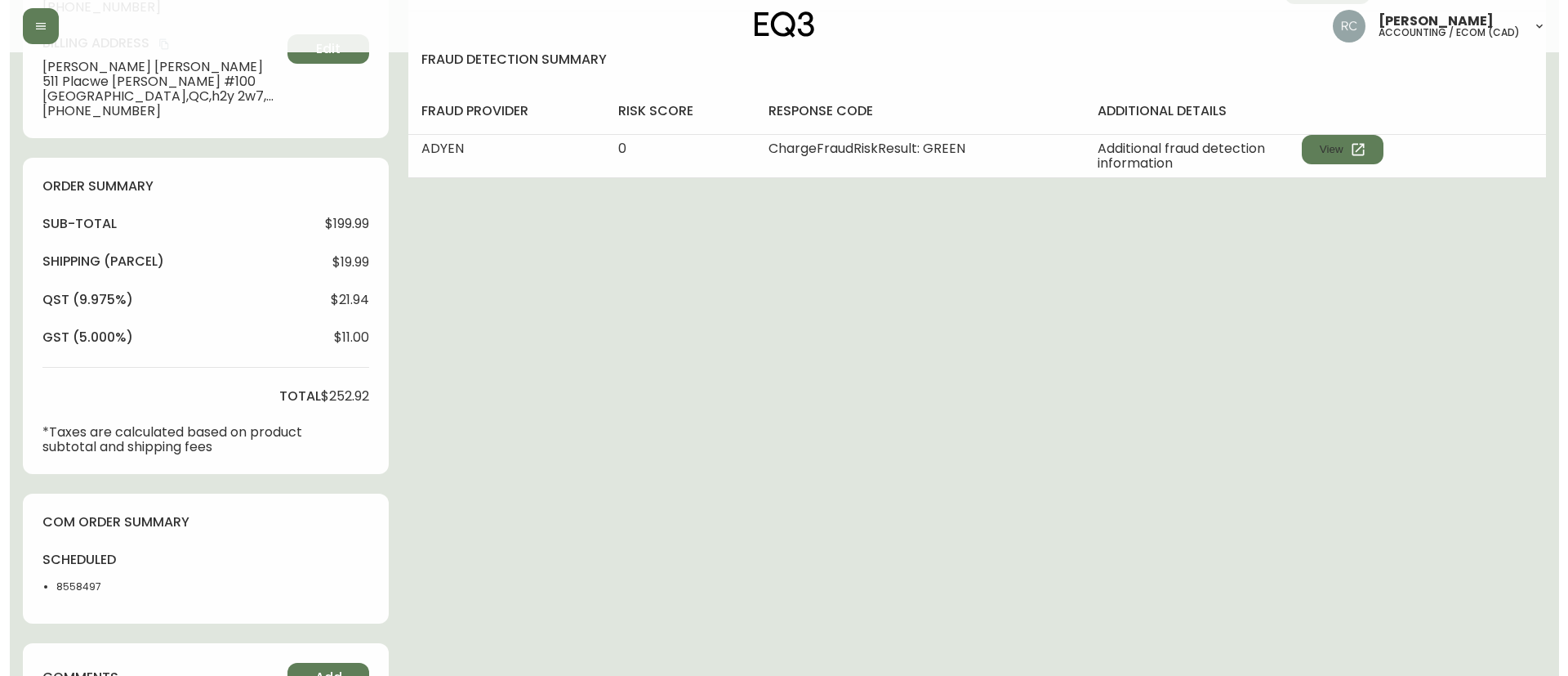
scroll to position [605, 0]
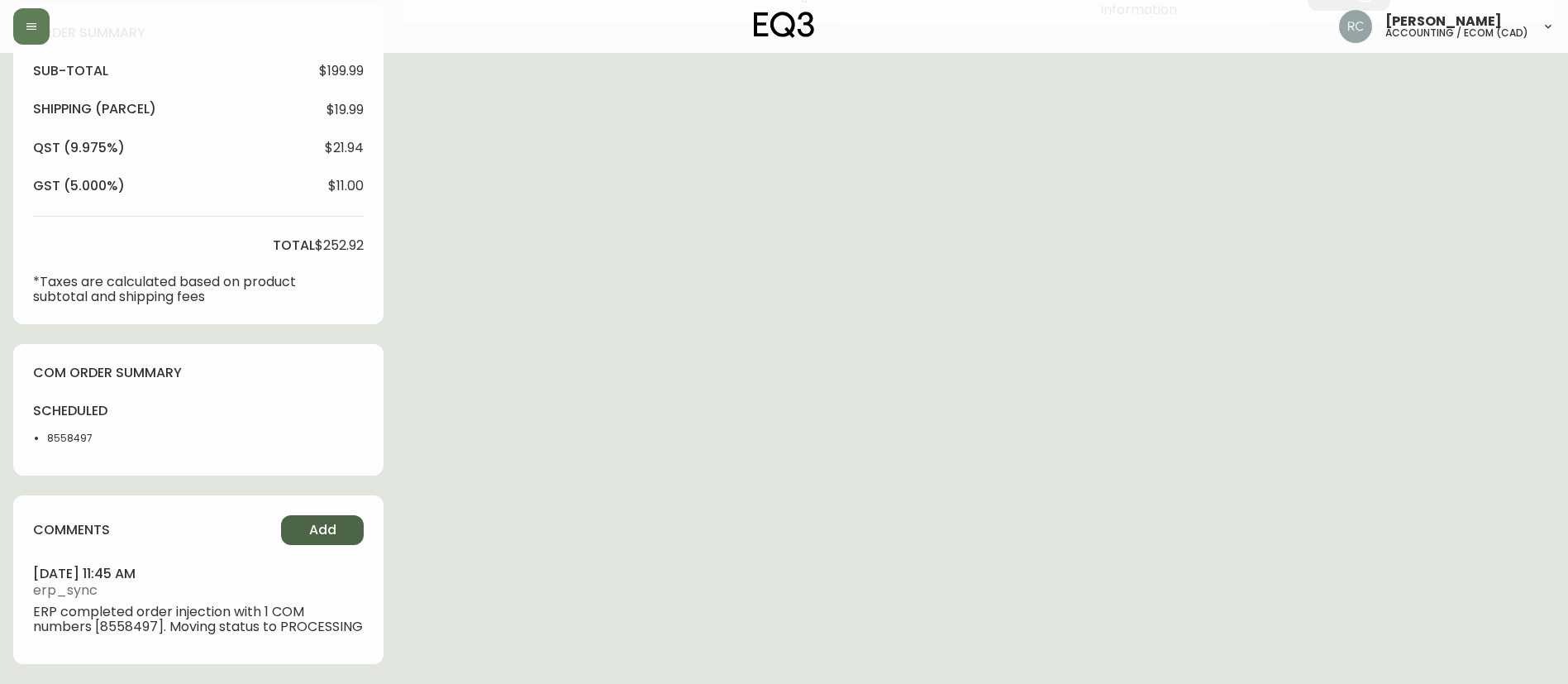
click at [318, 521] on span "Add" at bounding box center [322, 529] width 27 height 18
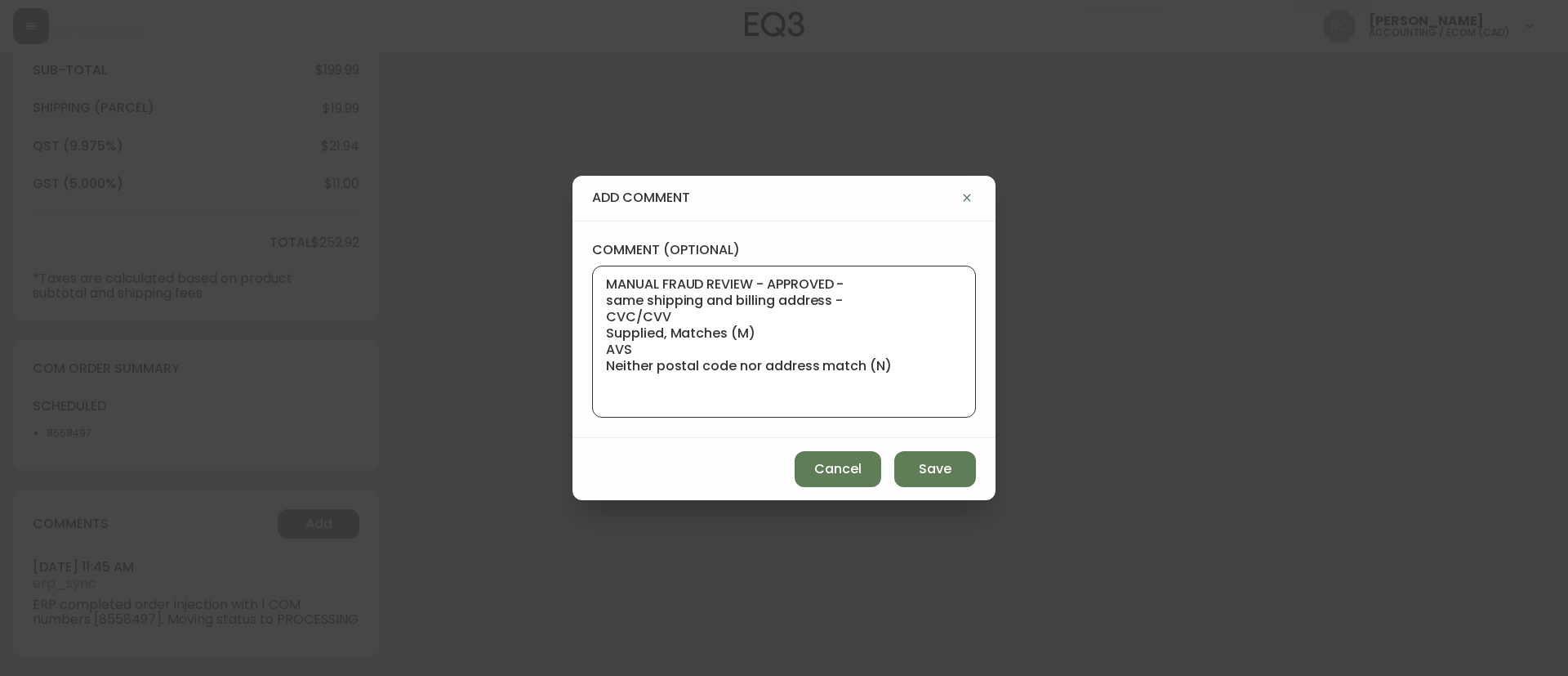
click at [921, 386] on textarea "MANUAL FRAUD REVIEW - APPROVED - same shipping and billing address - CVC/CVV Su…" at bounding box center [784, 341] width 356 height 130
paste textarea "https://akelius.ca/en"
type textarea "MANUAL FRAUD REVIEW - APPROVED - same shipping and billing address - CVC/CVV Su…"
click at [931, 465] on span "Save" at bounding box center [935, 468] width 33 height 18
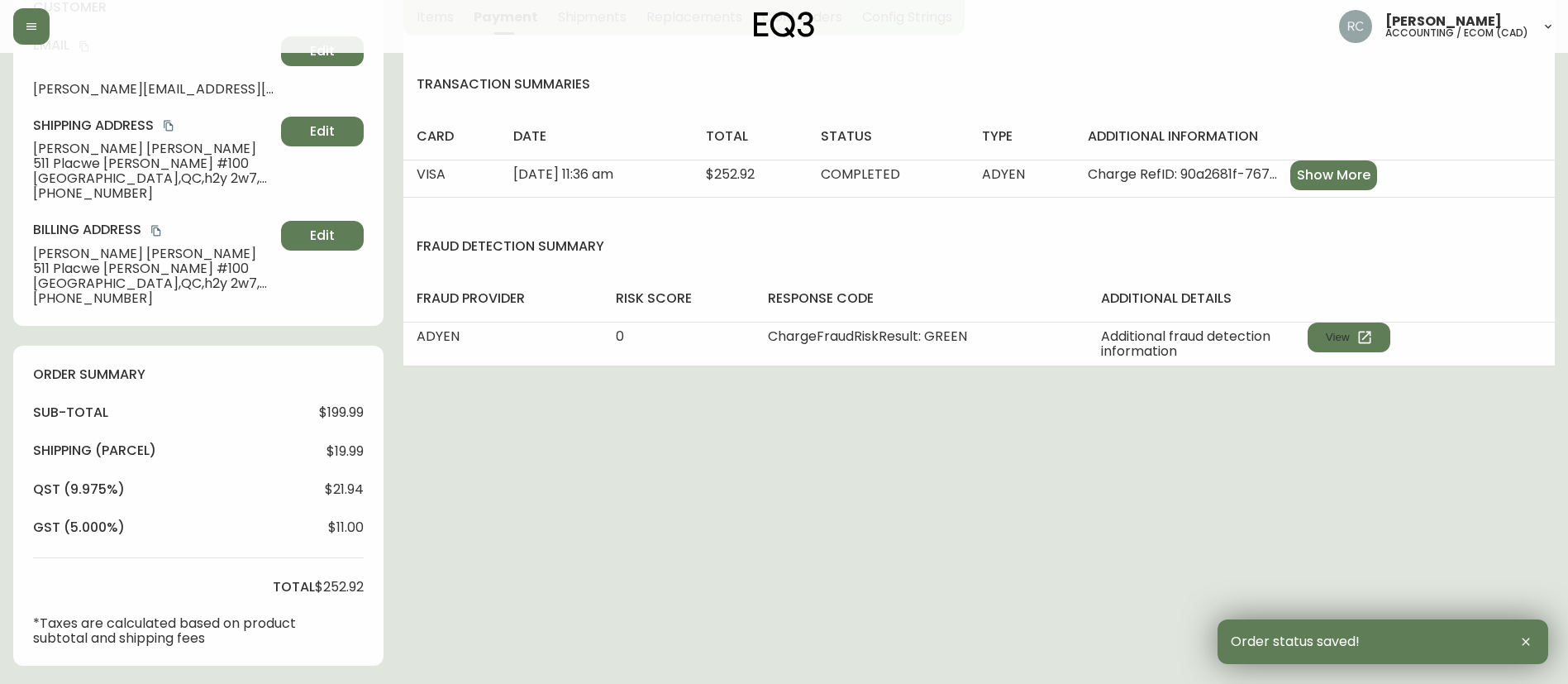
scroll to position [0, 0]
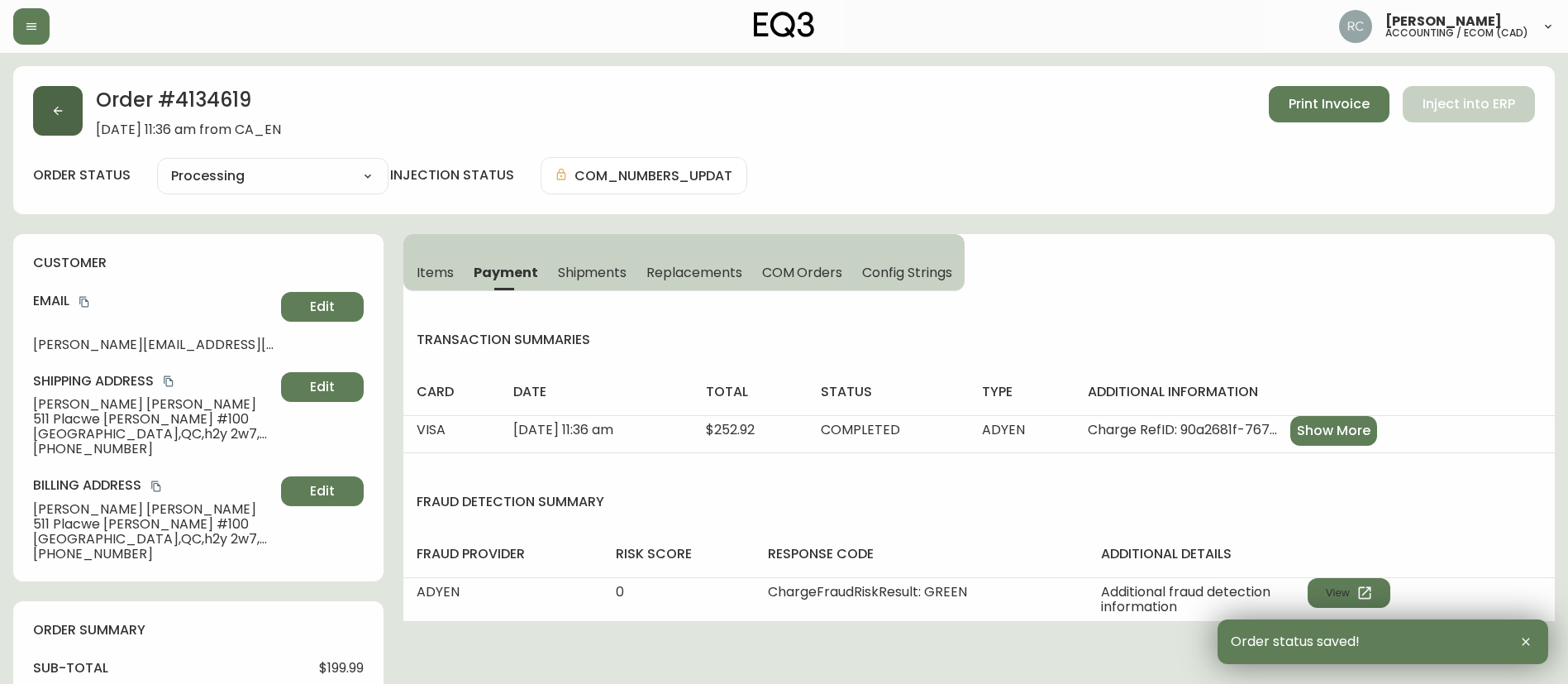
click at [64, 109] on button "button" at bounding box center [57, 110] width 49 height 49
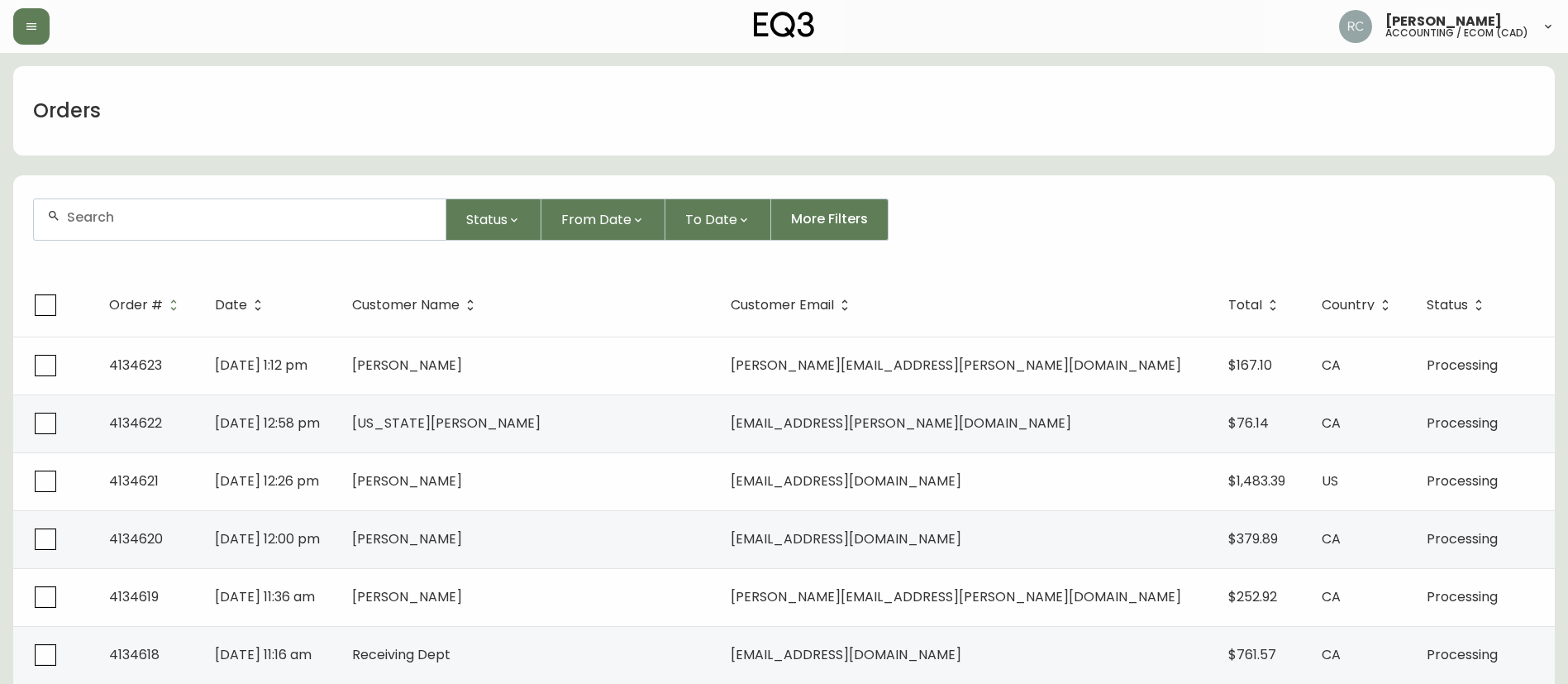
scroll to position [248, 0]
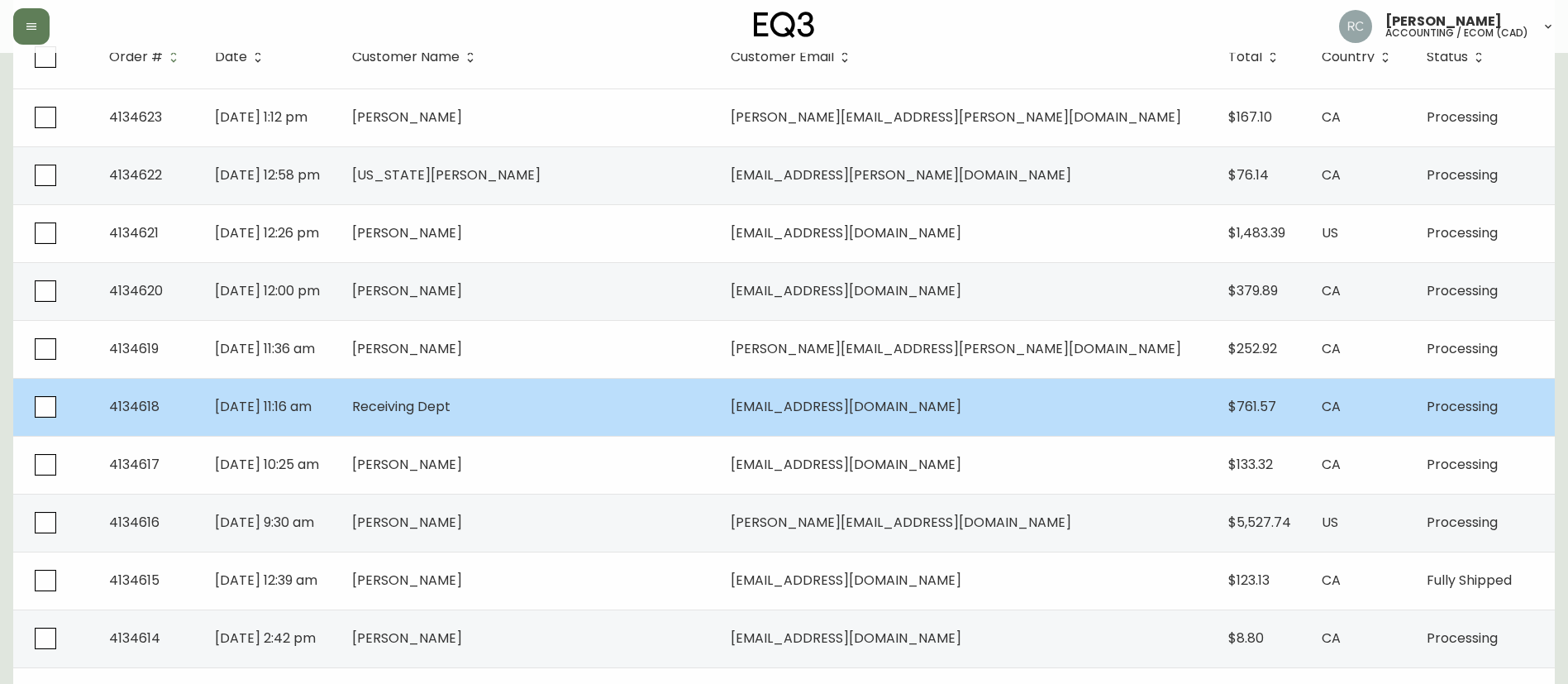
click at [843, 417] on td "ntaylor@heritageoffice.com" at bounding box center [967, 406] width 498 height 58
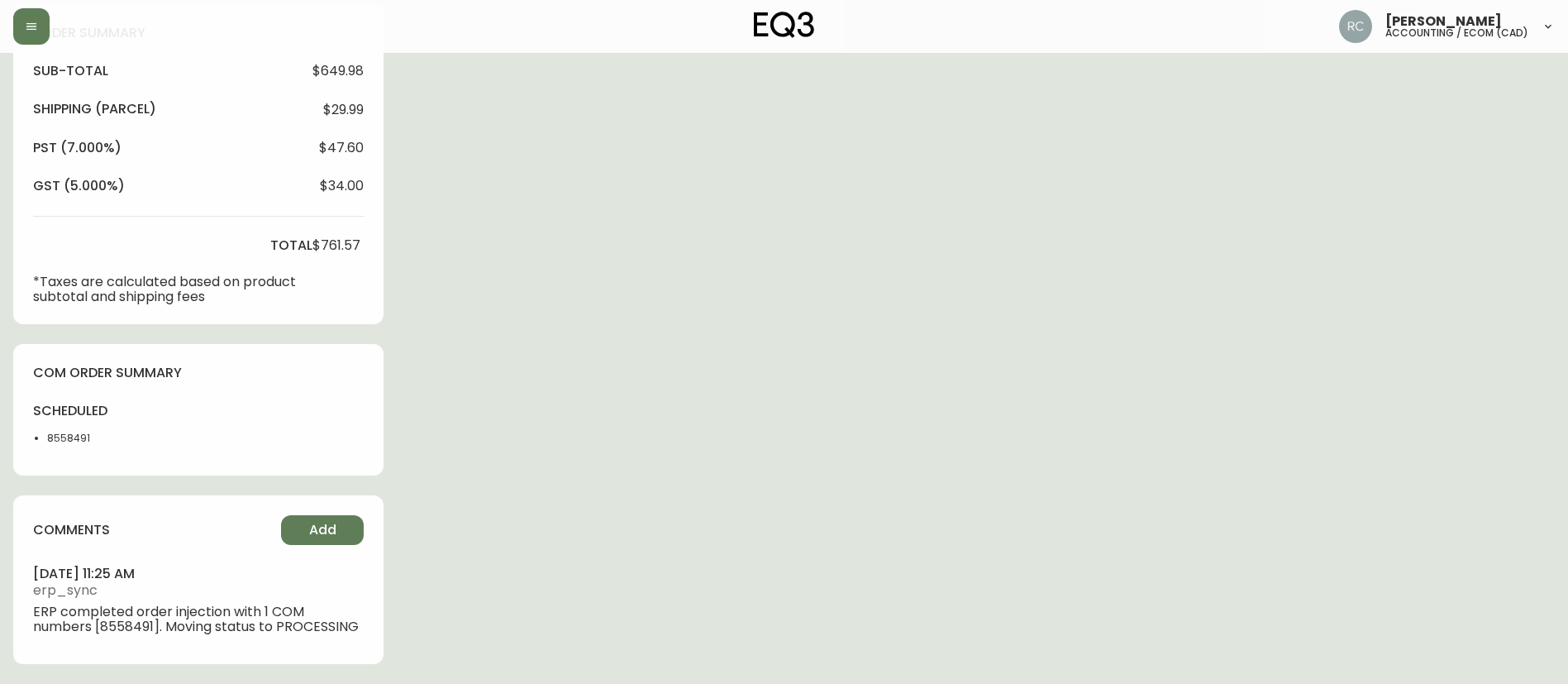
type input "Processing"
select select "PROCESSING"
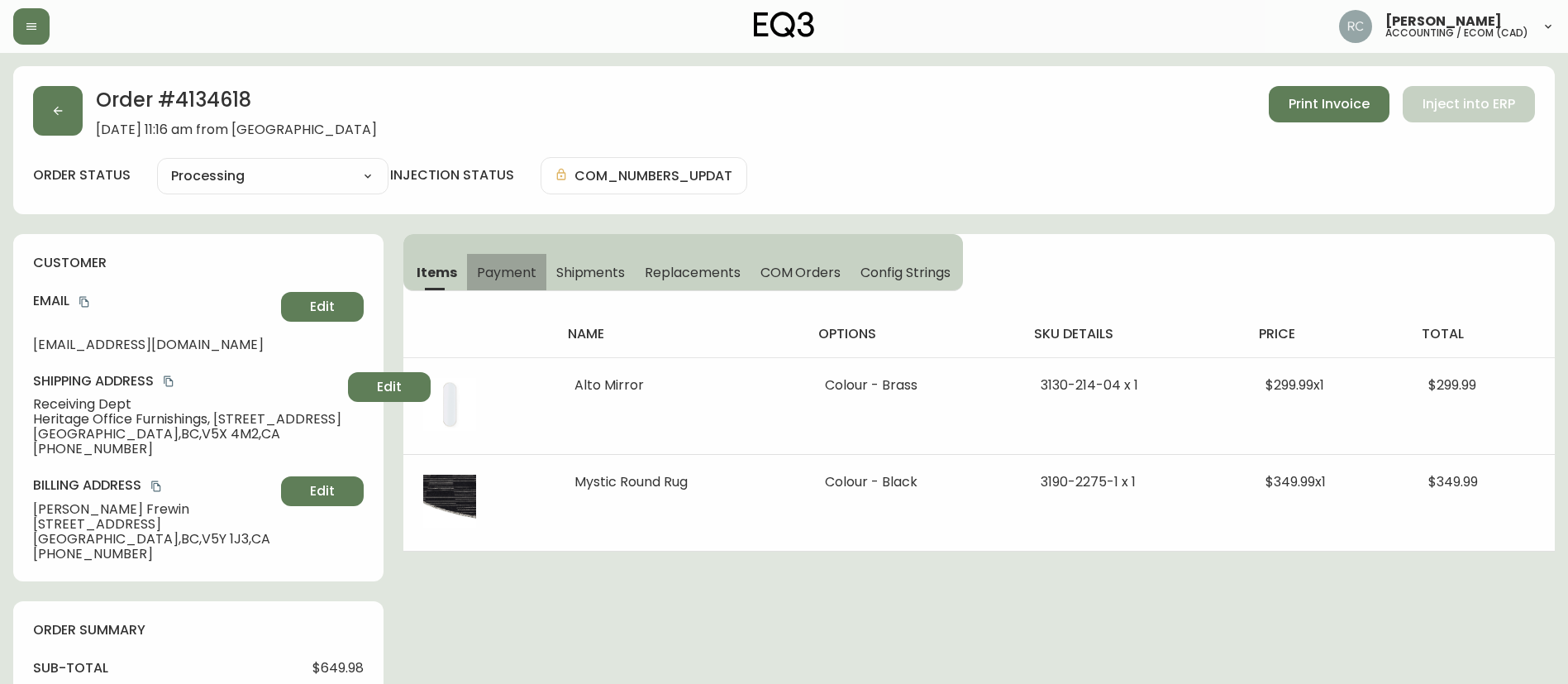
click at [505, 269] on span "Payment" at bounding box center [507, 273] width 60 height 17
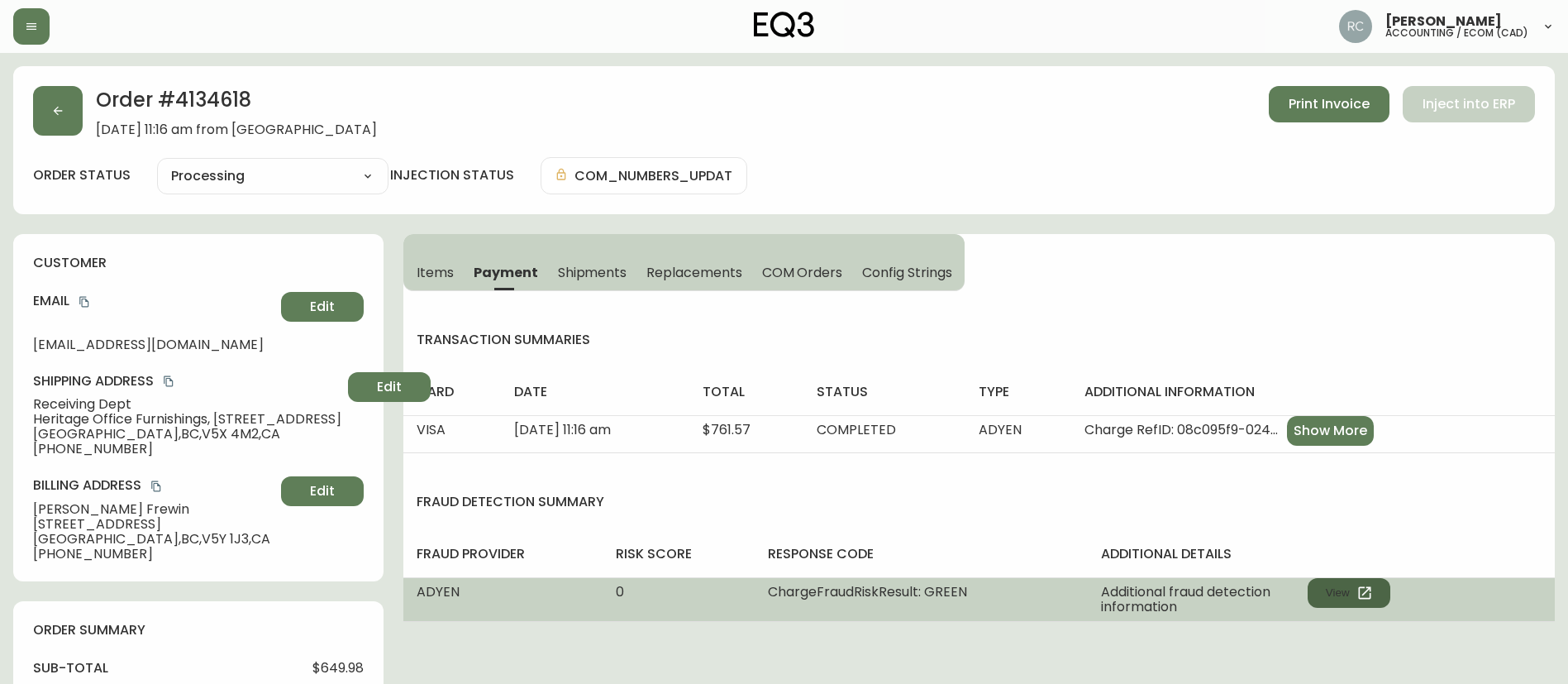
click at [1349, 589] on button "View" at bounding box center [1348, 593] width 82 height 30
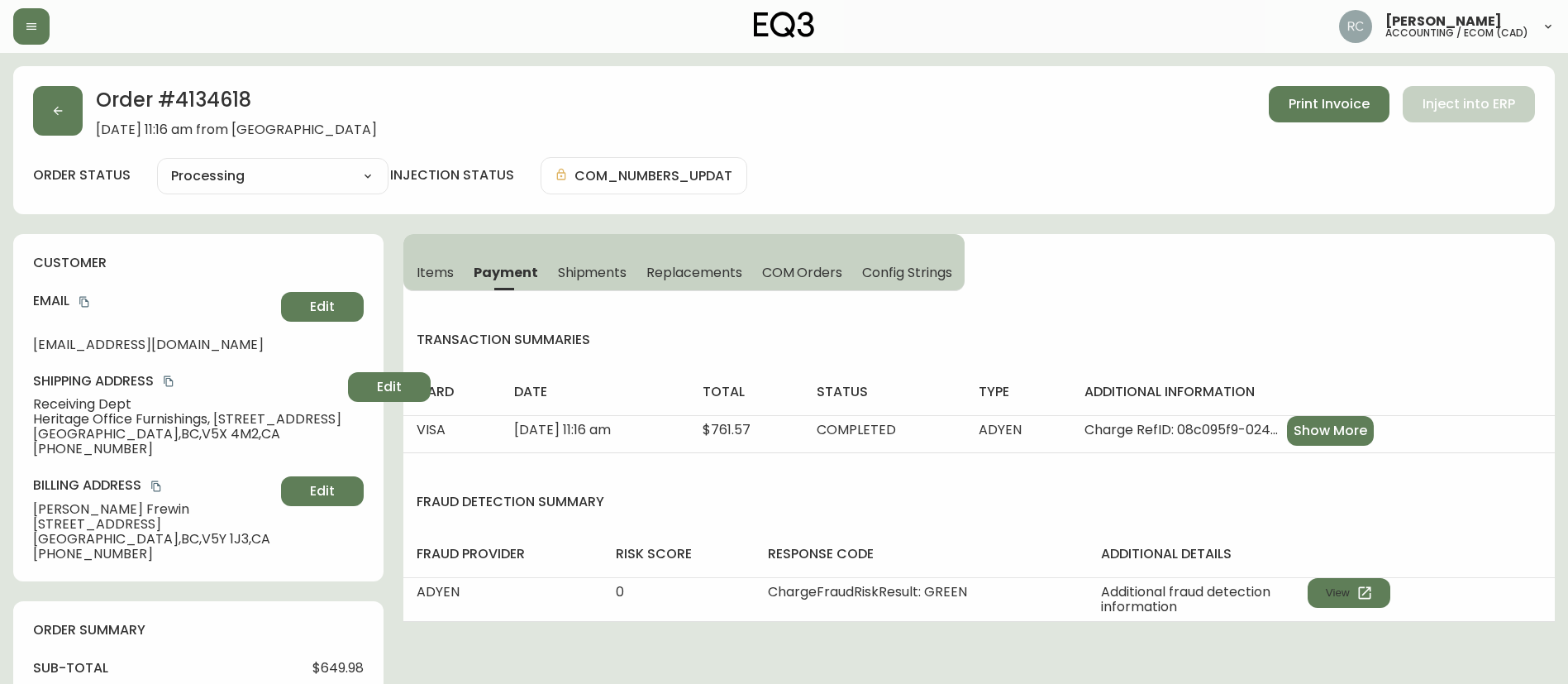
scroll to position [597, 0]
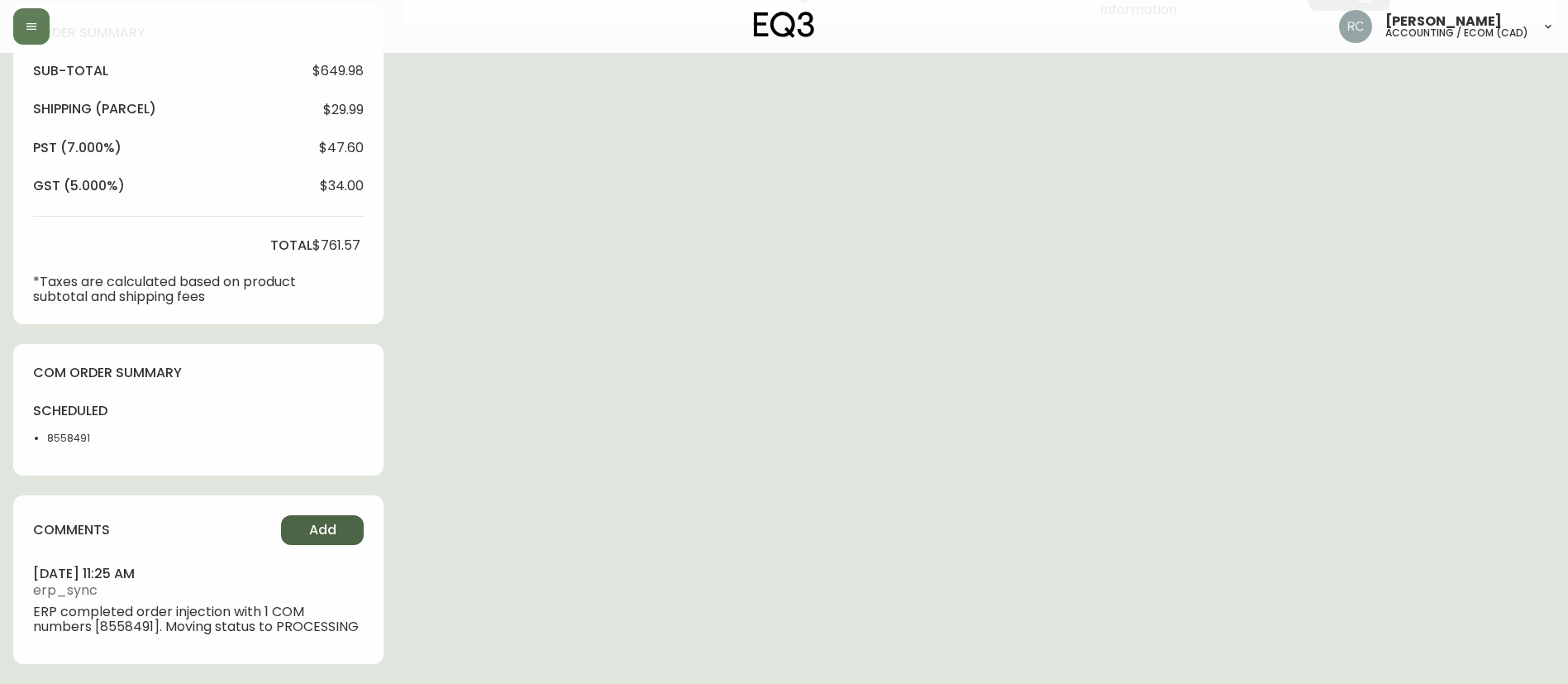
click at [337, 533] on button "Add" at bounding box center [322, 530] width 82 height 30
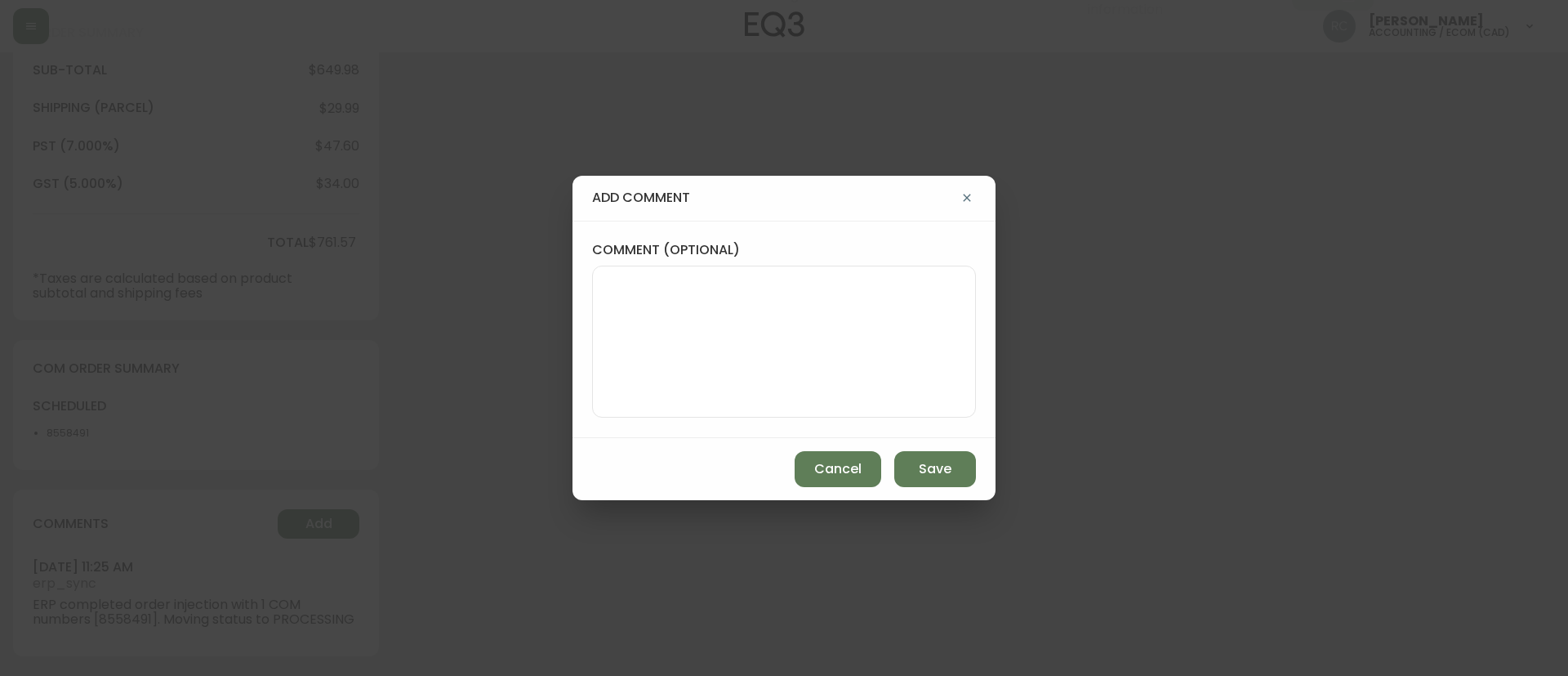
click at [515, 508] on div "add comment comment (optional) Cancel Save" at bounding box center [784, 338] width 1568 height 676
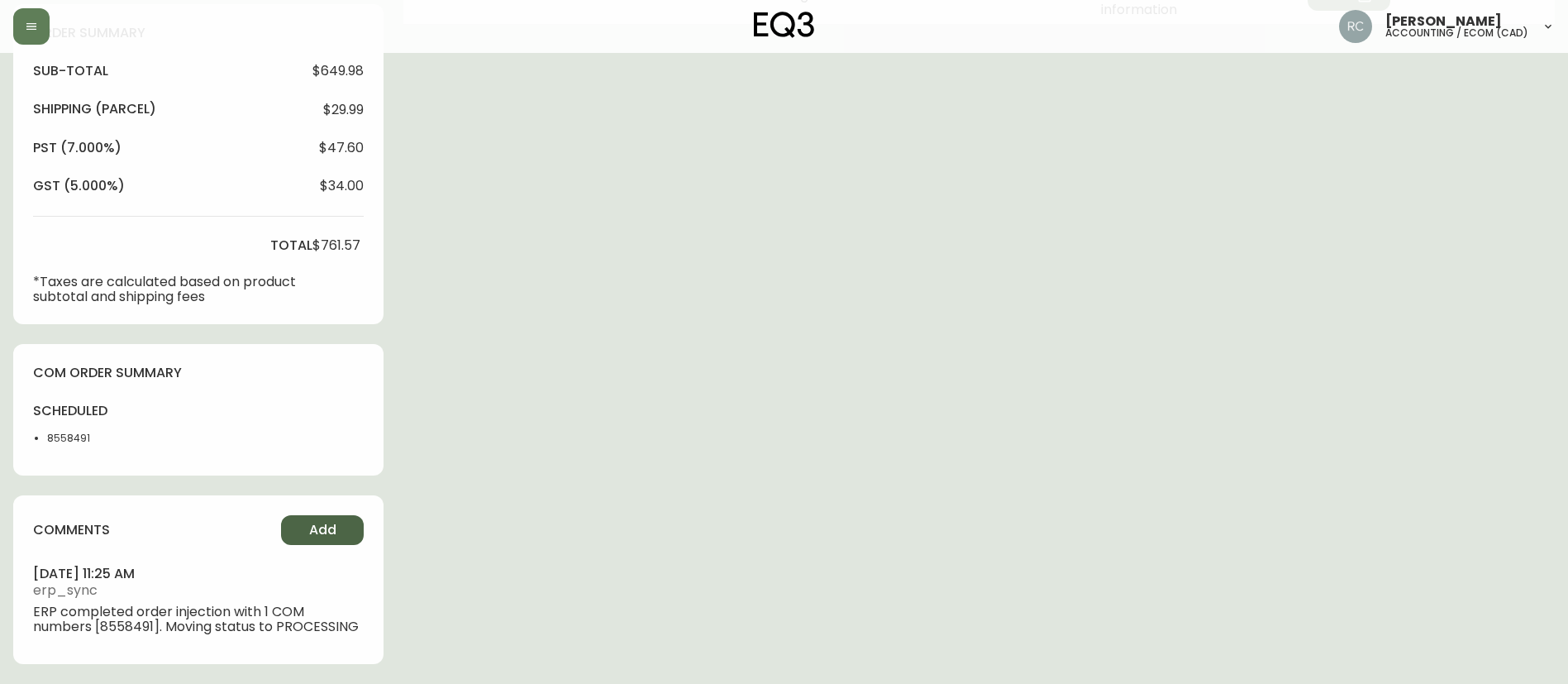
click at [338, 527] on button "Add" at bounding box center [322, 530] width 82 height 30
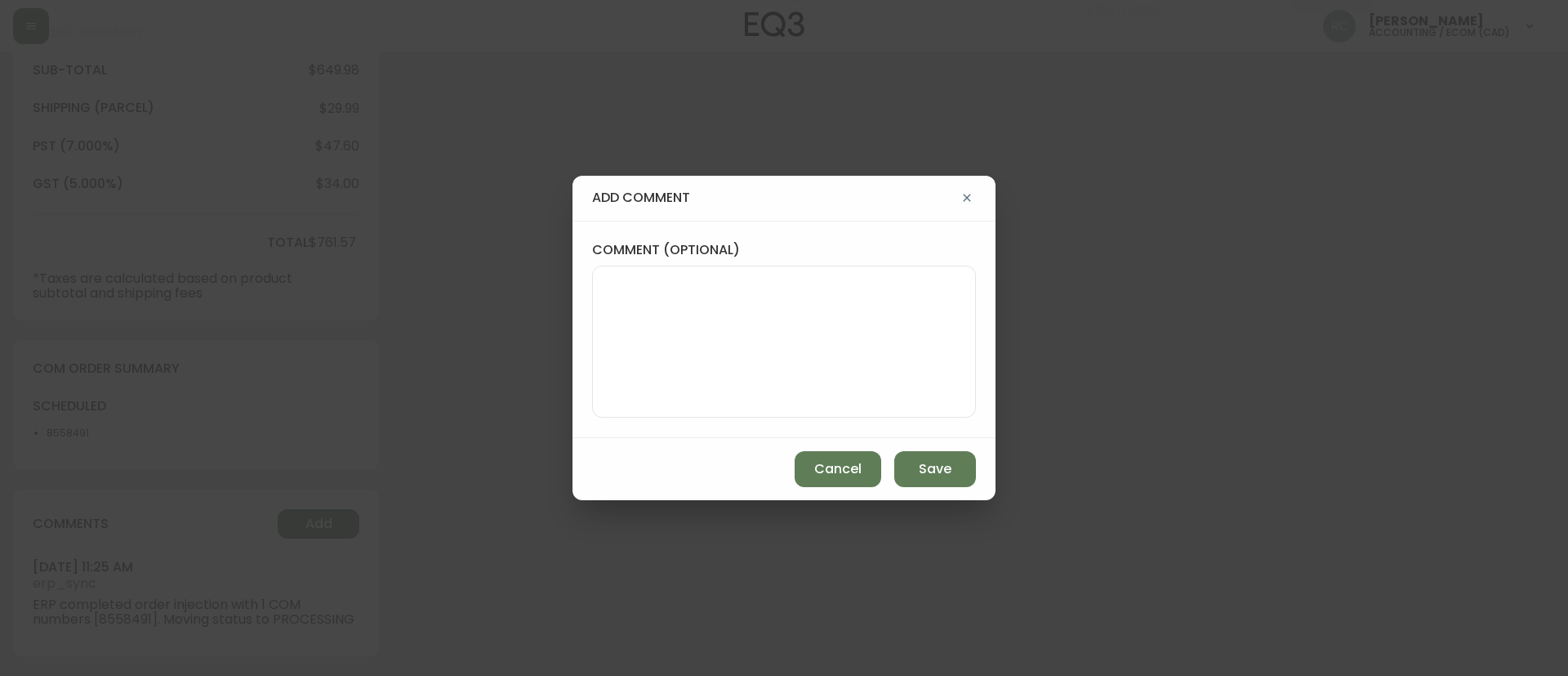
drag, startPoint x: 714, startPoint y: 363, endPoint x: 745, endPoint y: 227, distance: 139.5
click at [714, 363] on textarea "comment (optional)" at bounding box center [784, 341] width 356 height 130
paste textarea "MANUAL FRAUD REVIEW - APPROVED -"
paste textarea "CVC/CVV Supplied, Matches (M) AVS Unknown"
click at [771, 280] on textarea "MANUAL FRAUD REVIEW - APPROVED -CVC/CVV Supplied, Matches (M) AVS Unknown" at bounding box center [784, 341] width 356 height 130
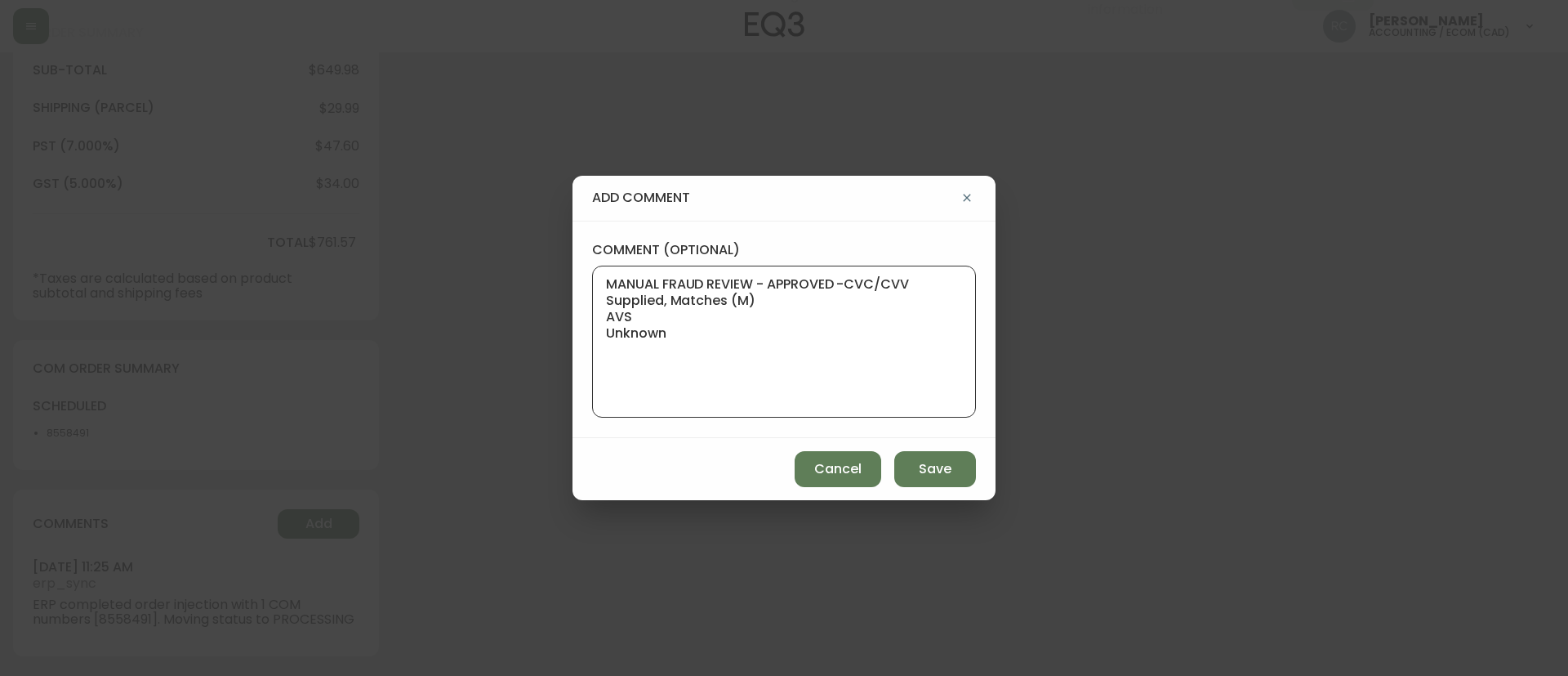
click at [843, 279] on textarea "MANUAL FRAUD REVIEW - APPROVED -CVC/CVV Supplied, Matches (M) AVS Unknown" at bounding box center [784, 341] width 356 height 130
click at [848, 285] on textarea "MANUAL FRAUD REVIEW - APPROVED -CVC/CVV Supplied, Matches (M) AVS Unknown" at bounding box center [784, 341] width 356 height 130
paste textarea "company email -"
click at [820, 358] on textarea "MANUAL FRAUD REVIEW - APPROVED - company email - CVC/CVV Supplied, Matches (M) …" at bounding box center [784, 341] width 356 height 130
paste textarea "Time since an authorized payment was first seen with email address 33d"
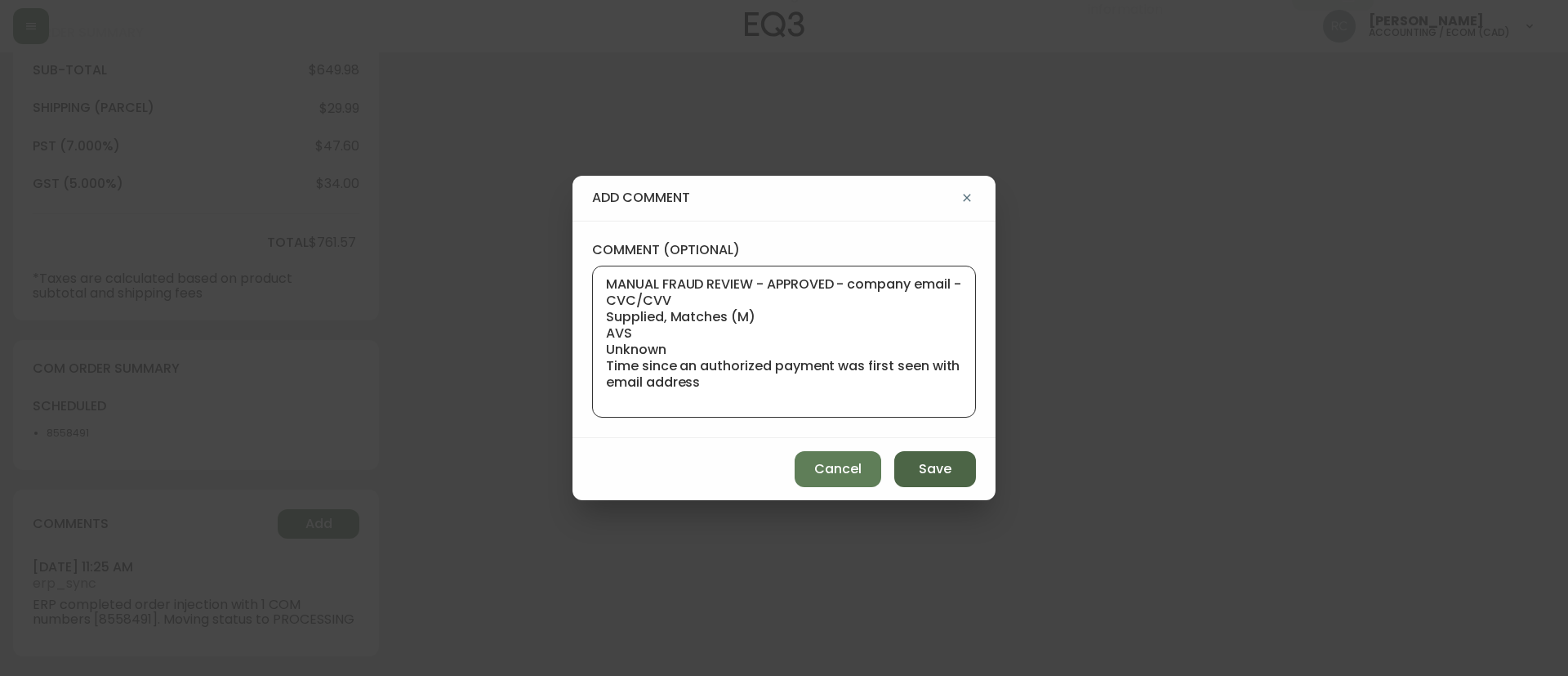
scroll to position [17, 0]
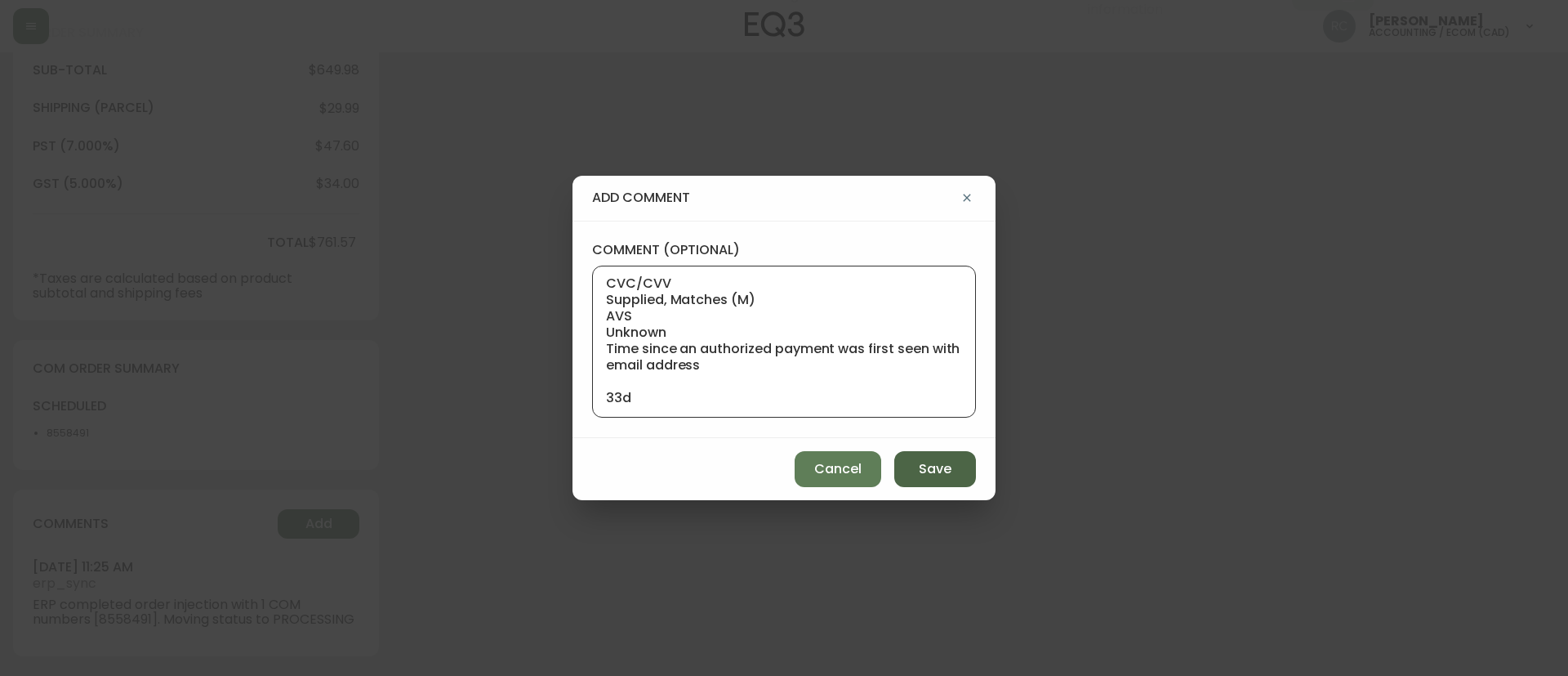
type textarea "MANUAL FRAUD REVIEW - APPROVED - company email - CVC/CVV Supplied, Matches (M) …"
click at [938, 464] on span "Save" at bounding box center [935, 468] width 33 height 18
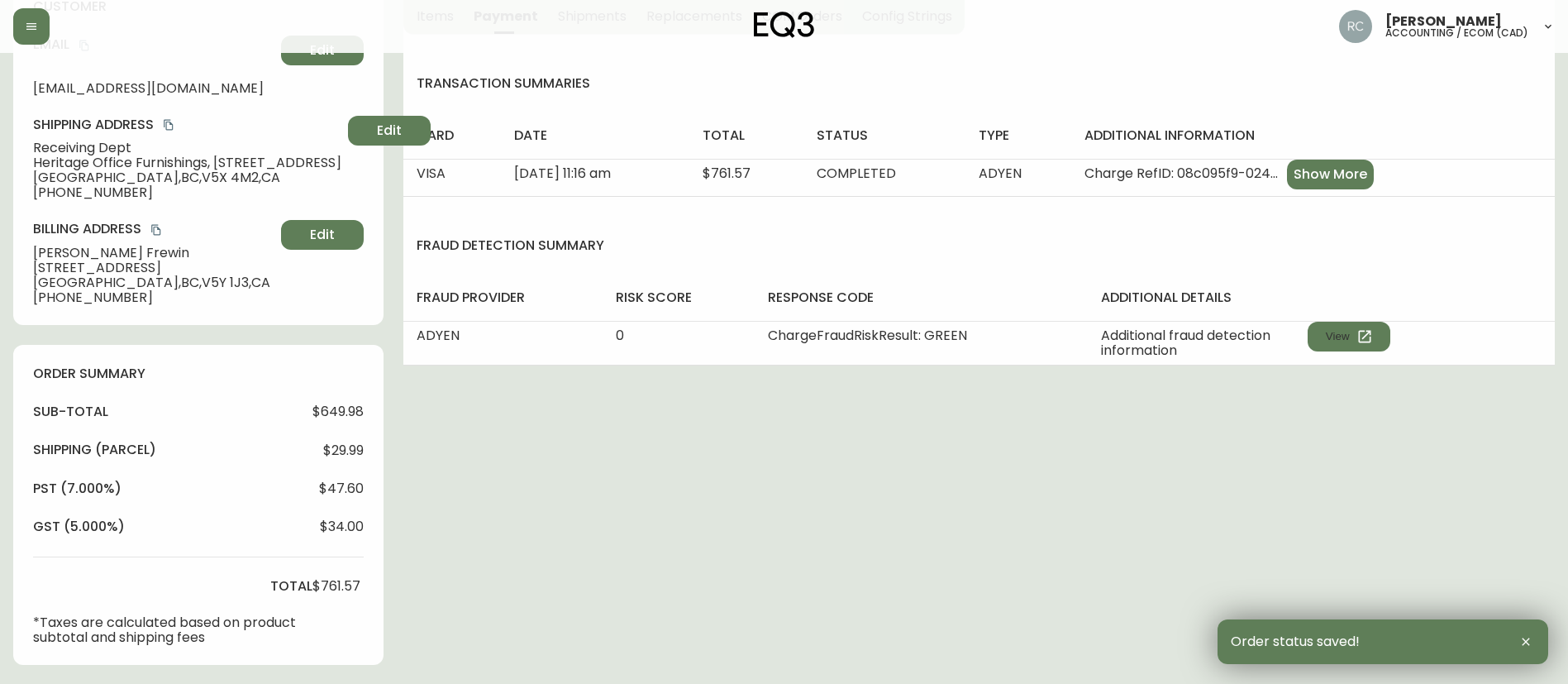
scroll to position [0, 0]
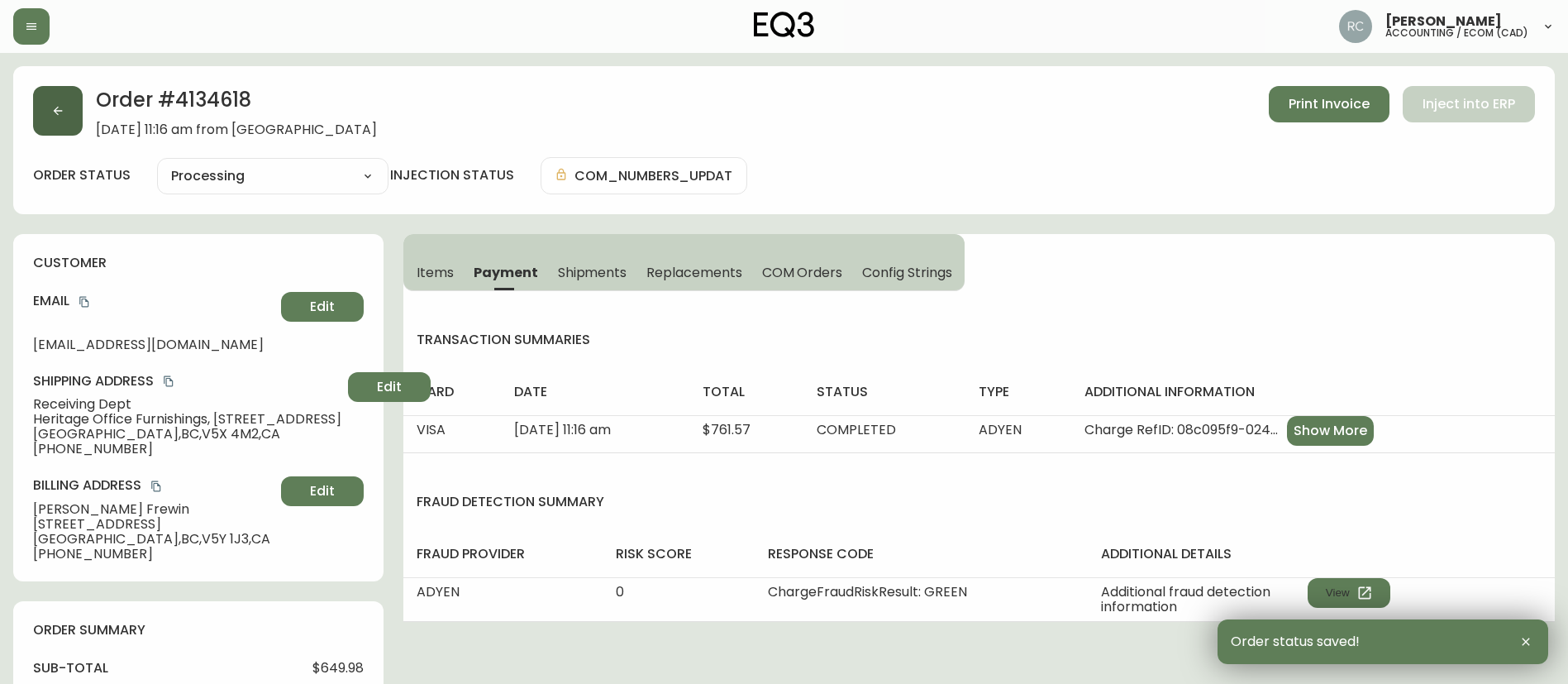
click at [63, 102] on button "button" at bounding box center [57, 110] width 49 height 49
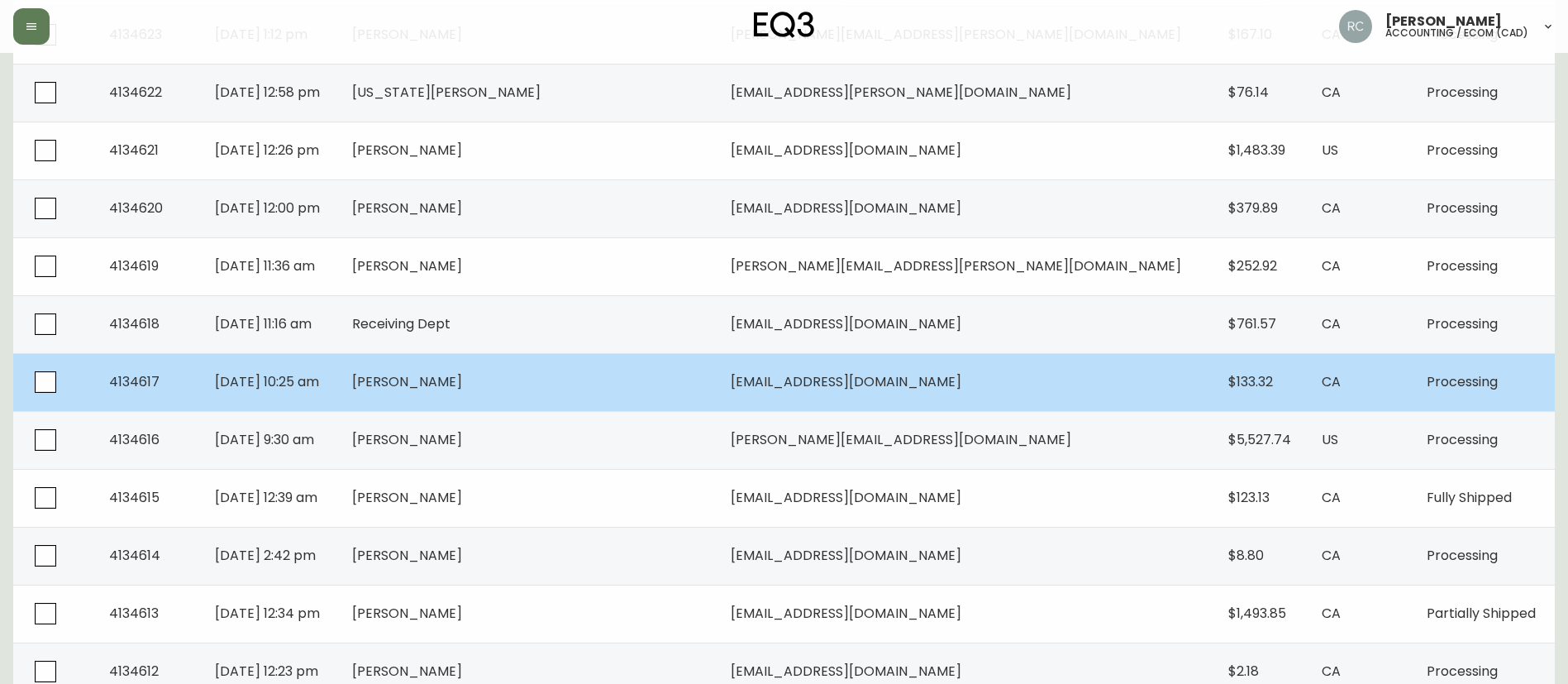
click at [596, 366] on td "Emily Martin" at bounding box center [528, 382] width 378 height 58
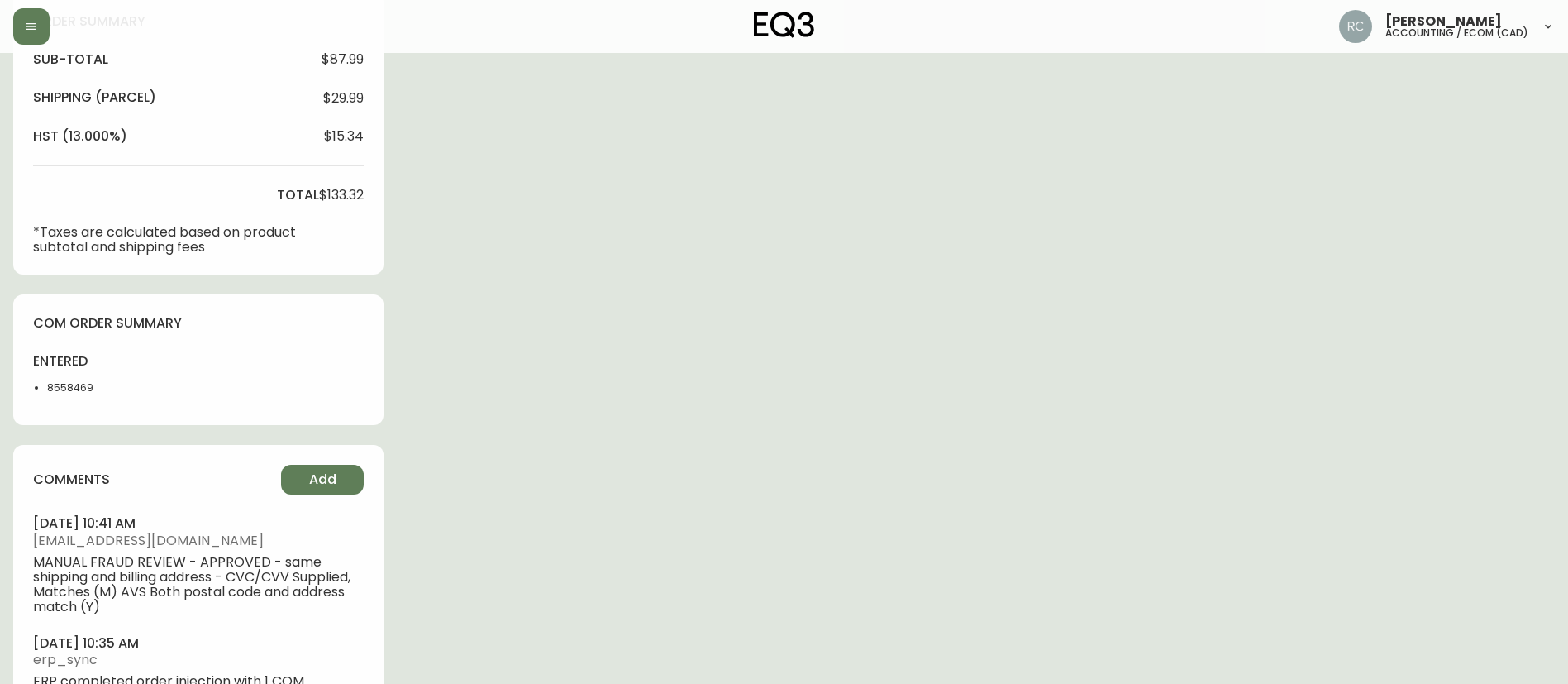
type input "Processing"
select select "PROCESSING"
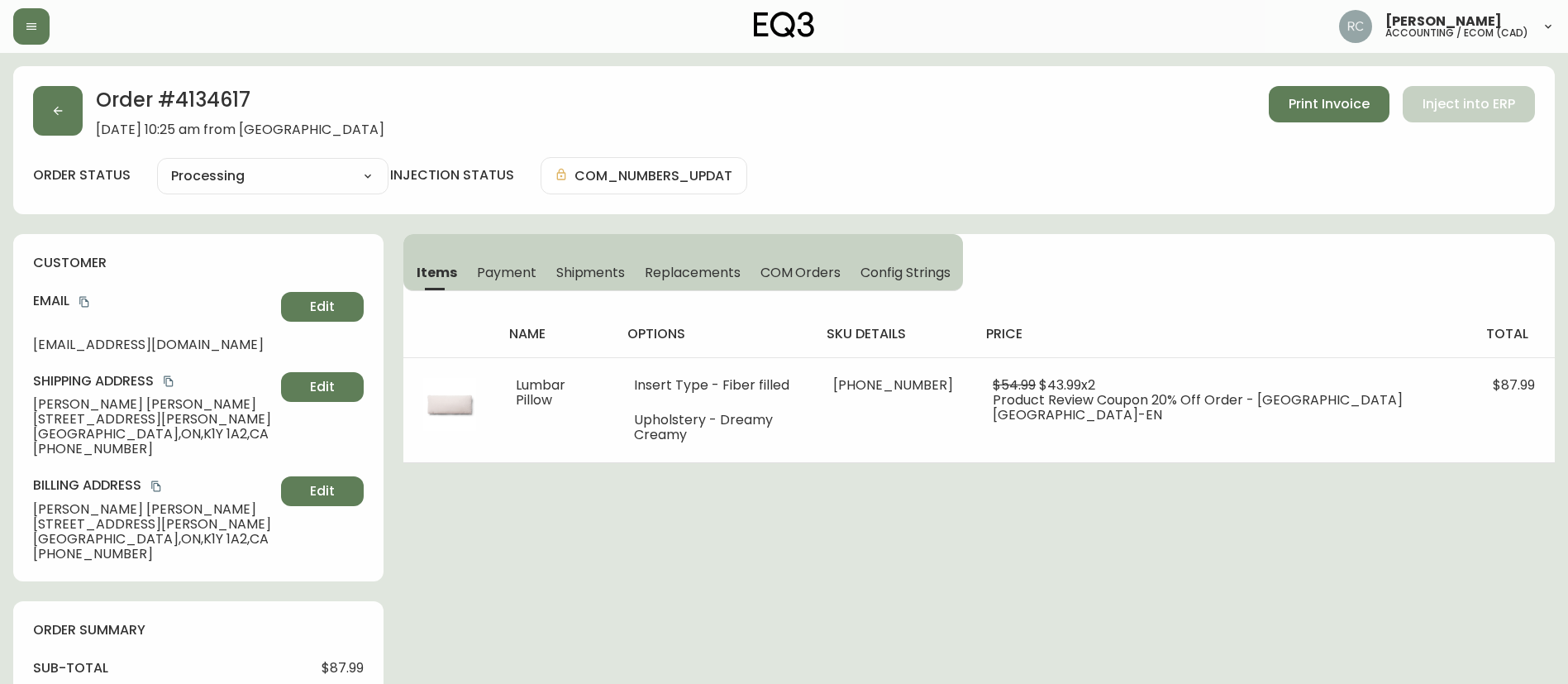
click at [507, 265] on span "Payment" at bounding box center [507, 273] width 60 height 17
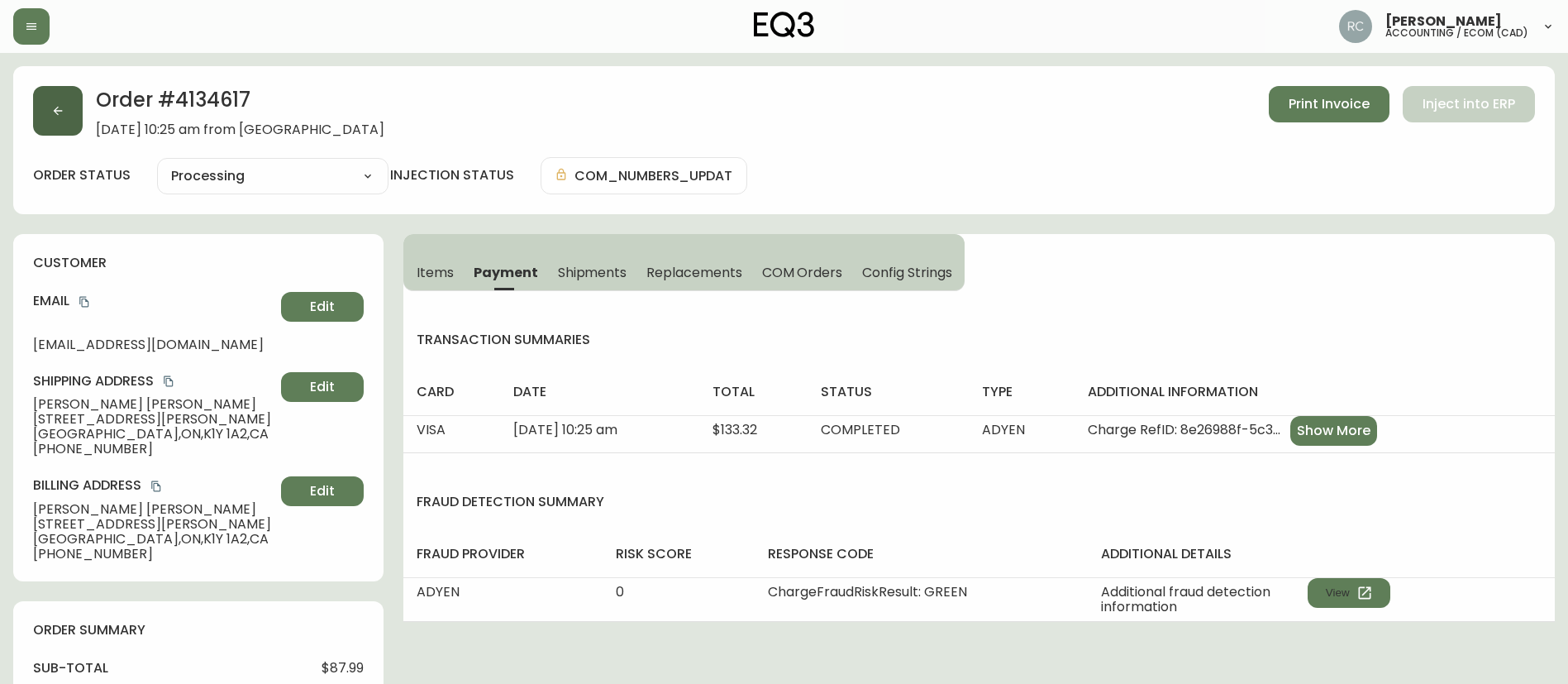
click at [57, 108] on icon "button" at bounding box center [58, 111] width 9 height 9
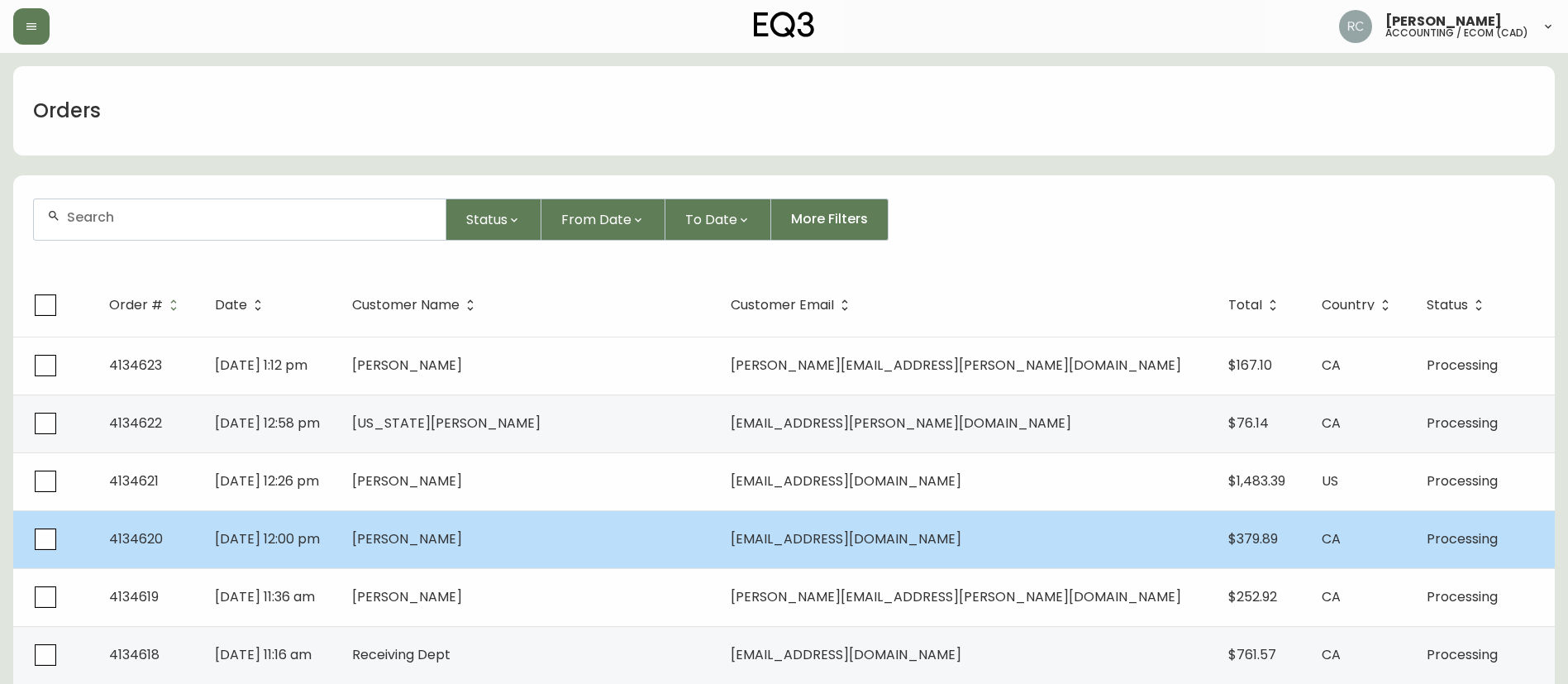
scroll to position [248, 0]
